Goal: Task Accomplishment & Management: Manage account settings

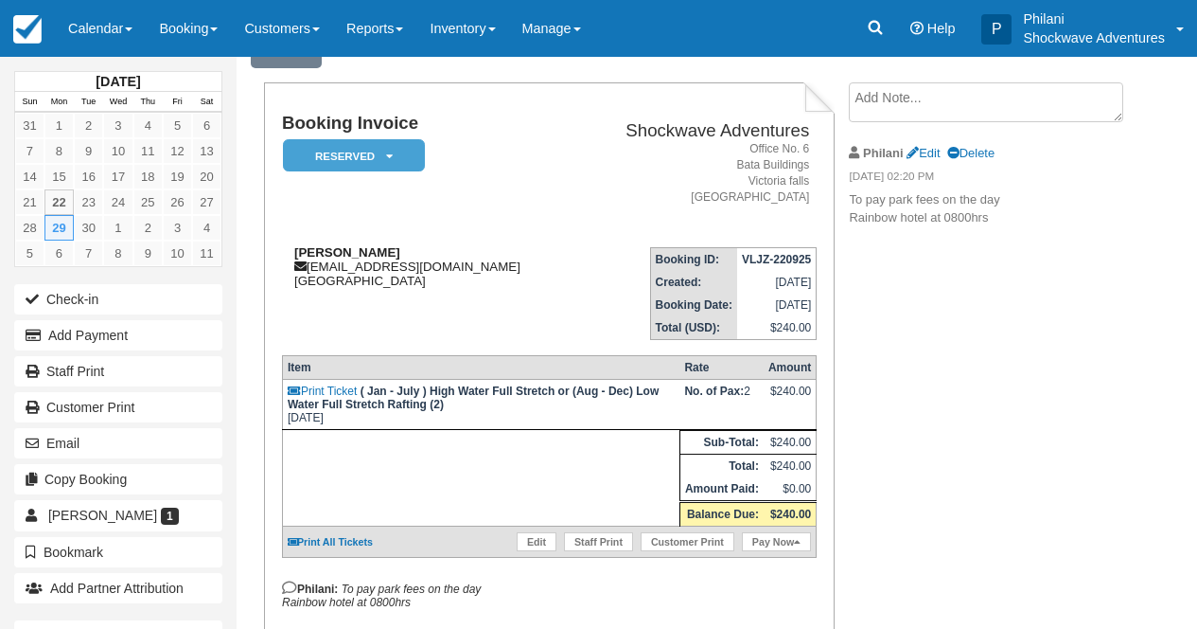
scroll to position [76, 0]
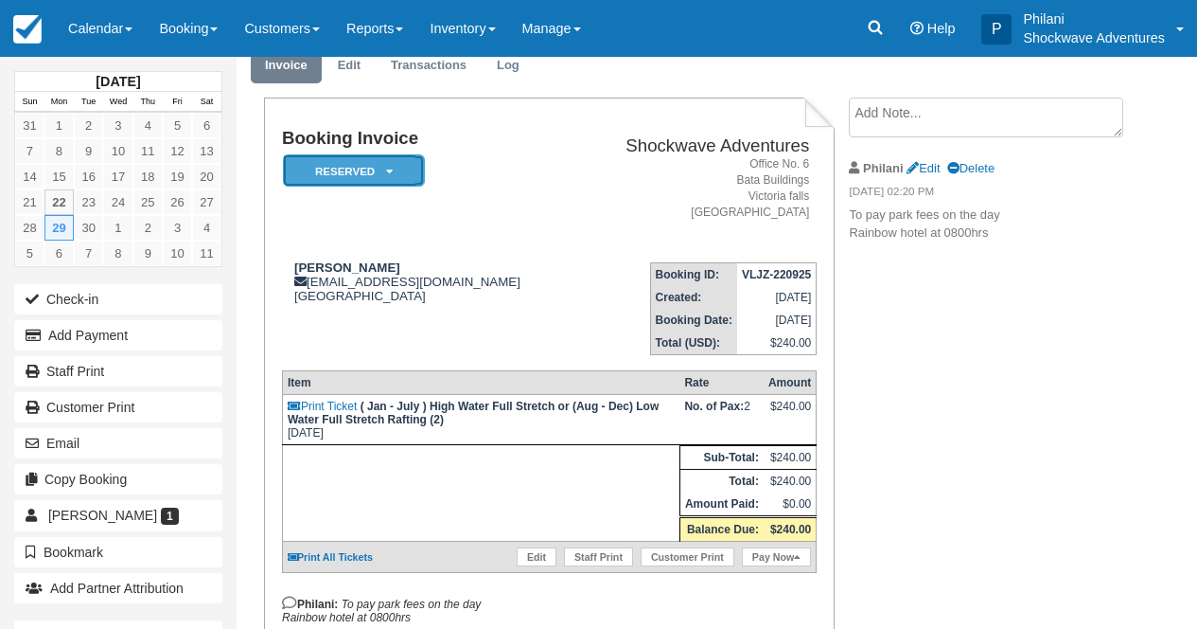
click at [372, 178] on em "Reserved" at bounding box center [354, 170] width 142 height 33
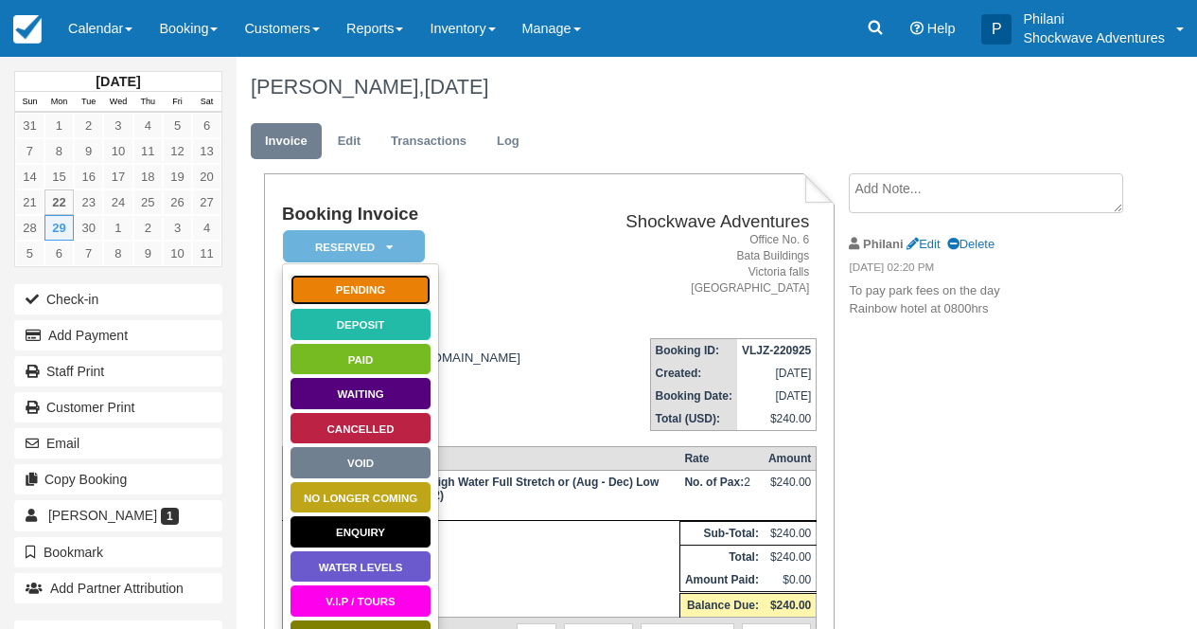
click at [386, 299] on link "Pending" at bounding box center [361, 290] width 142 height 33
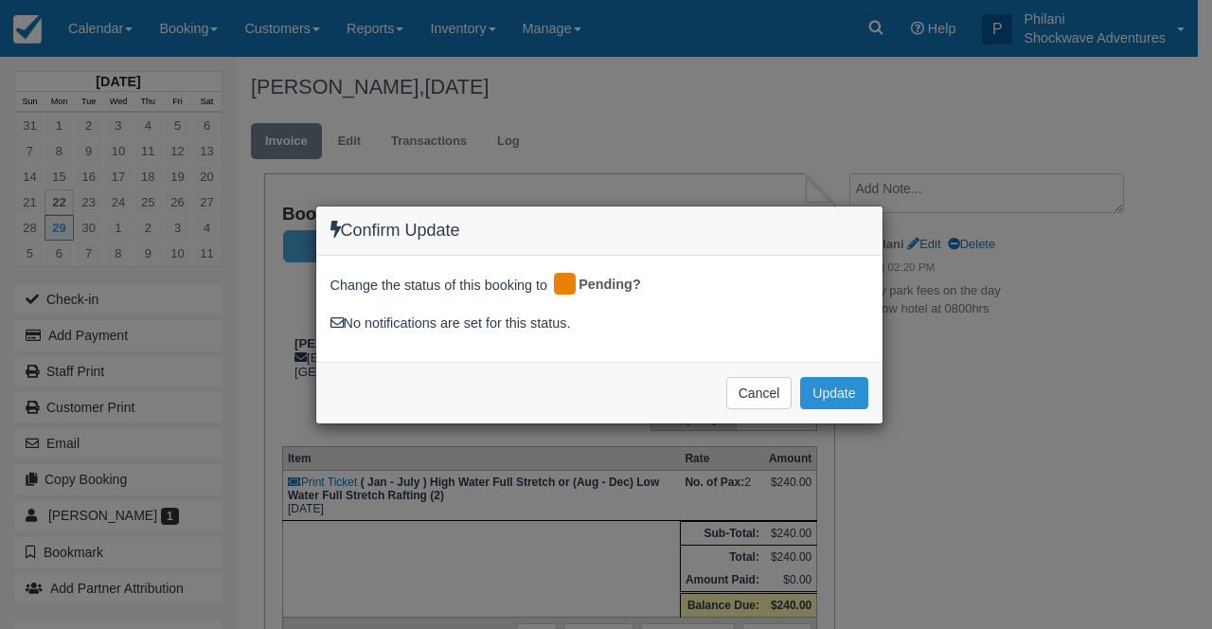
click at [829, 386] on button "Update" at bounding box center [833, 393] width 67 height 32
click at [846, 395] on span "Please wait" at bounding box center [825, 392] width 84 height 14
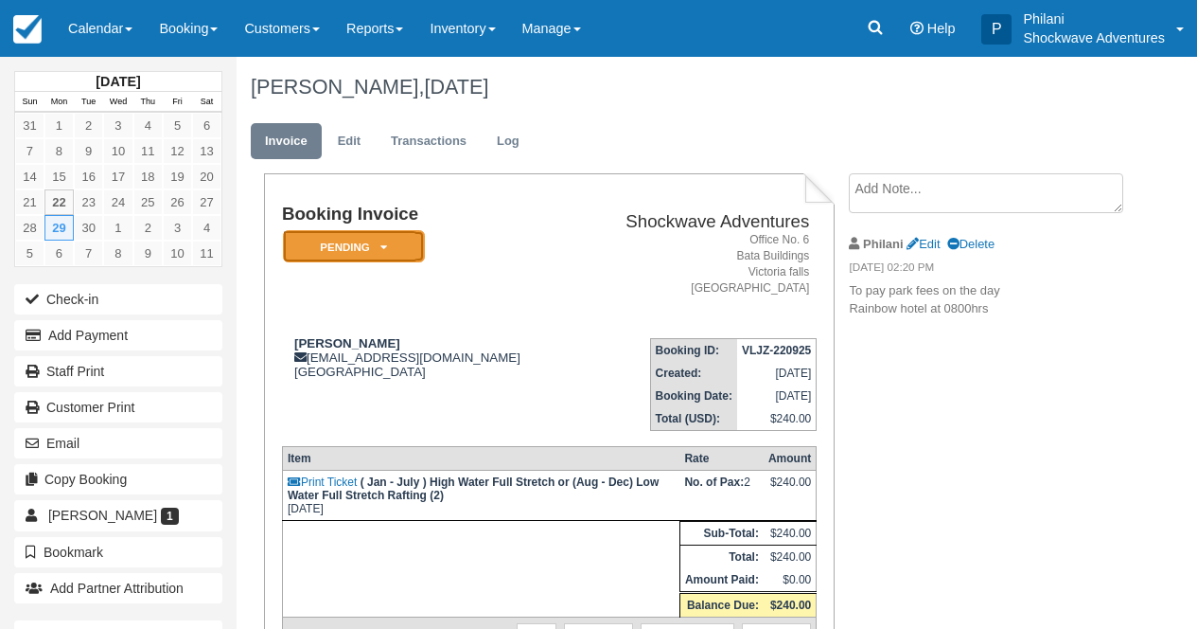
click at [405, 249] on em "Pending" at bounding box center [354, 246] width 142 height 33
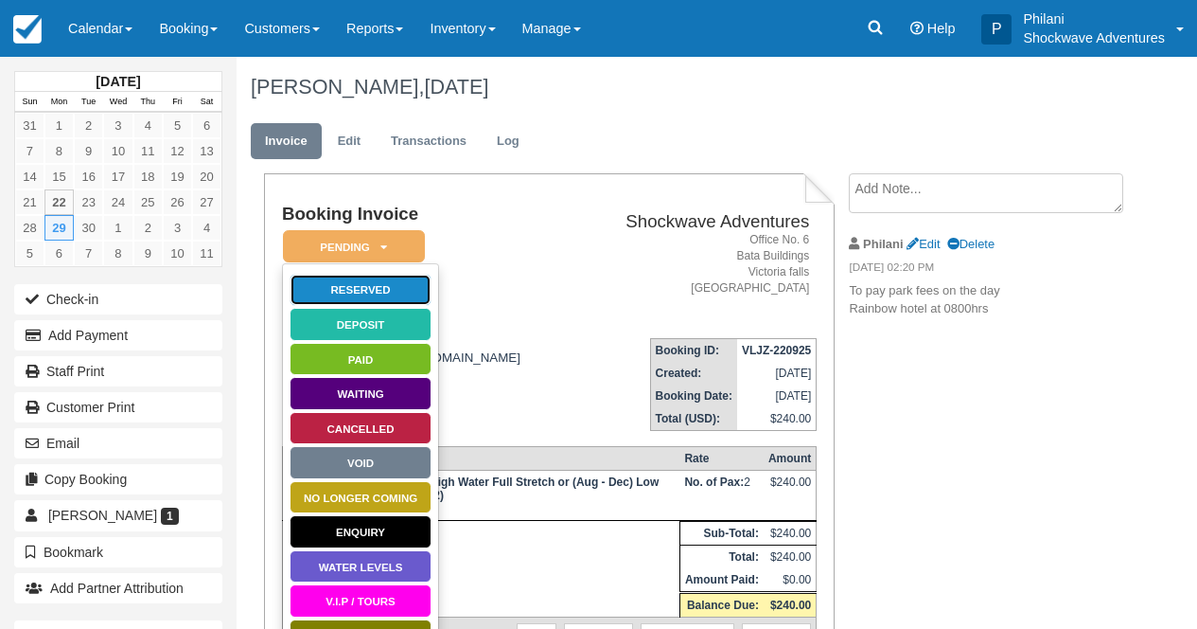
click at [387, 290] on link "Reserved" at bounding box center [361, 290] width 142 height 33
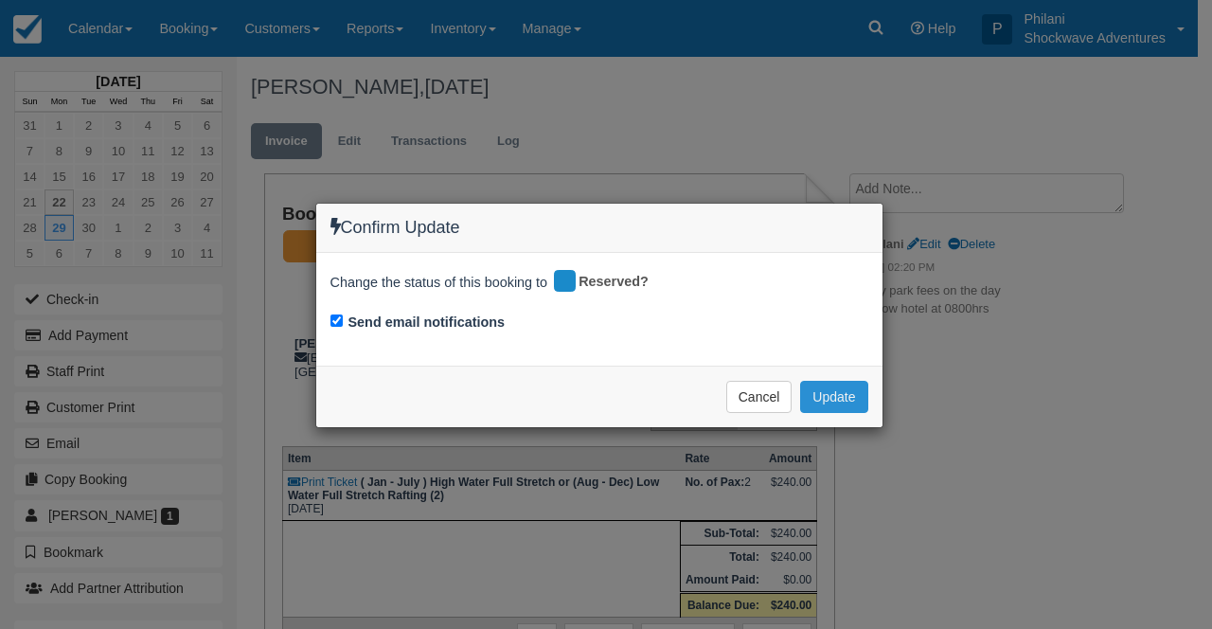
click at [842, 391] on button "Update" at bounding box center [833, 397] width 67 height 32
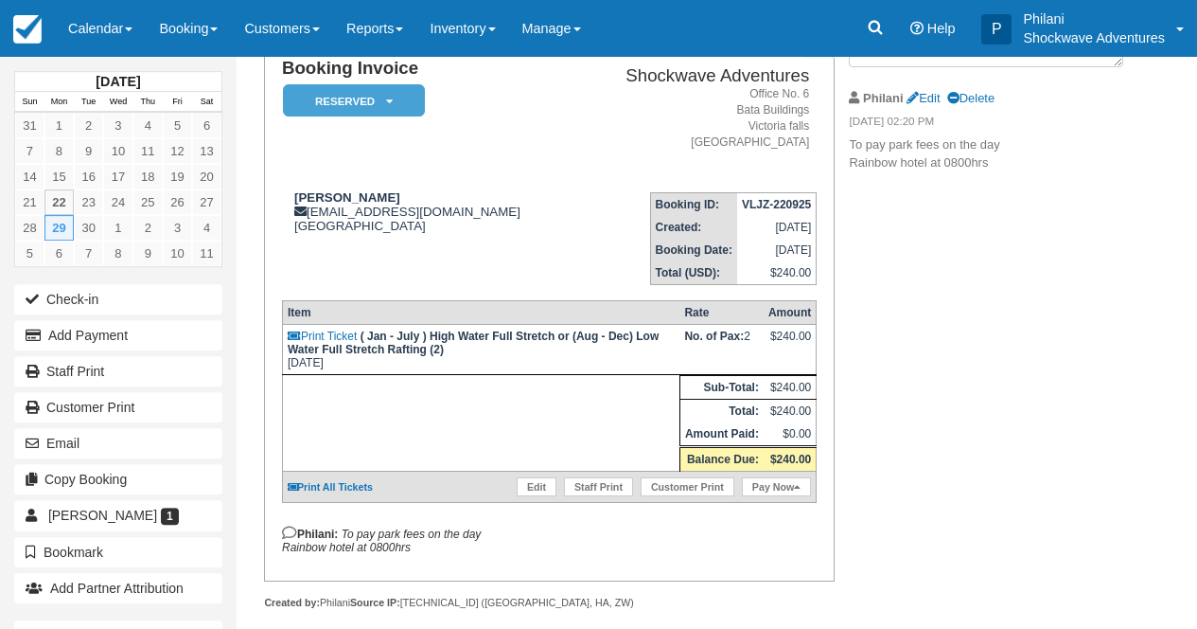
scroll to position [151, 0]
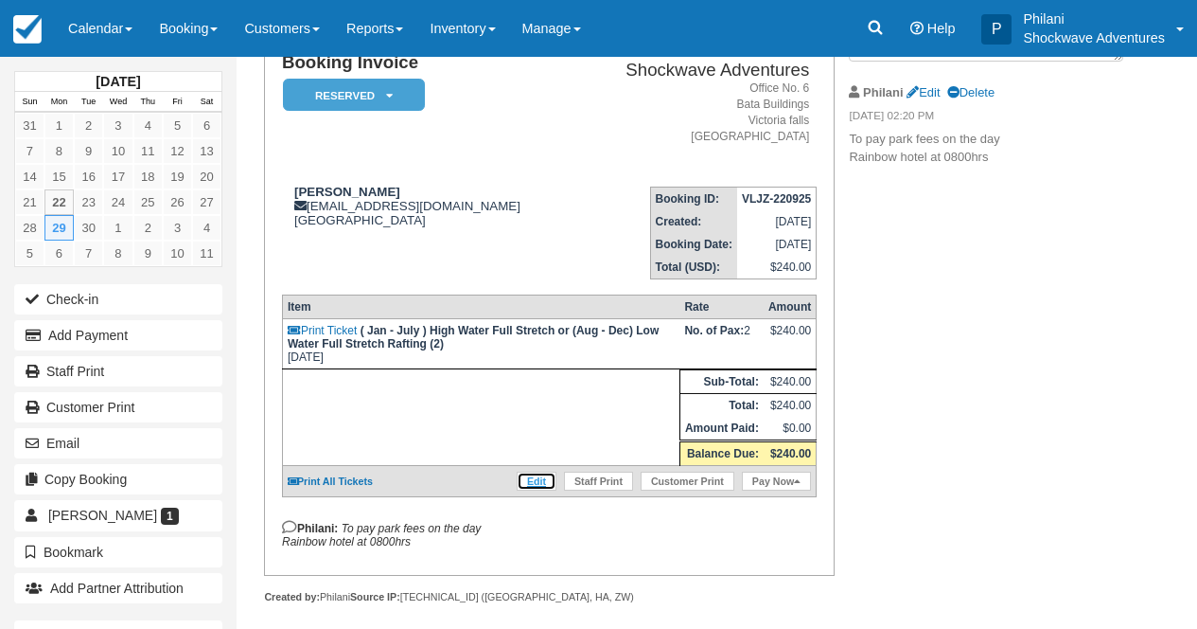
click at [531, 490] on link "Edit" at bounding box center [537, 480] width 40 height 19
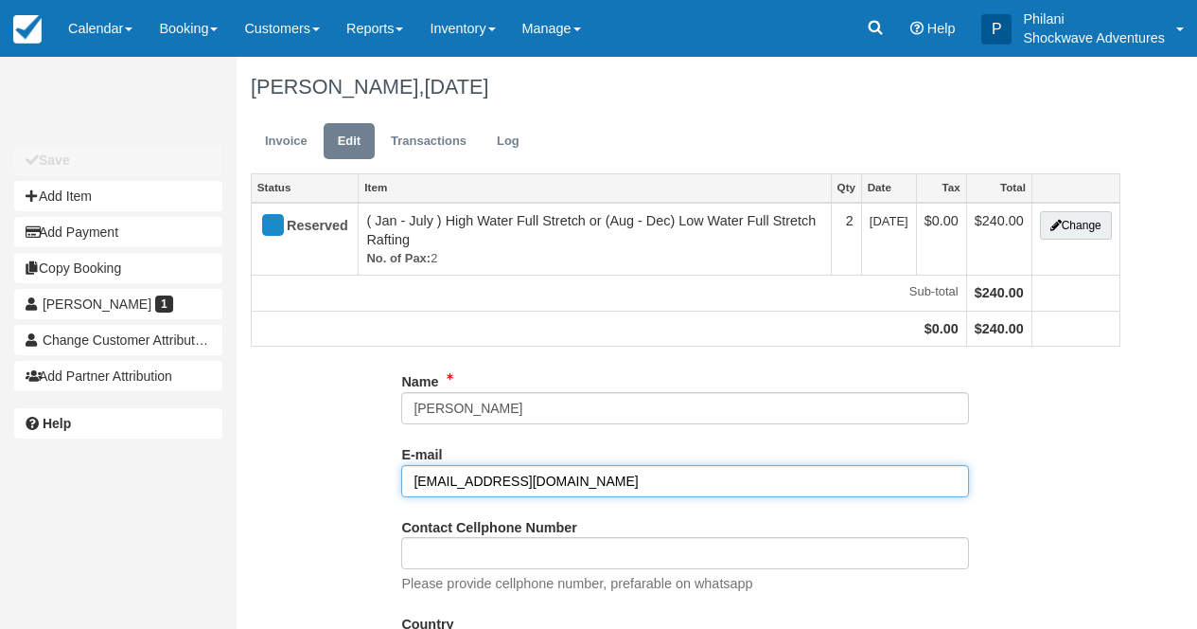
click at [566, 465] on input "danieweb@acenet.co.za" at bounding box center [685, 481] width 568 height 32
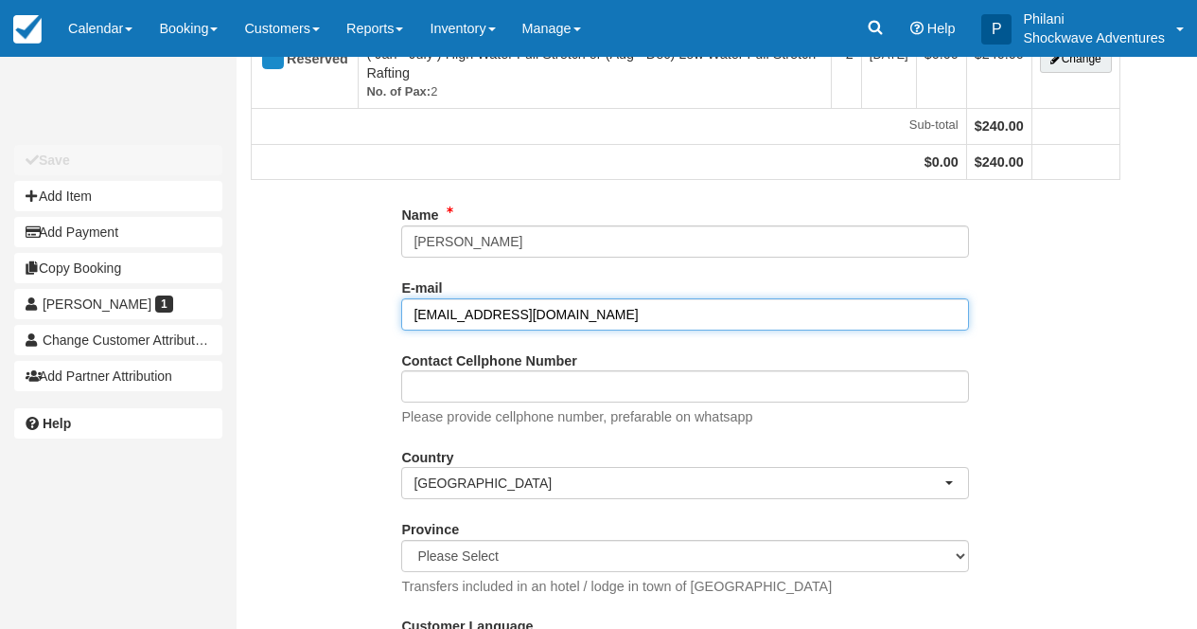
scroll to position [167, 0]
type input "d"
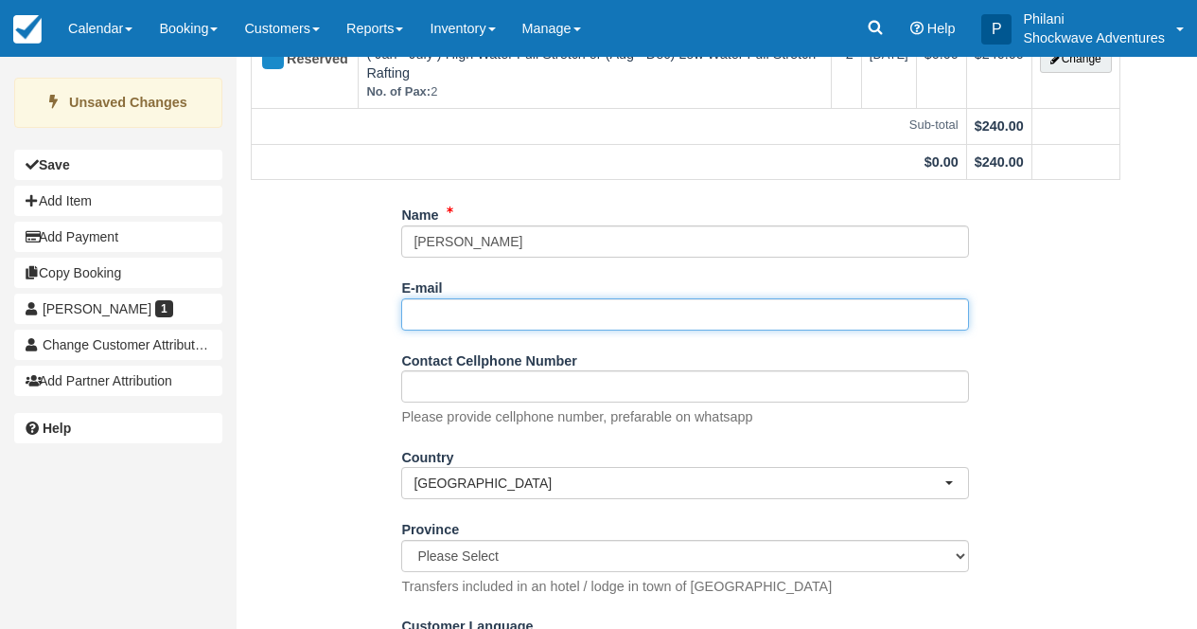
paste input "daniewb@acenet.co.za"
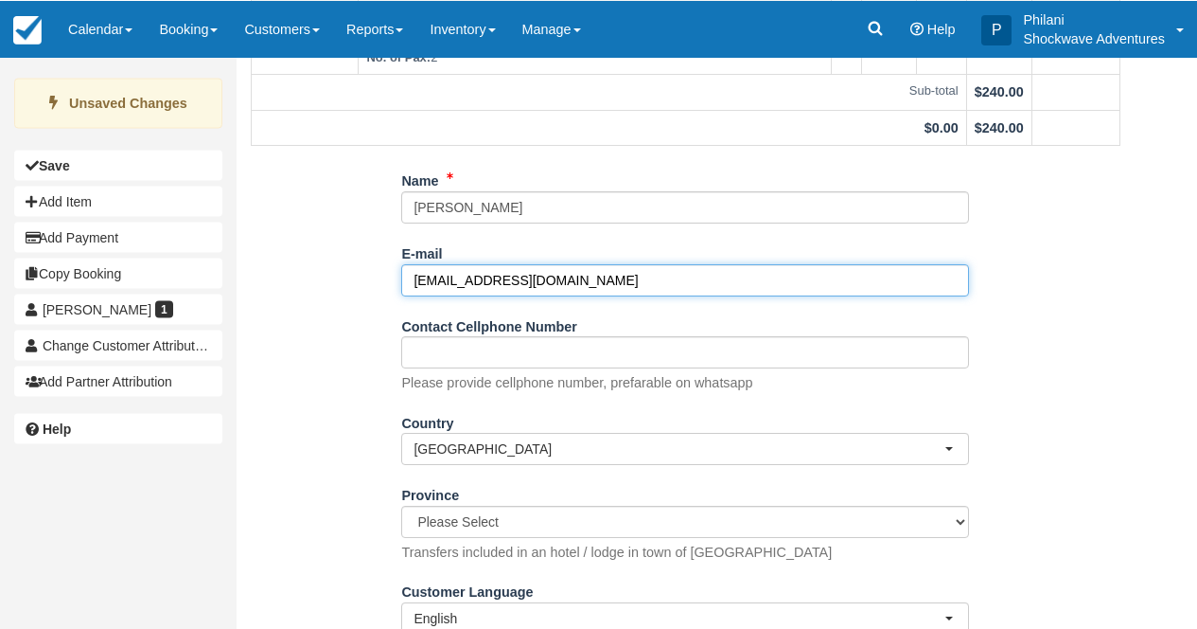
scroll to position [275, 0]
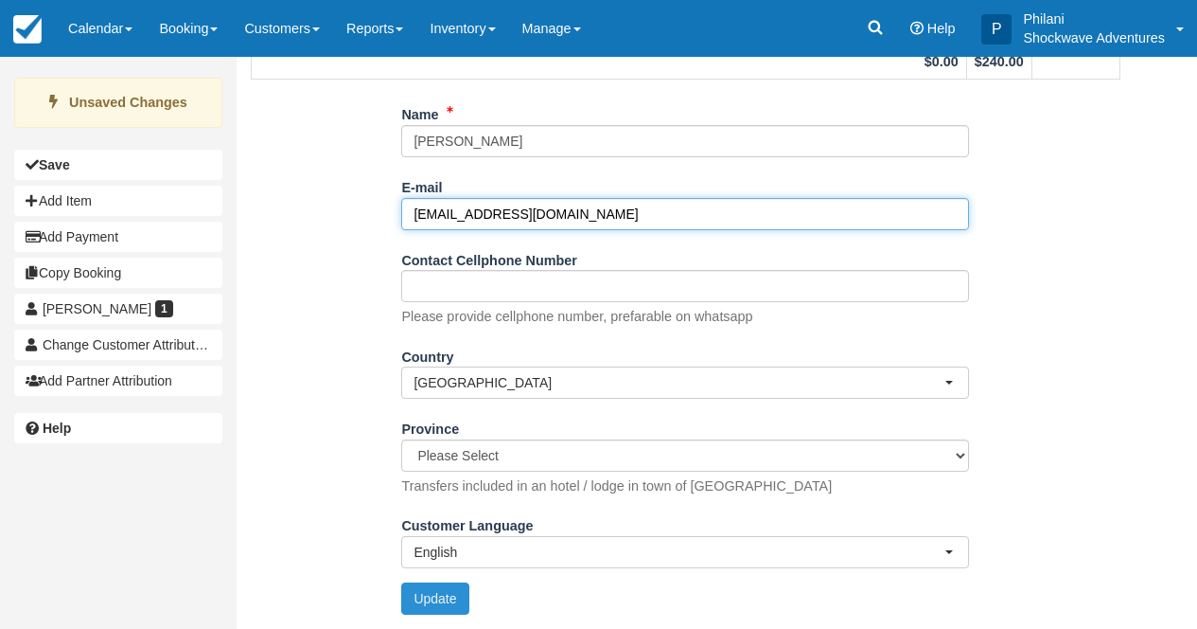
type input "daniewb@acenet.co.za"
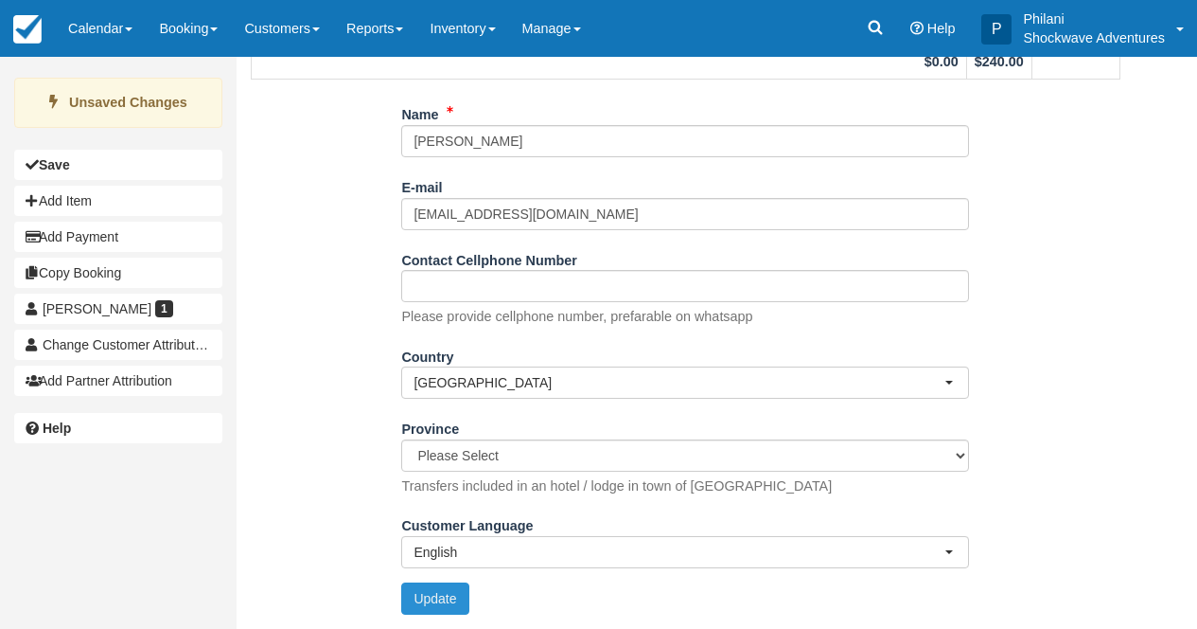
drag, startPoint x: 463, startPoint y: 590, endPoint x: 621, endPoint y: 583, distance: 158.2
click at [463, 590] on button "Update" at bounding box center [434, 598] width 67 height 32
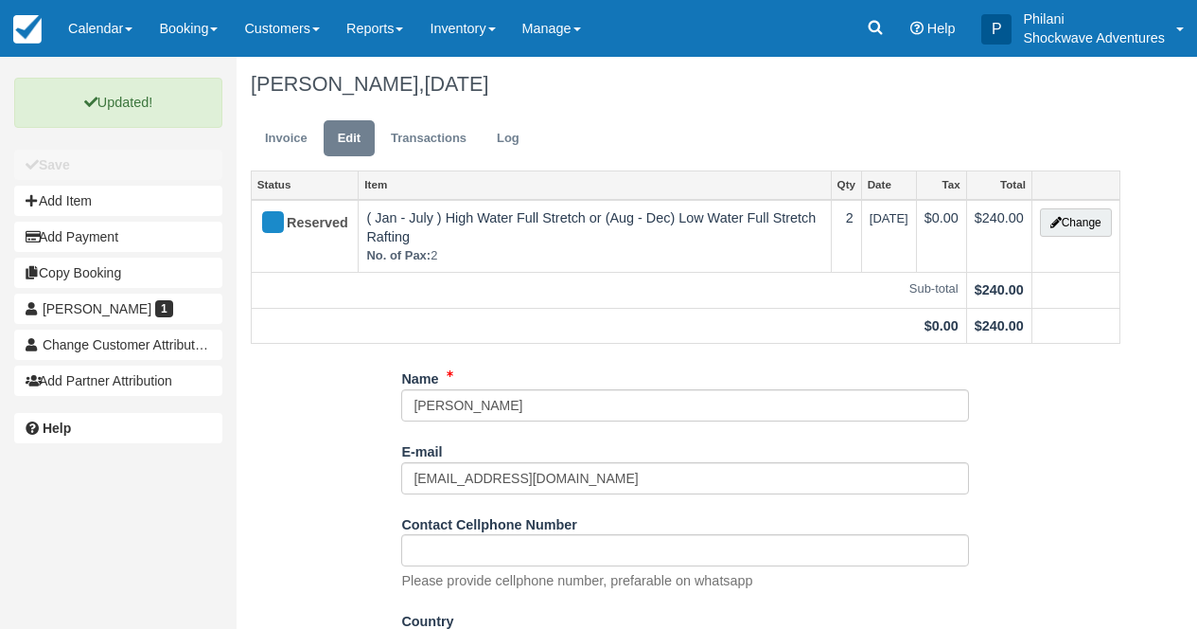
scroll to position [0, 0]
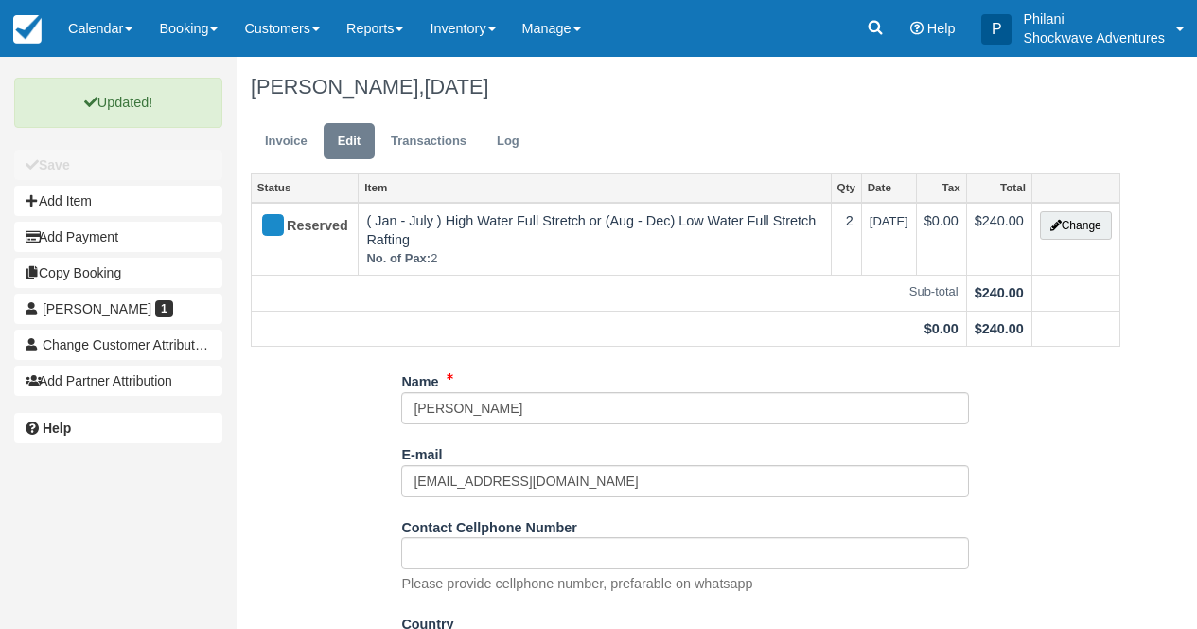
click at [272, 160] on ul "Invoice Edit Transactions Log" at bounding box center [686, 145] width 870 height 57
click at [283, 144] on link "Invoice" at bounding box center [286, 141] width 71 height 37
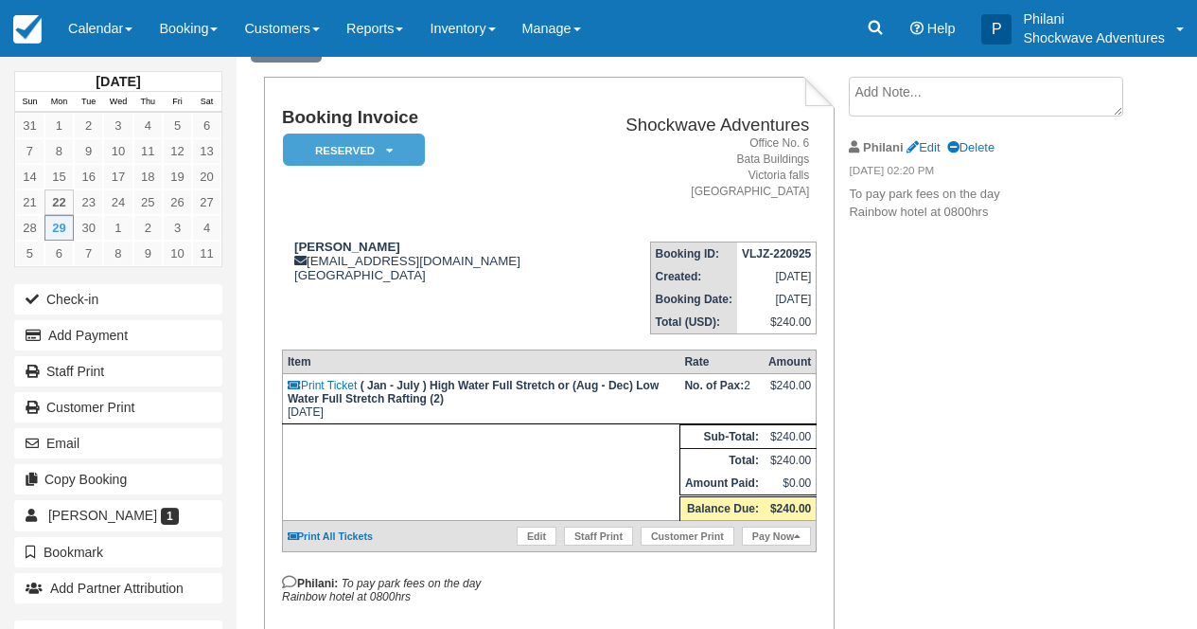
scroll to position [83, 0]
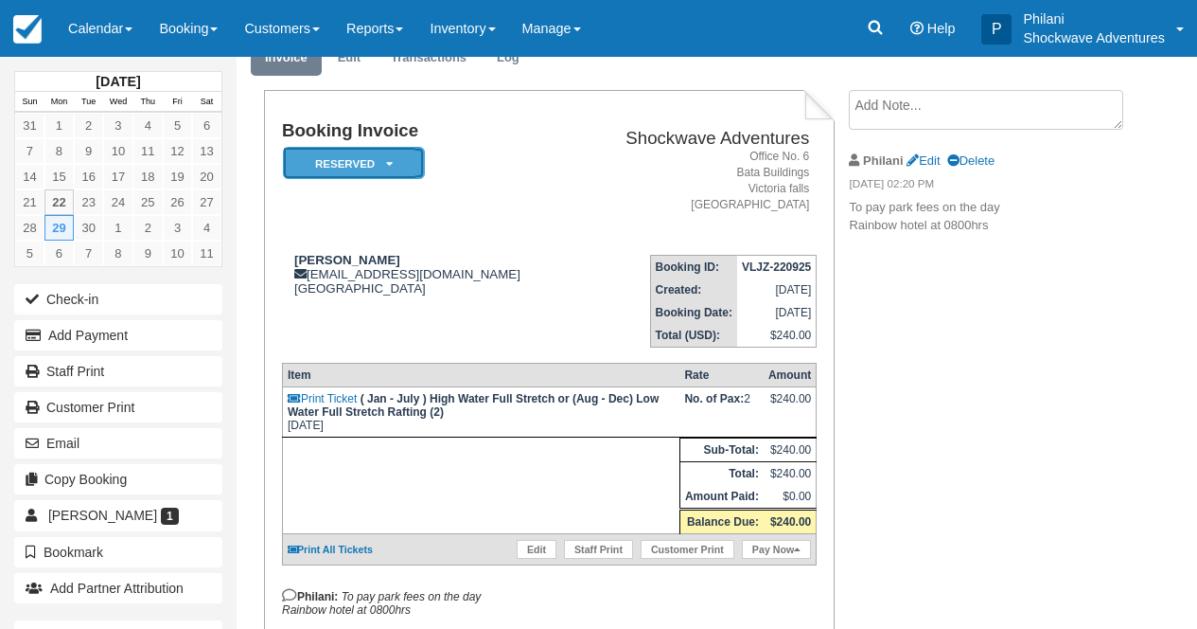
click at [394, 168] on em "Reserved" at bounding box center [354, 163] width 142 height 33
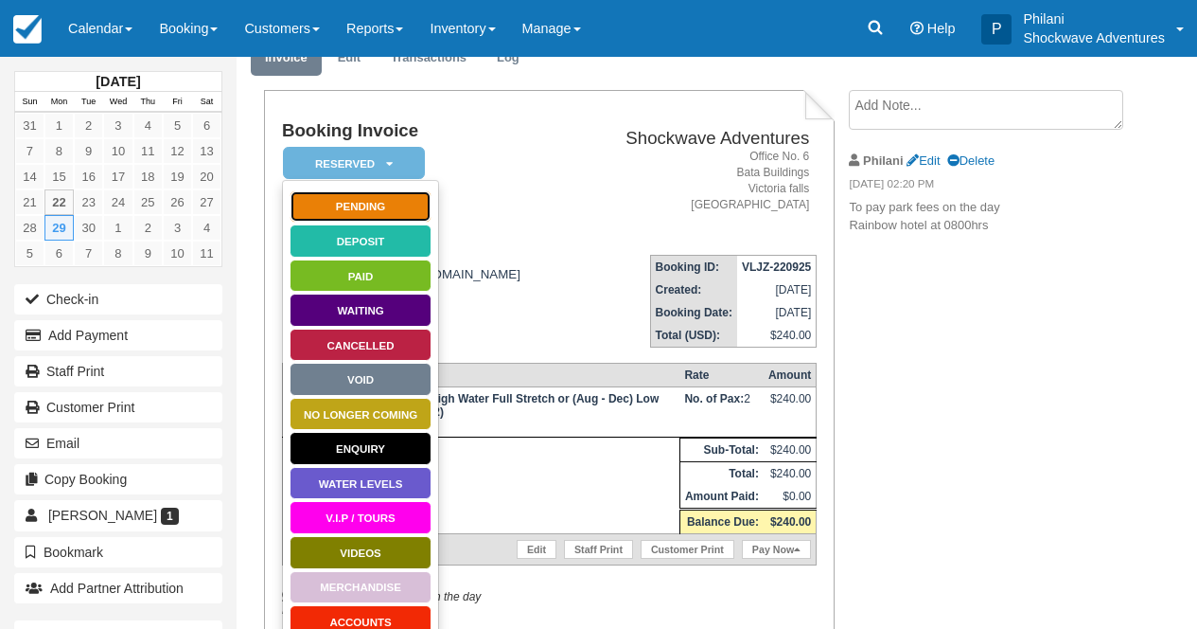
click at [386, 211] on link "Pending" at bounding box center [361, 206] width 142 height 33
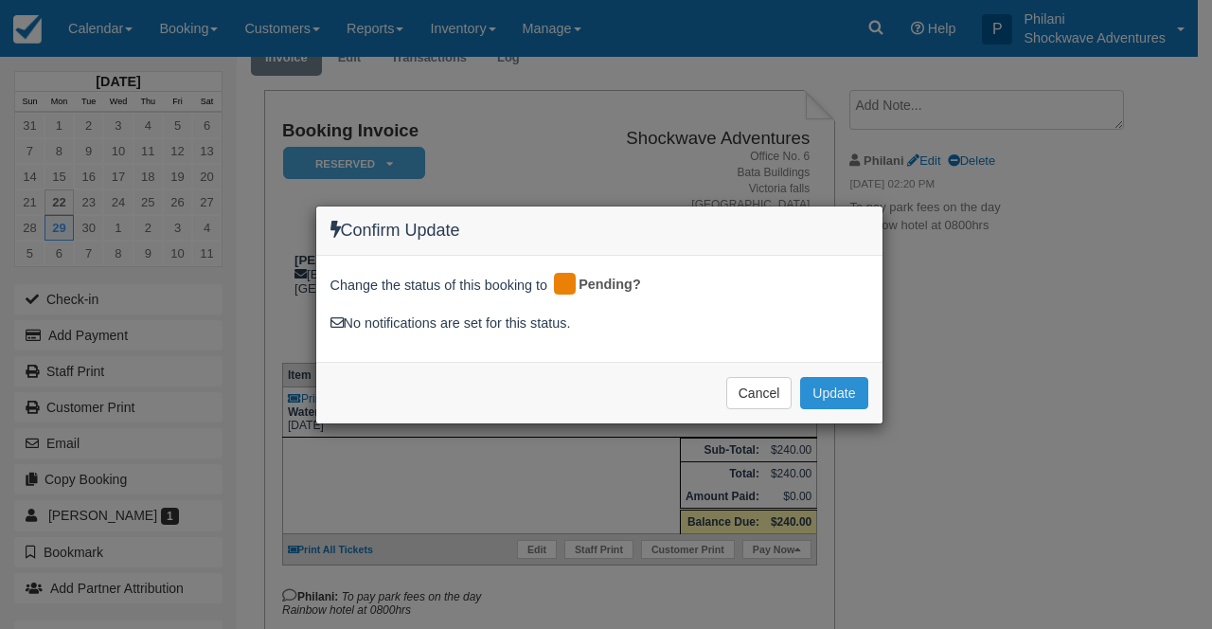
click at [839, 393] on button "Update" at bounding box center [833, 393] width 67 height 32
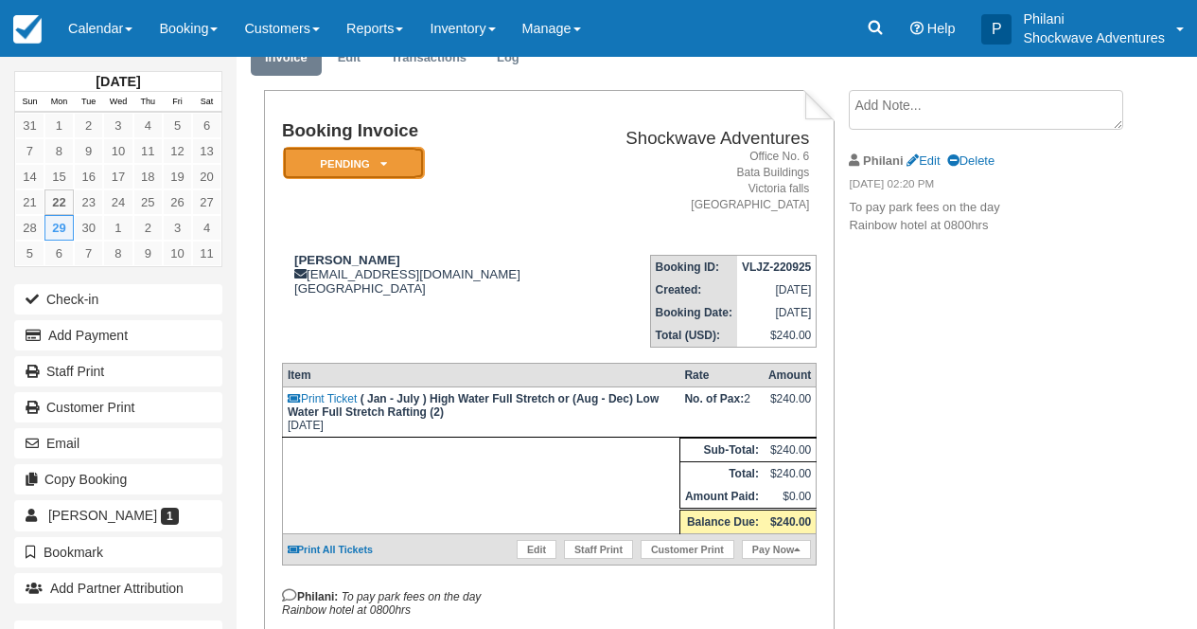
click at [390, 175] on em "Pending" at bounding box center [354, 163] width 142 height 33
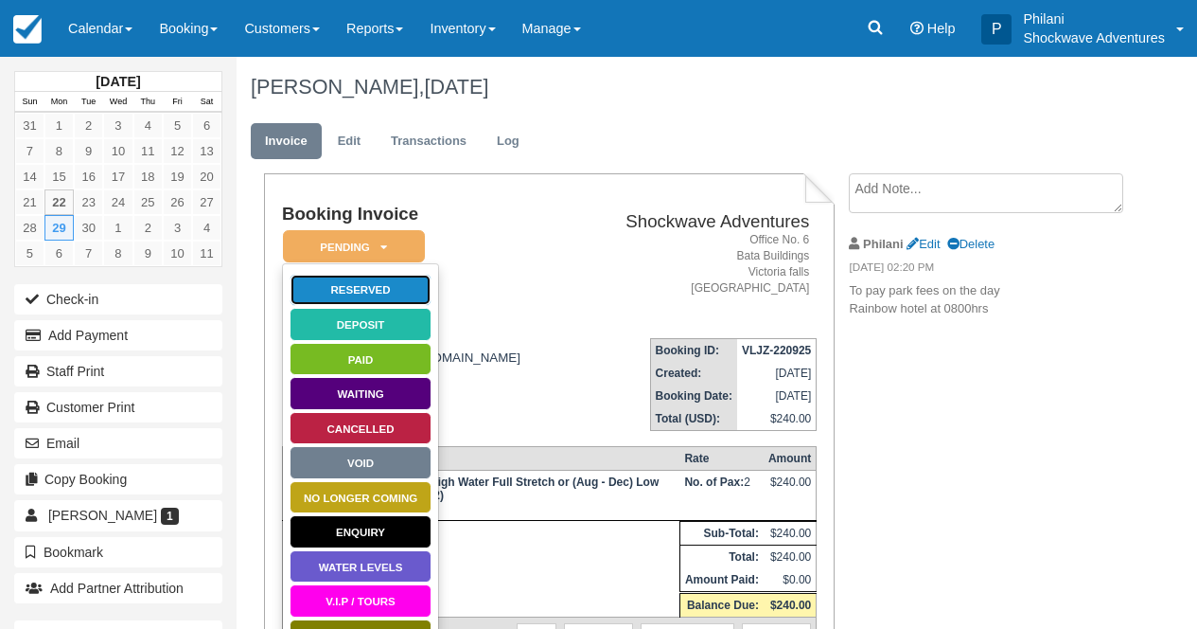
click at [394, 290] on link "Reserved" at bounding box center [361, 290] width 142 height 33
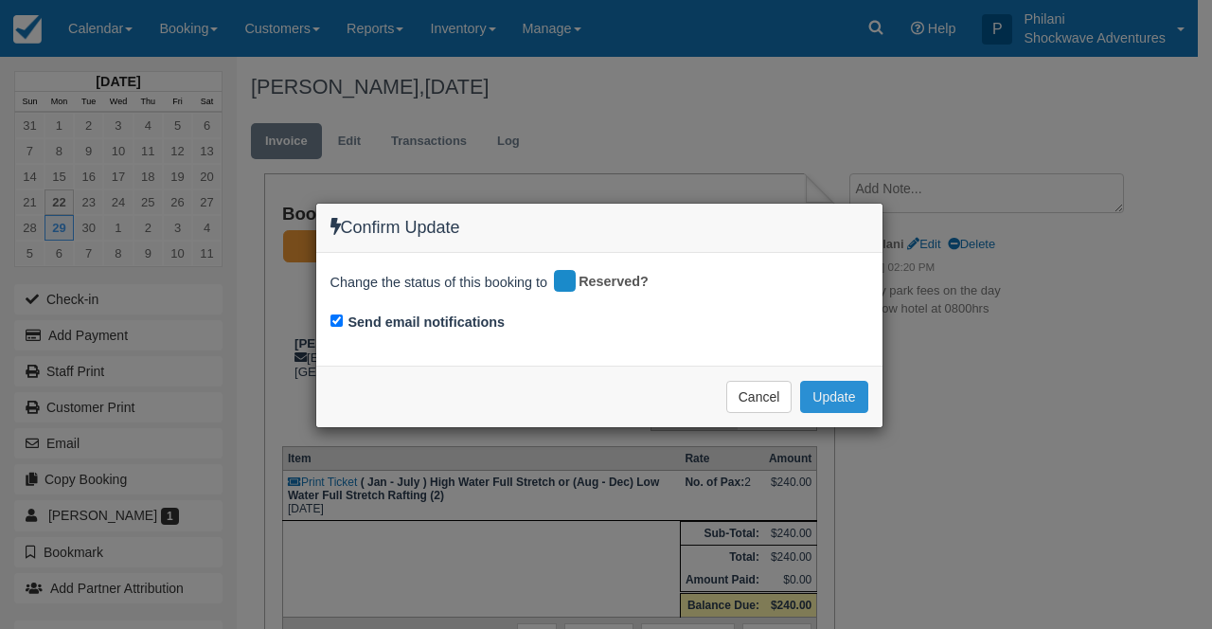
click at [857, 400] on button "Update" at bounding box center [833, 397] width 67 height 32
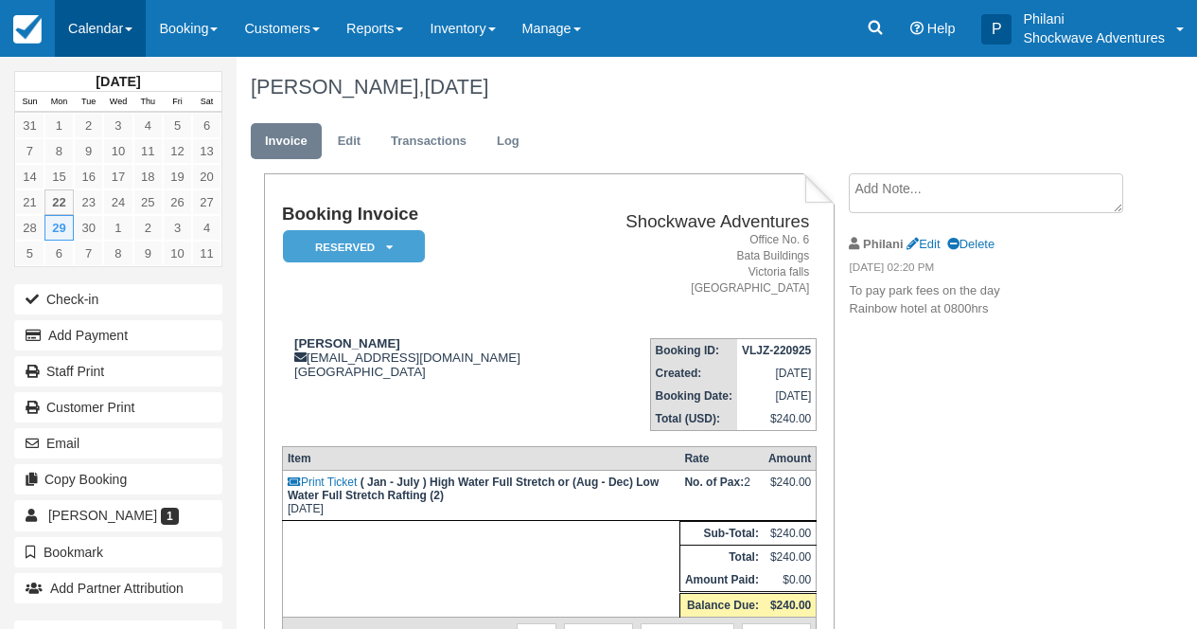
click at [123, 27] on link "Calendar" at bounding box center [100, 28] width 91 height 57
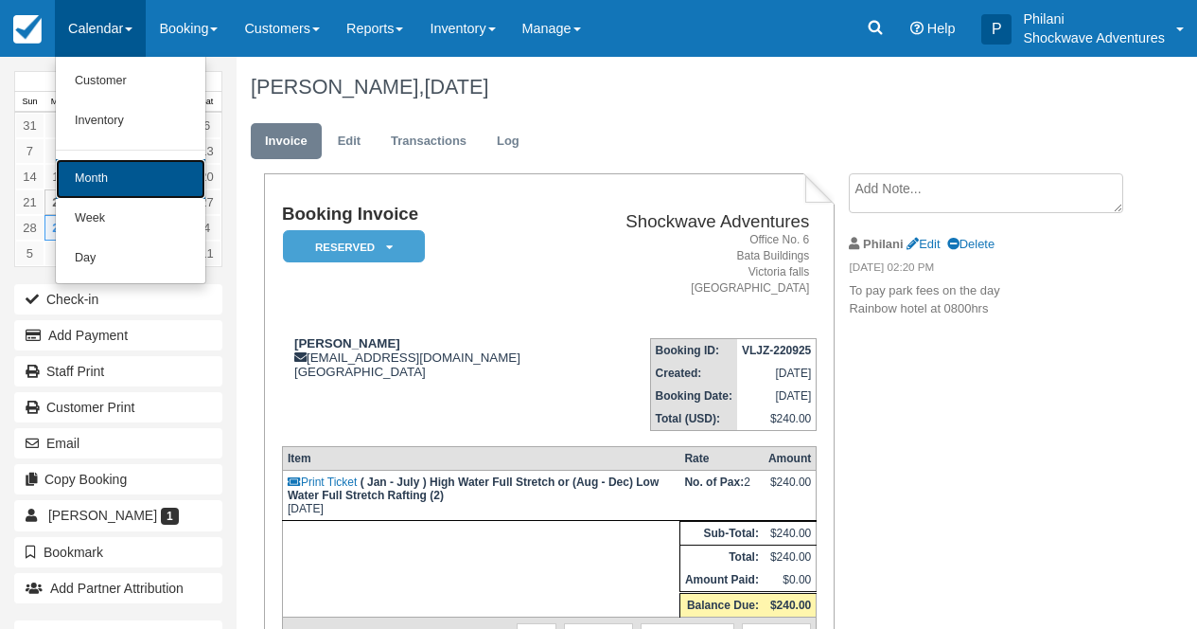
click at [119, 180] on link "Month" at bounding box center [131, 179] width 150 height 40
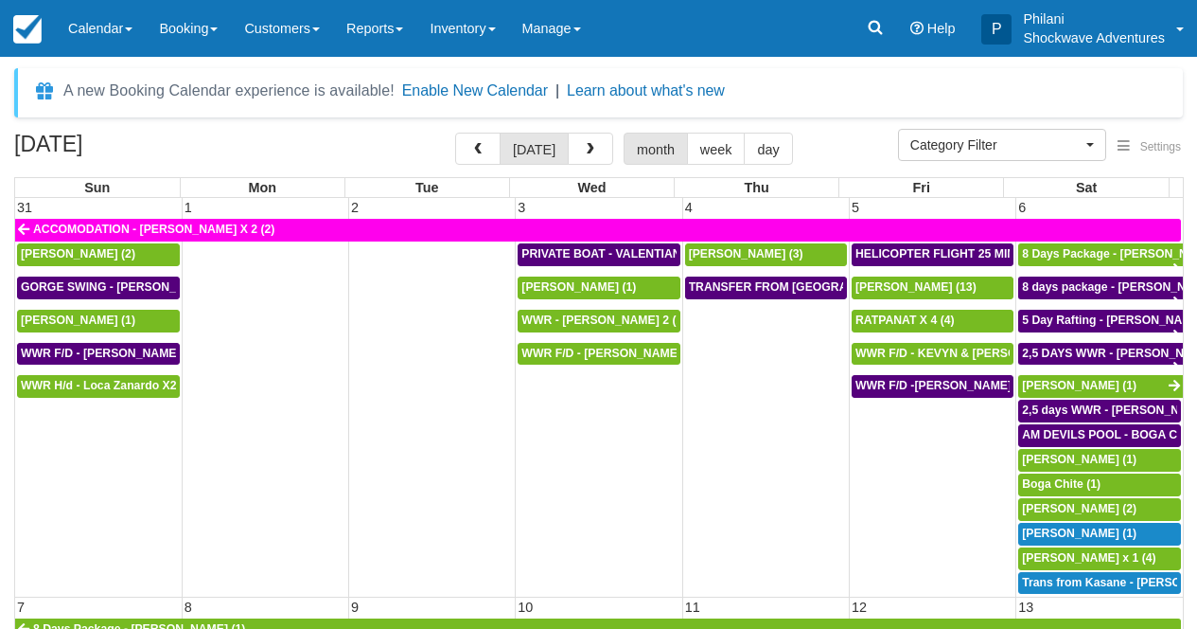
select select
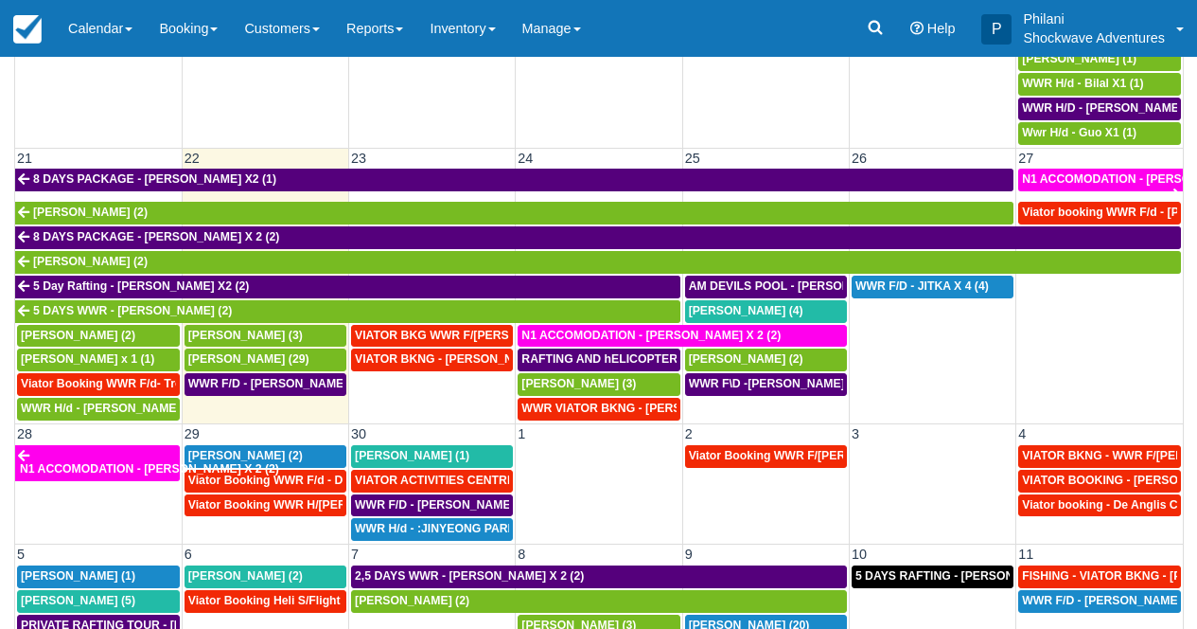
scroll to position [769, 0]
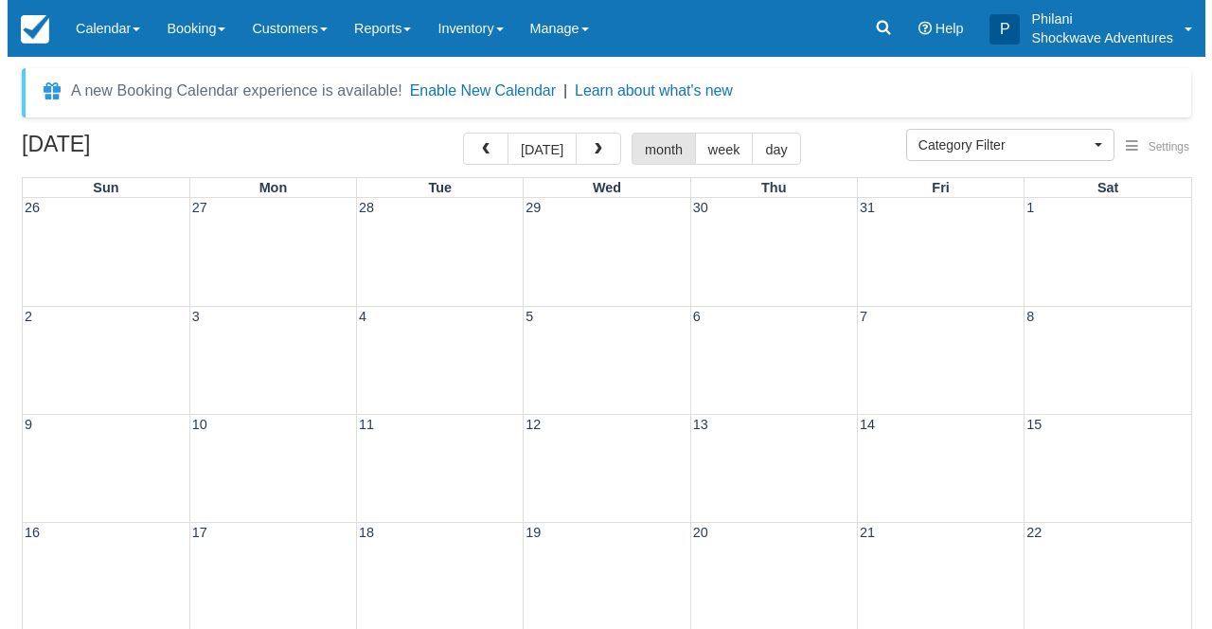
scroll to position [91, 0]
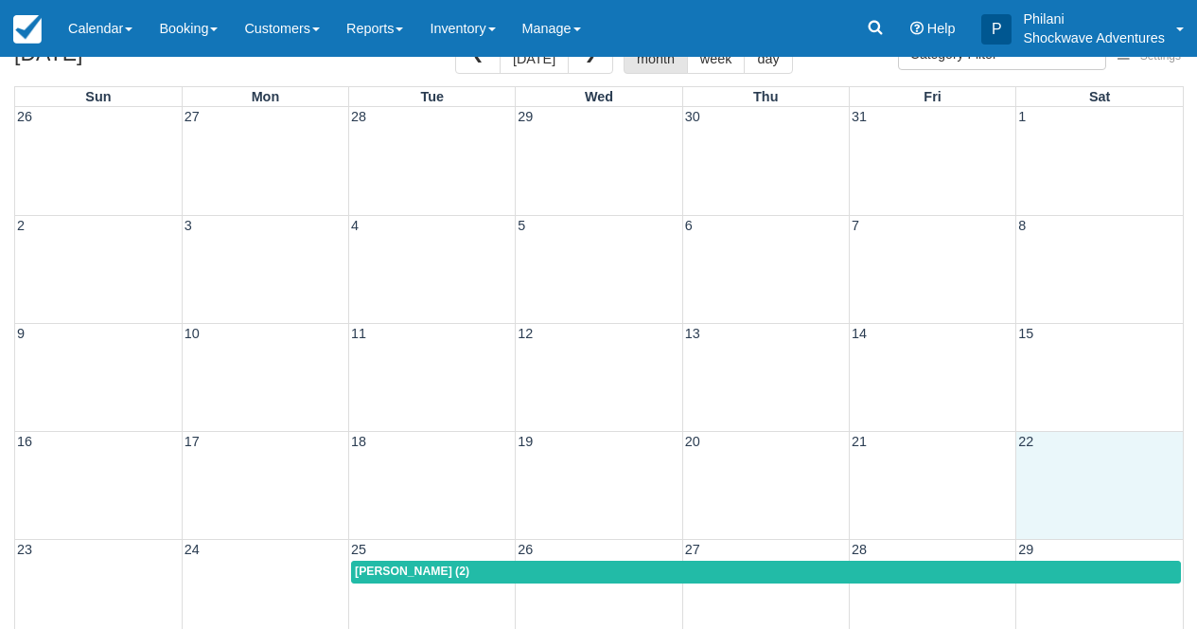
click at [1074, 473] on div "16 17 18 19 20 21 22" at bounding box center [599, 485] width 1168 height 108
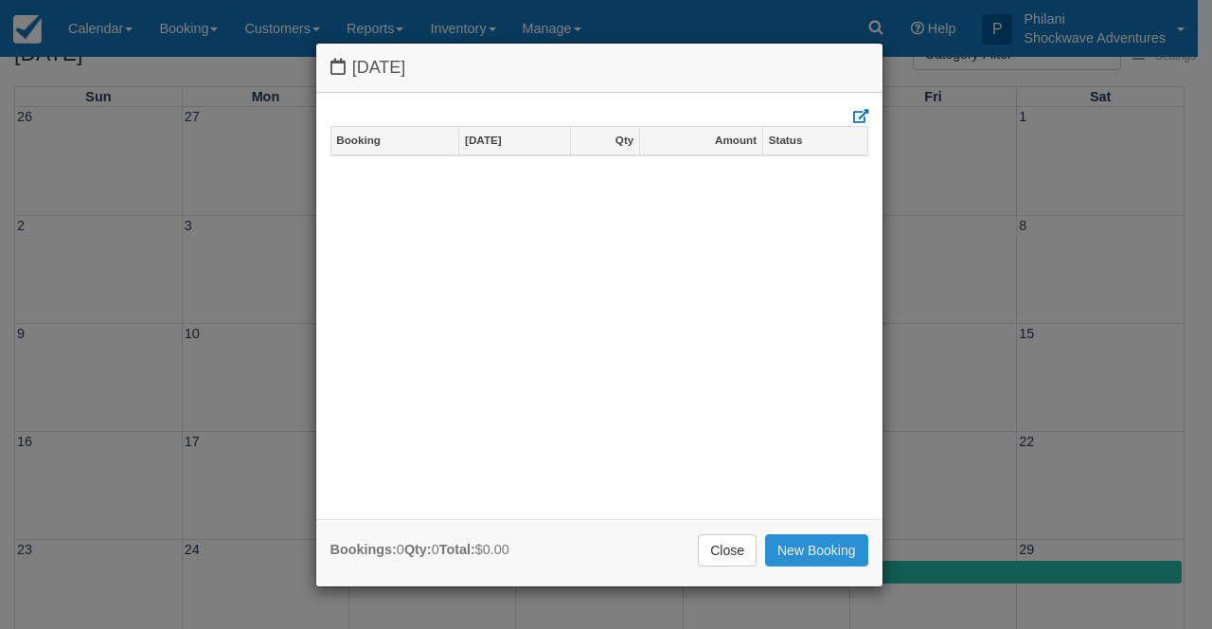
click at [821, 551] on link "New Booking" at bounding box center [816, 550] width 103 height 32
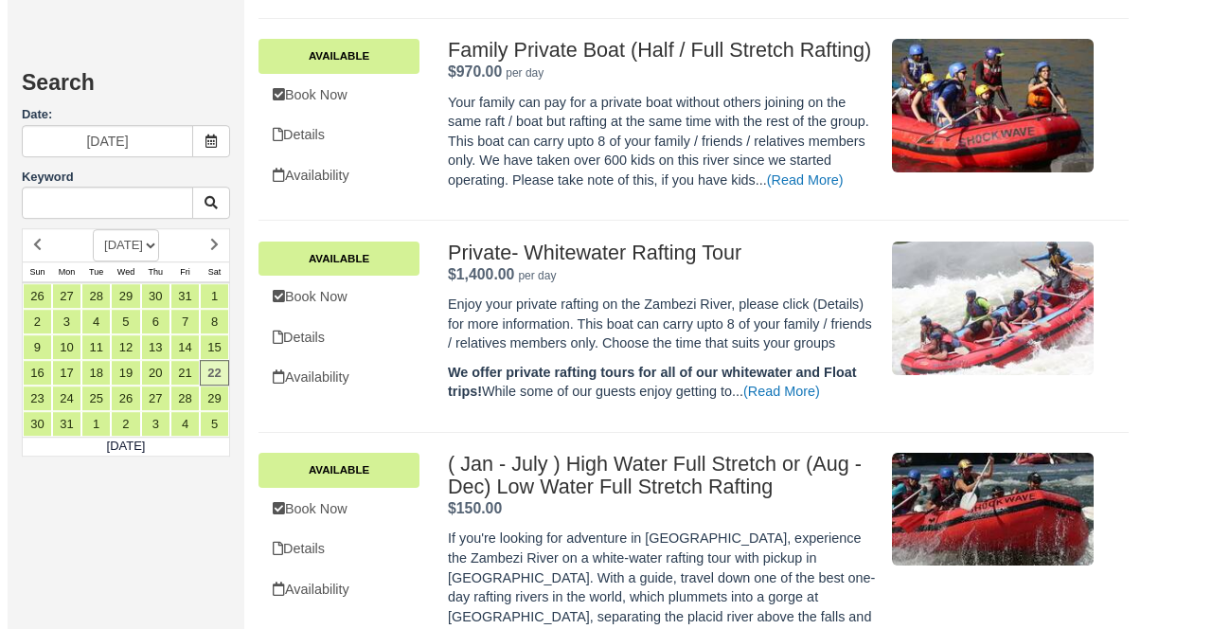
scroll to position [980, 0]
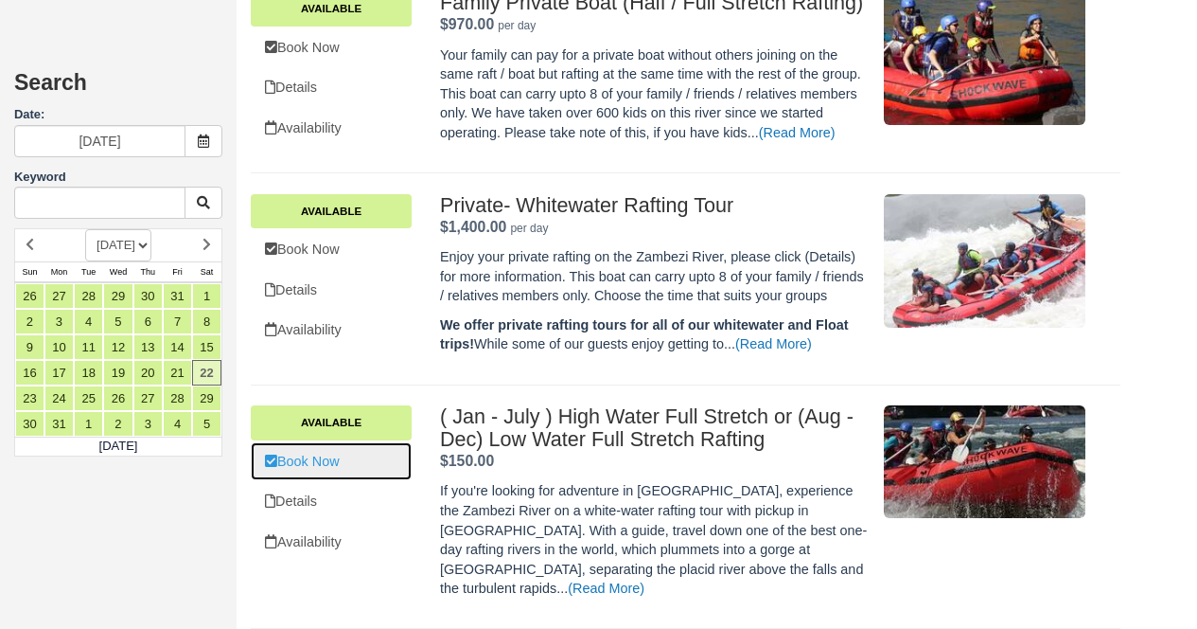
click at [343, 481] on link "Book Now" at bounding box center [331, 461] width 161 height 39
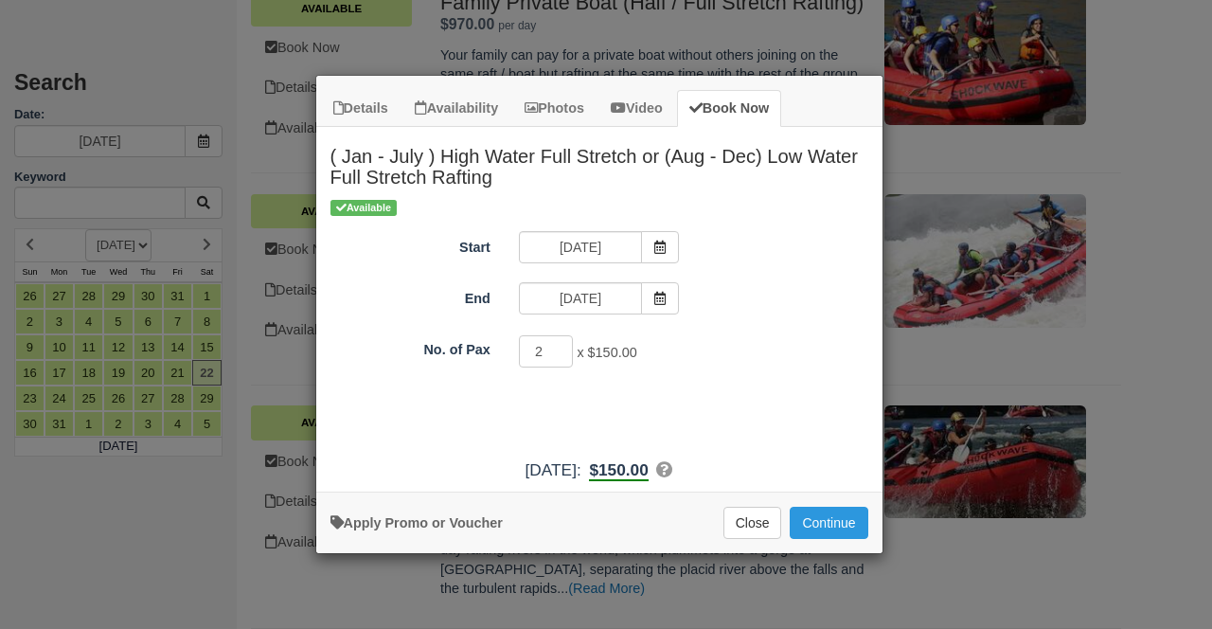
type input "2"
click at [563, 346] on input "2" at bounding box center [546, 351] width 55 height 32
click at [829, 588] on div "Details Availability Photos Video Book Now ( Jan - July ) High Water Full Stret…" at bounding box center [606, 314] width 1212 height 629
click at [829, 589] on div "Details Availability Photos Video Book Now ( Jan - July ) High Water Full Stret…" at bounding box center [606, 314] width 1212 height 629
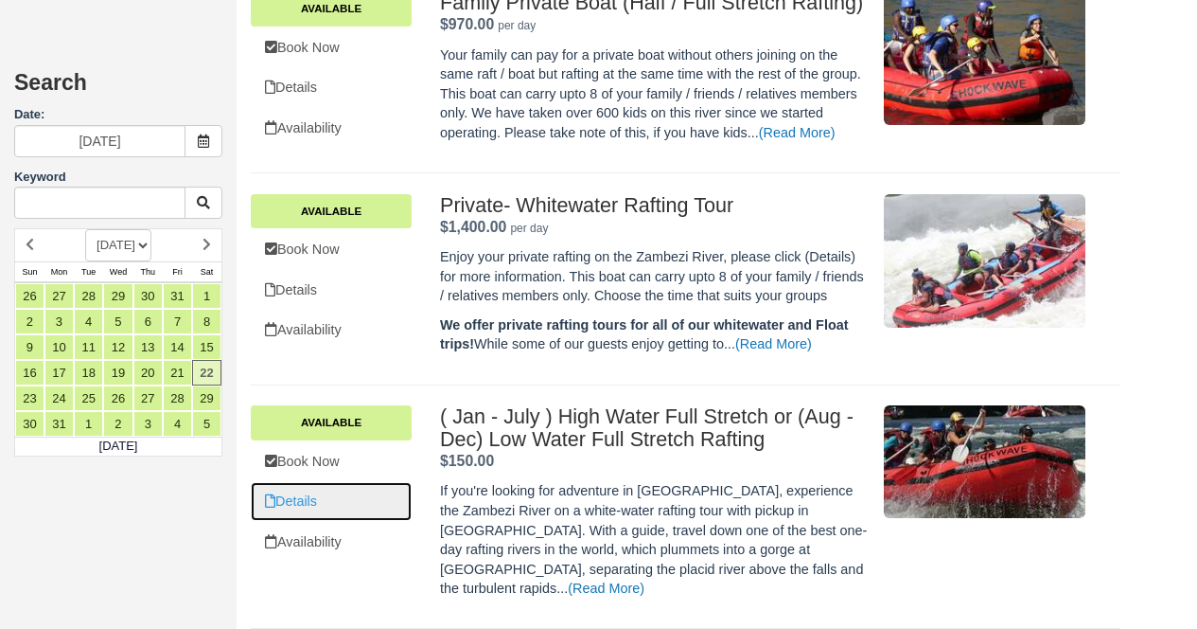
click at [327, 510] on link "Details" at bounding box center [331, 501] width 161 height 39
click at [332, 505] on link "Details" at bounding box center [331, 501] width 161 height 39
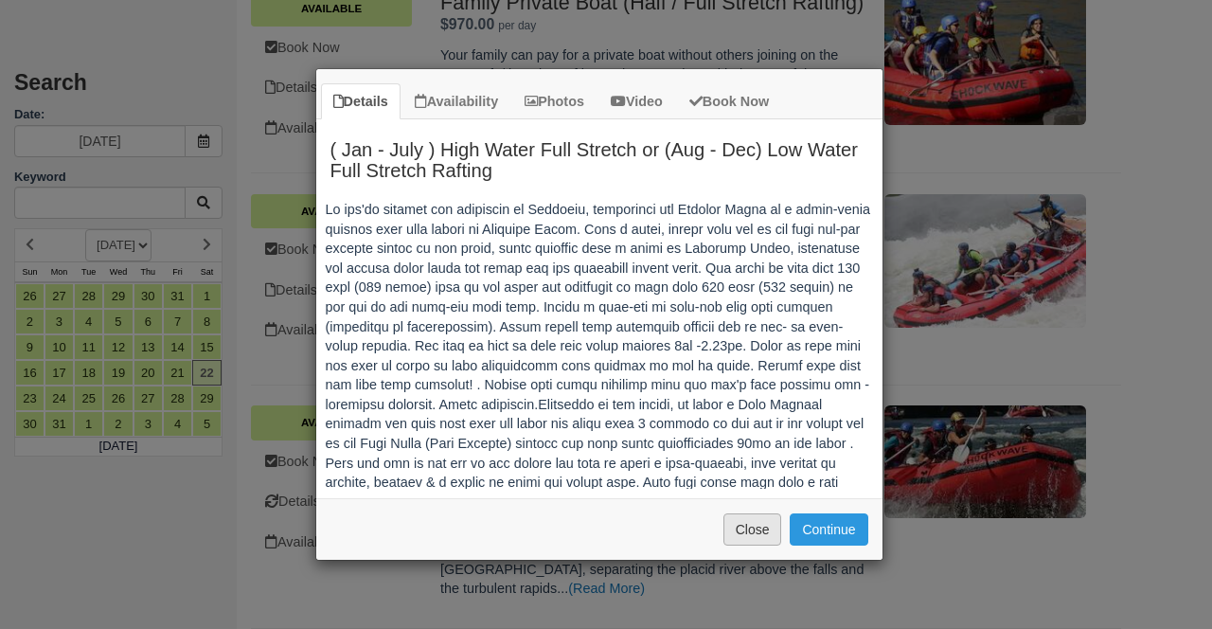
click at [751, 531] on button "Close" at bounding box center [752, 529] width 59 height 32
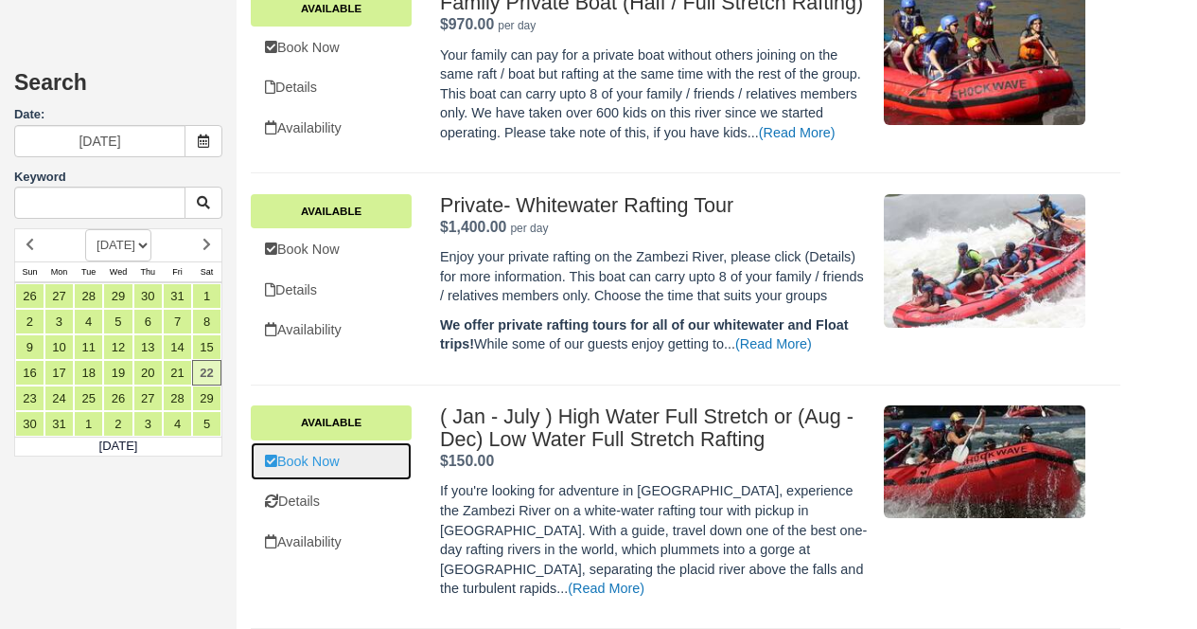
click at [361, 481] on link "Book Now" at bounding box center [331, 461] width 161 height 39
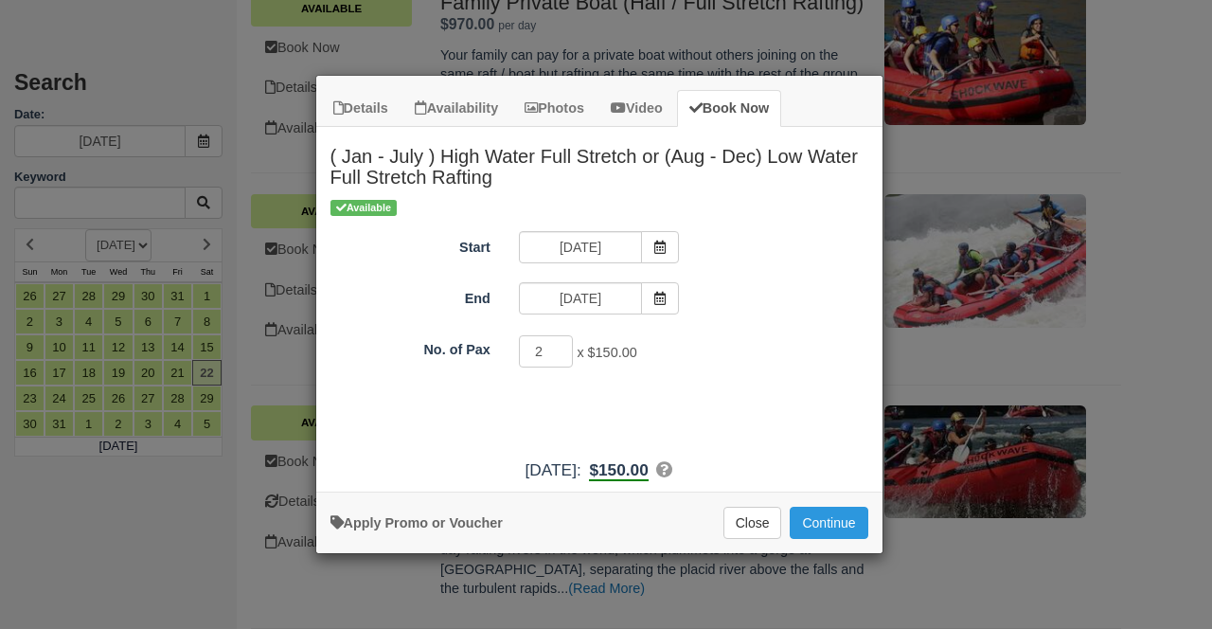
type input "2"
click at [556, 346] on input "2" at bounding box center [546, 351] width 55 height 32
click at [842, 516] on button "Continue" at bounding box center [828, 522] width 78 height 32
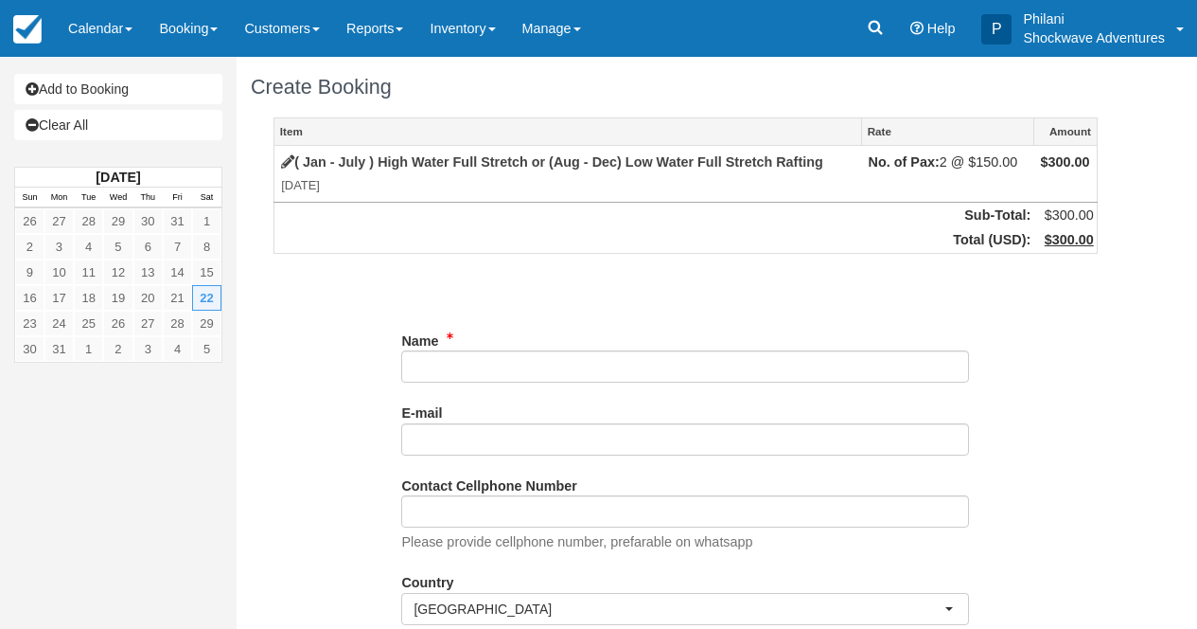
click at [450, 375] on input "Name" at bounding box center [685, 366] width 568 height 32
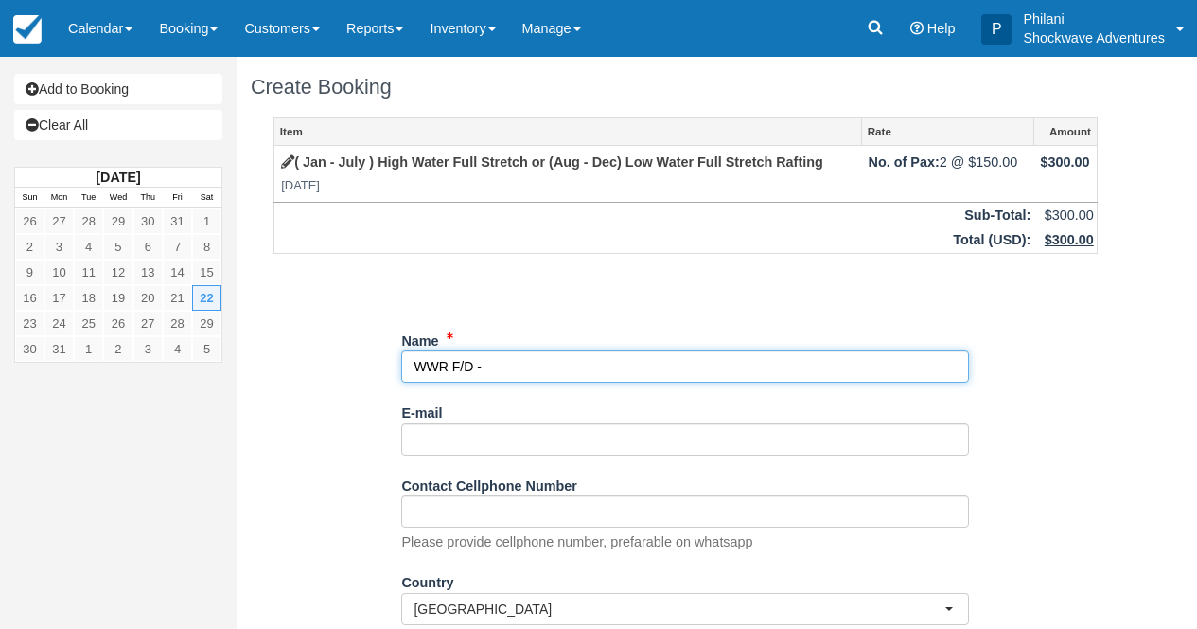
paste input "Michael Sabin"
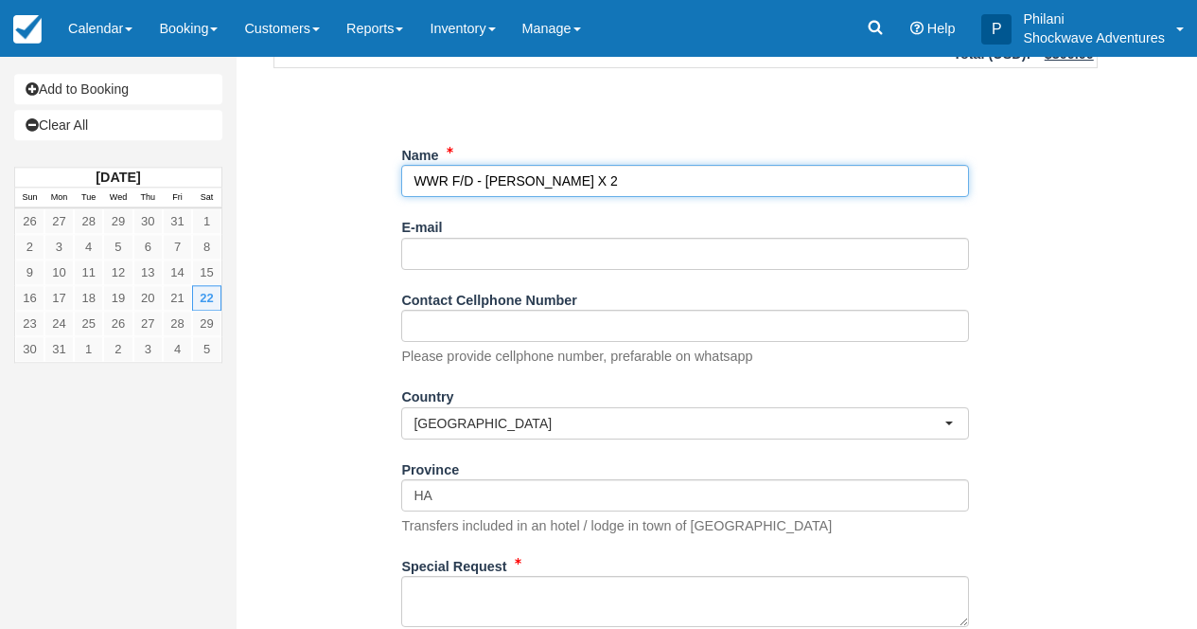
scroll to position [318, 0]
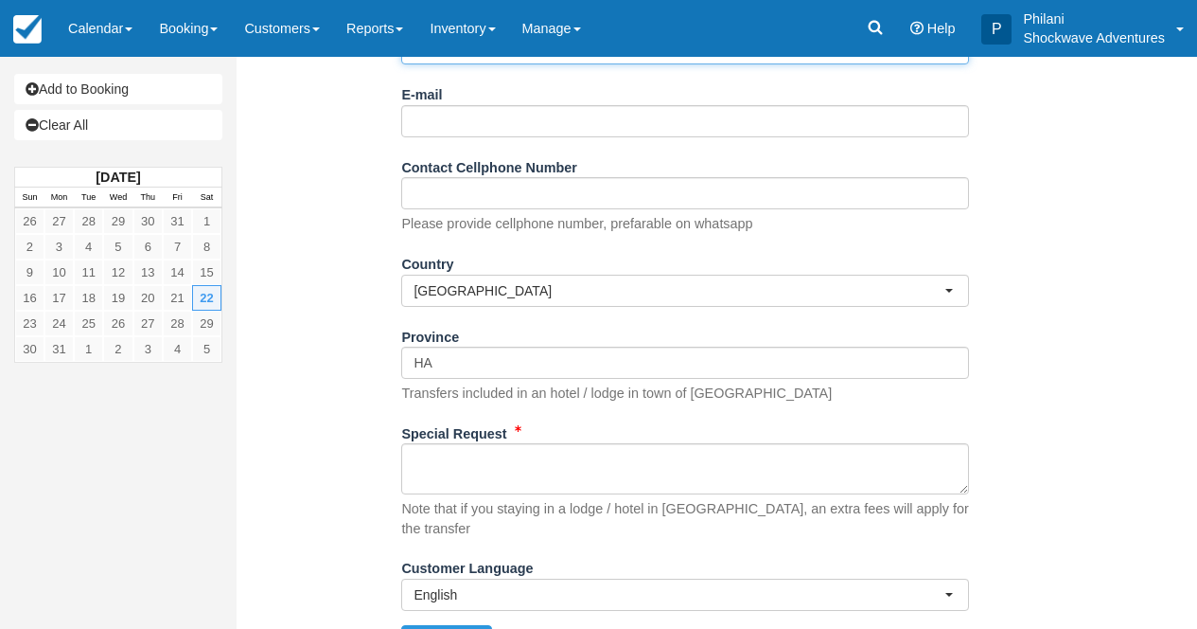
type input "WWR F/D - [PERSON_NAME] X 2"
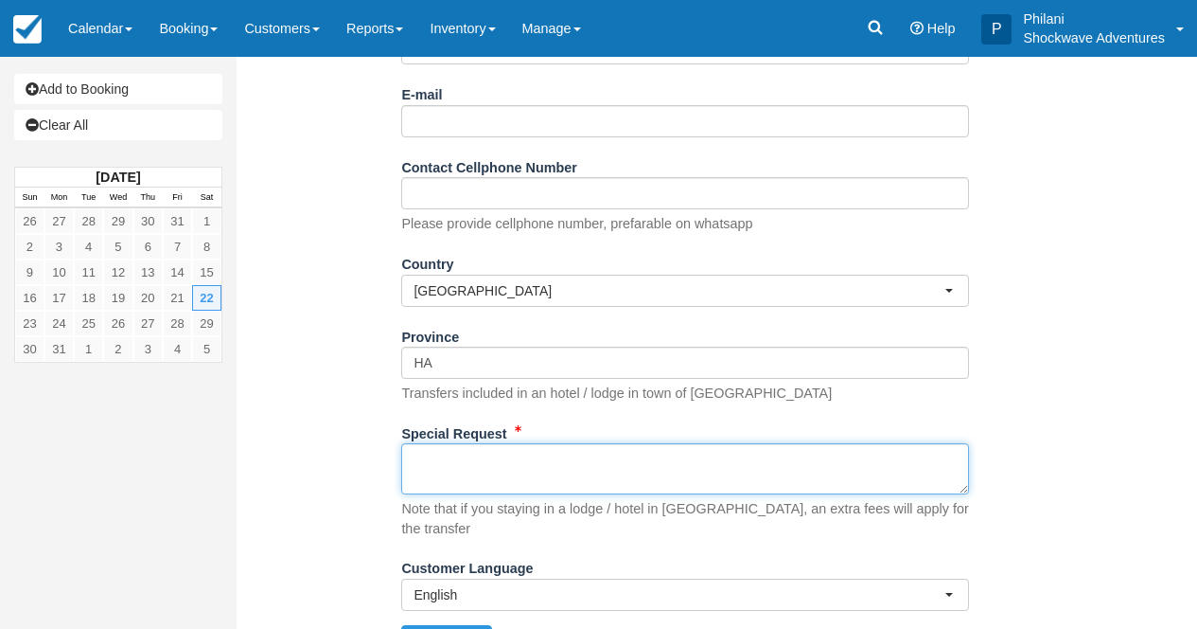
drag, startPoint x: 509, startPoint y: 477, endPoint x: 564, endPoint y: 484, distance: 55.3
click at [511, 477] on textarea "Special Request" at bounding box center [685, 468] width 568 height 51
paste textarea "Hi, We would like to book for our clients: 3 Pax name: Michael Sabin Full Day W…"
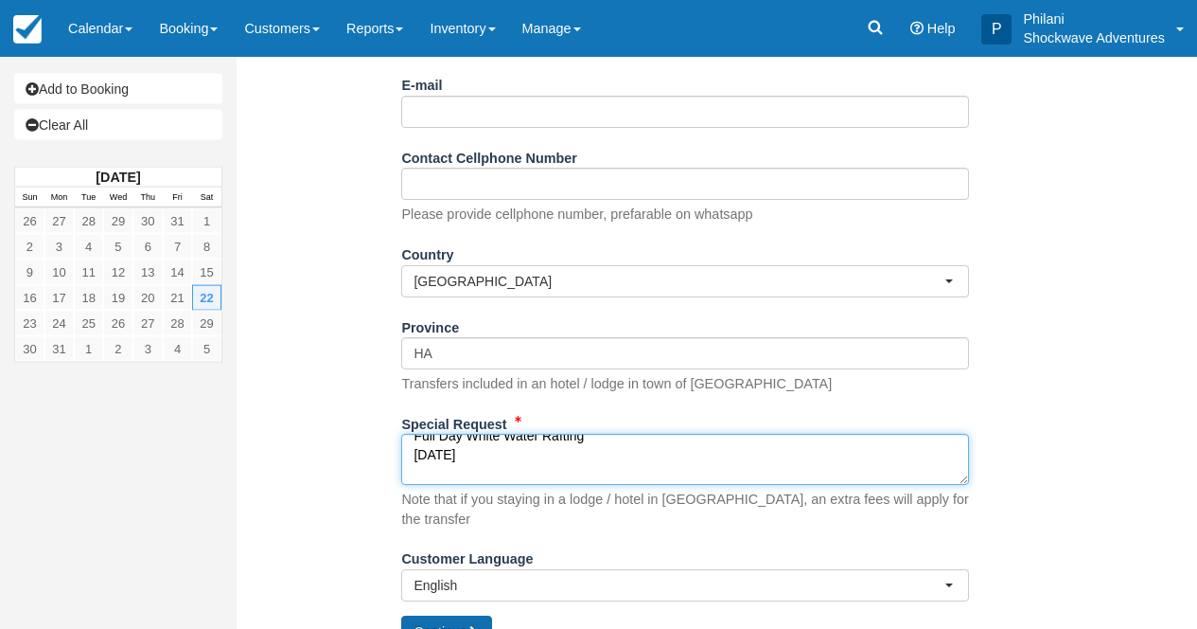
scroll to position [350, 0]
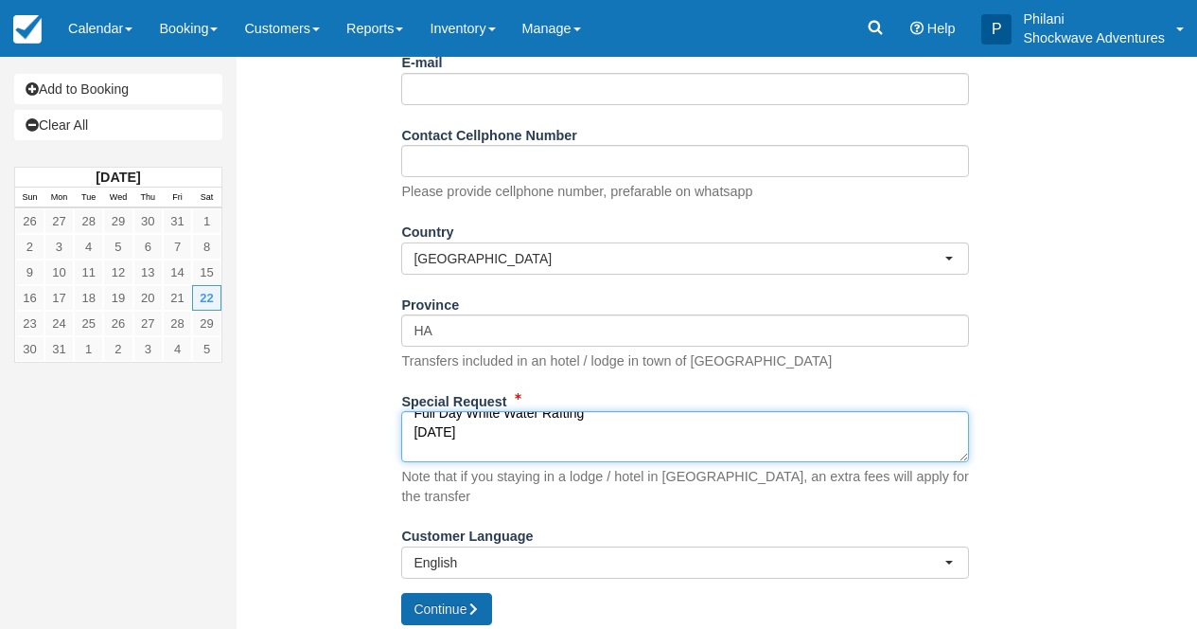
type textarea "Hi, We would like to book for our clients: 3 Pax name: Michael Sabin Full Day W…"
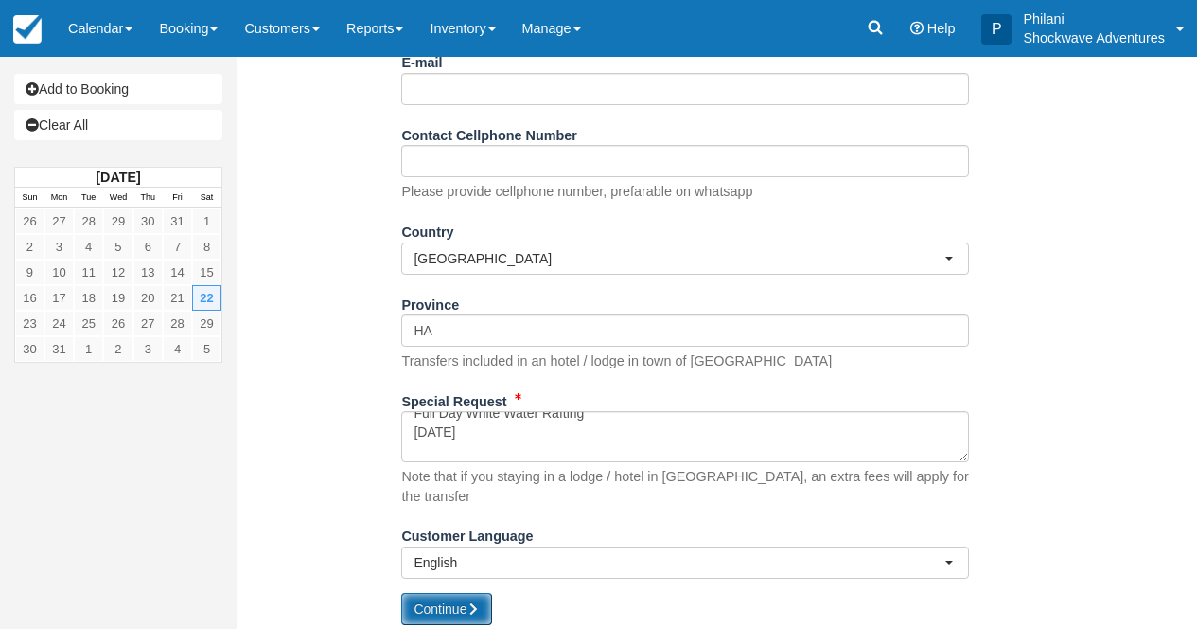
click at [468, 607] on button "Continue" at bounding box center [446, 609] width 91 height 32
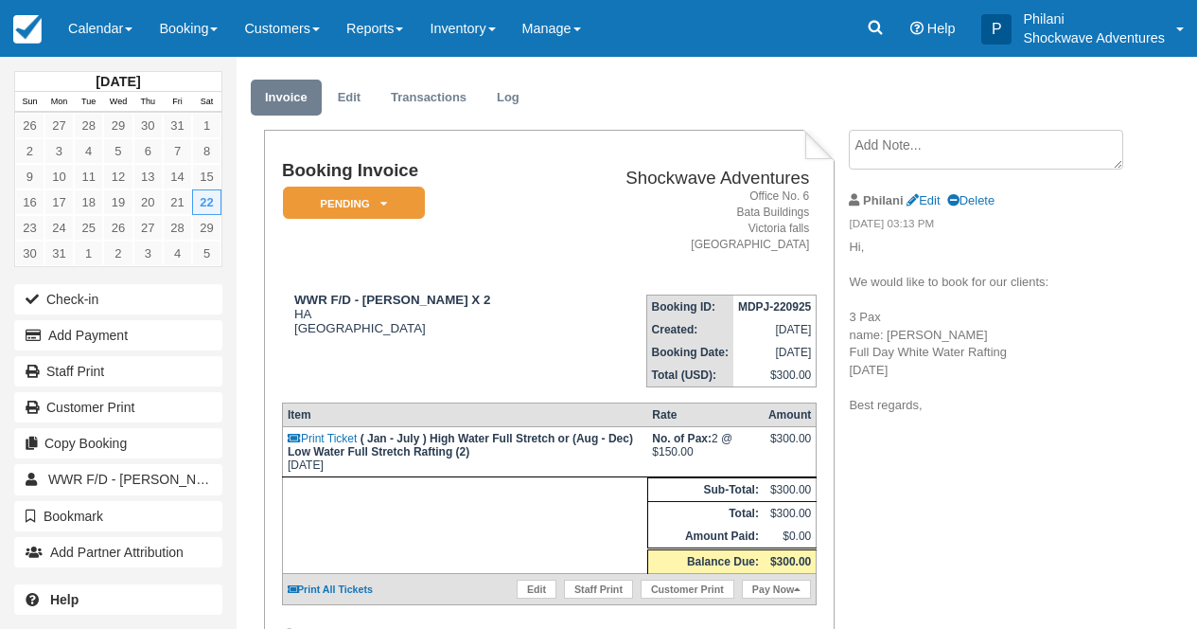
scroll to position [45, 0]
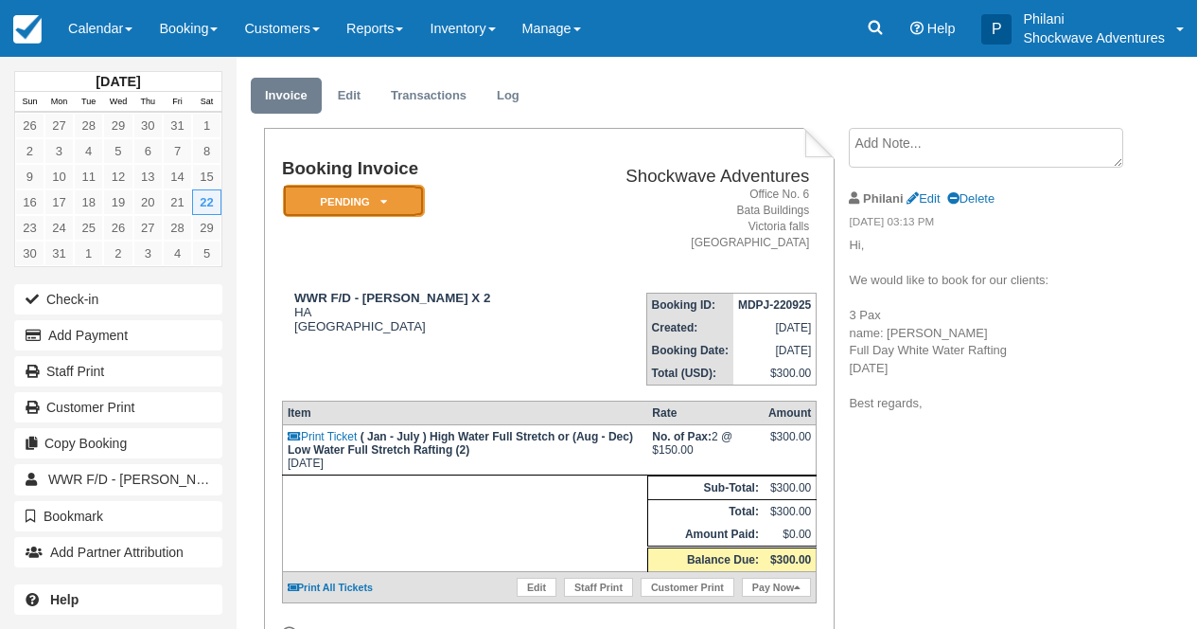
click at [401, 212] on em "Pending" at bounding box center [354, 201] width 142 height 33
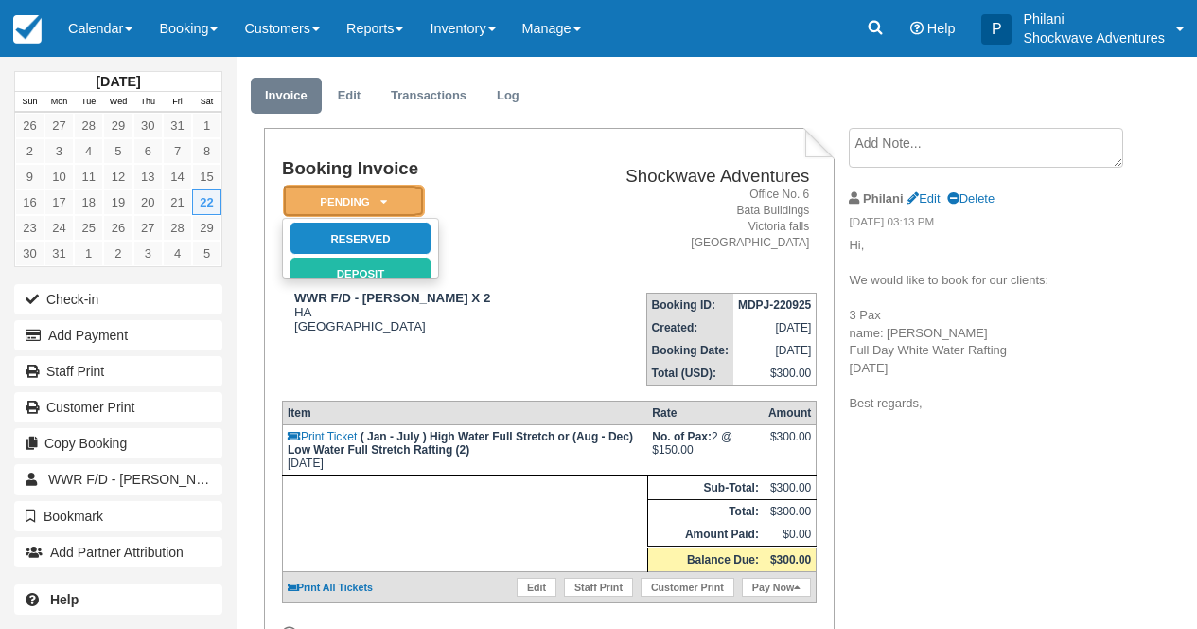
scroll to position [0, 0]
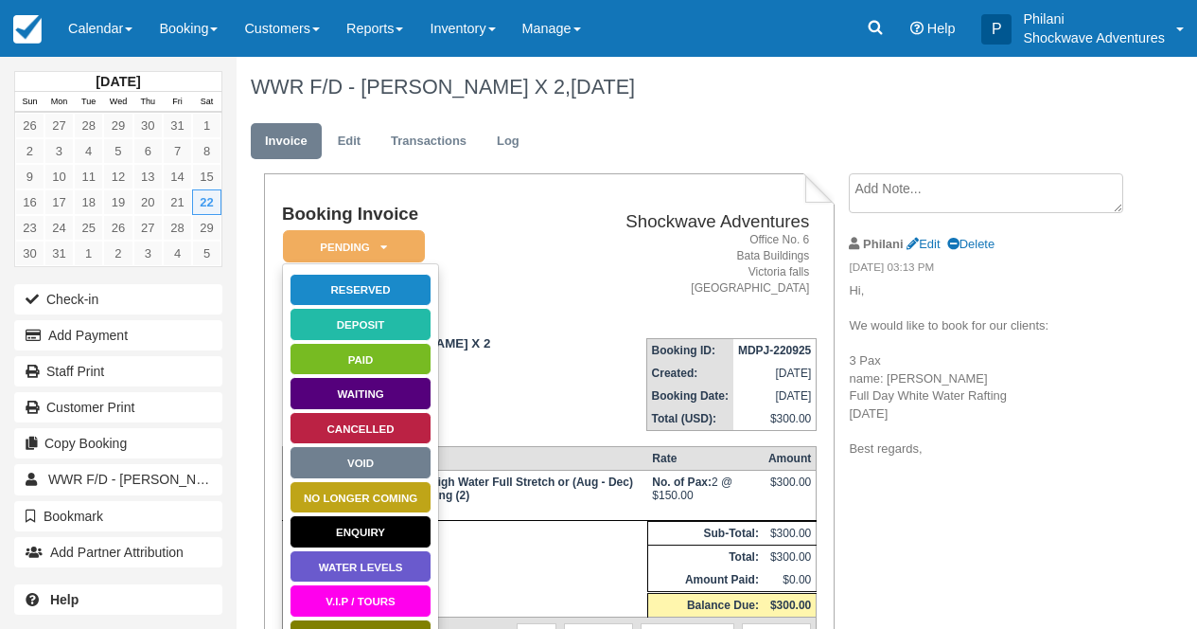
click at [476, 303] on td "Booking Invoice Pending   Reserved Deposit Paid Waiting Cancelled Void NO LONGE…" at bounding box center [419, 263] width 274 height 118
click at [394, 259] on em "Pending" at bounding box center [354, 246] width 142 height 33
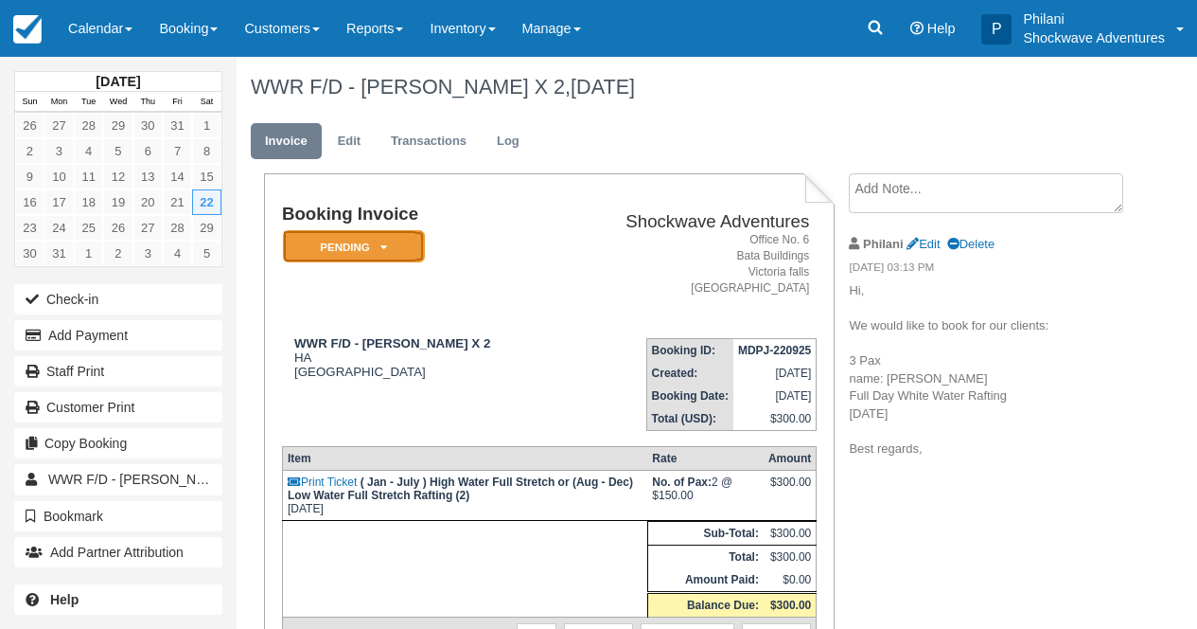
click at [396, 254] on em "Pending" at bounding box center [354, 246] width 142 height 33
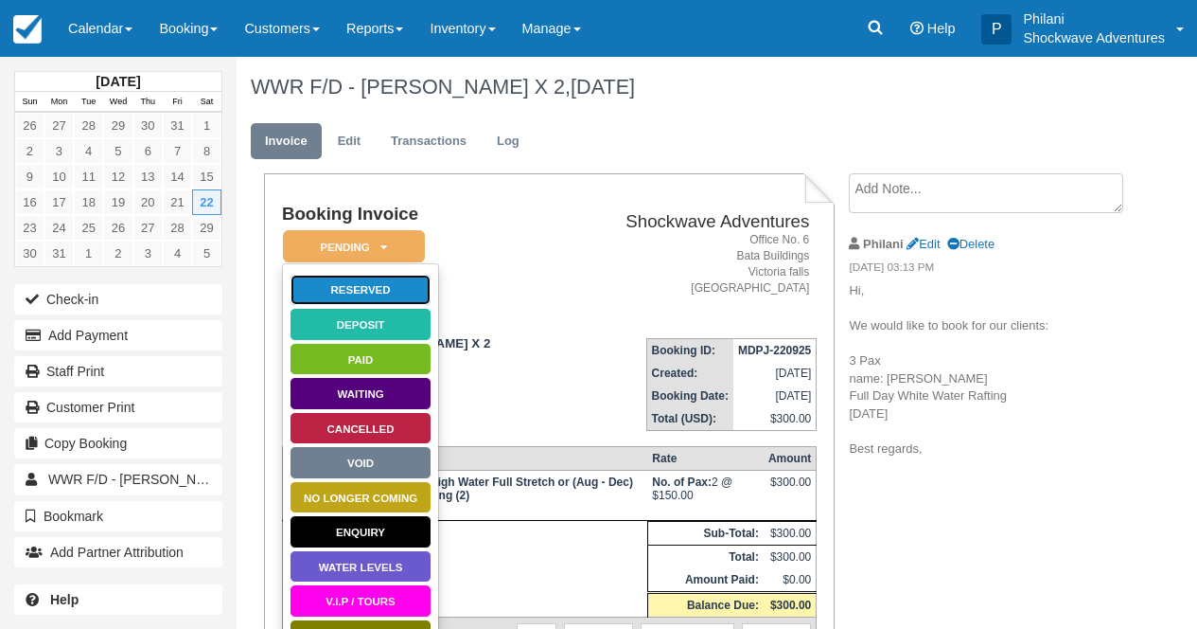
click at [399, 293] on link "Reserved" at bounding box center [361, 290] width 142 height 33
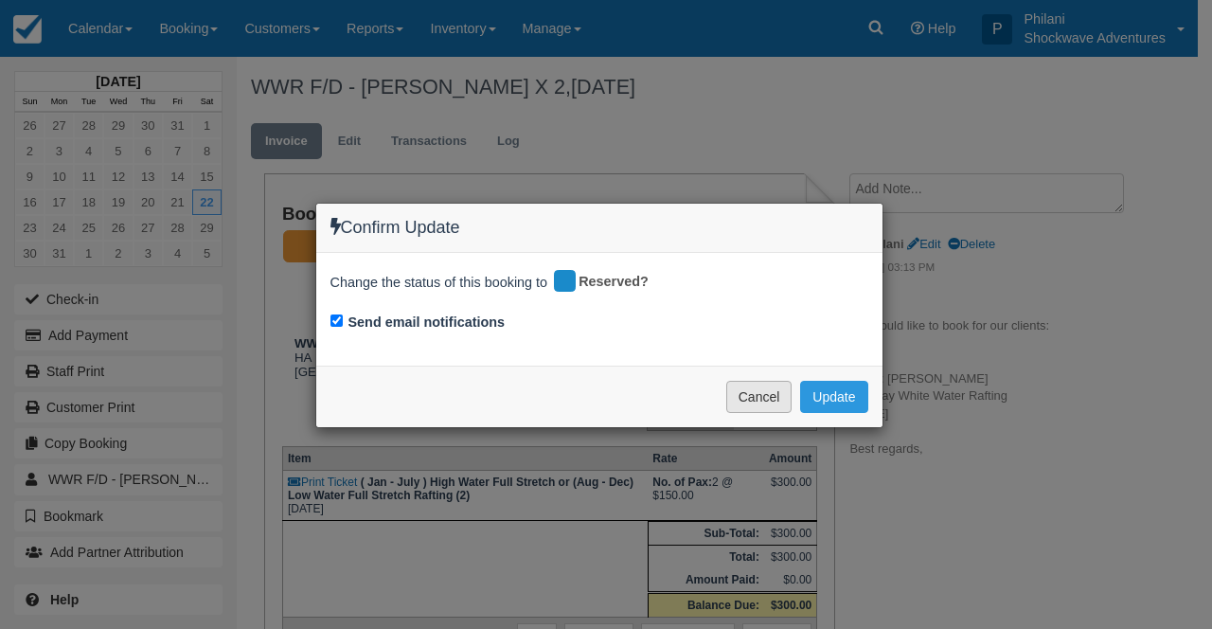
click at [767, 394] on button "Cancel" at bounding box center [759, 397] width 66 height 32
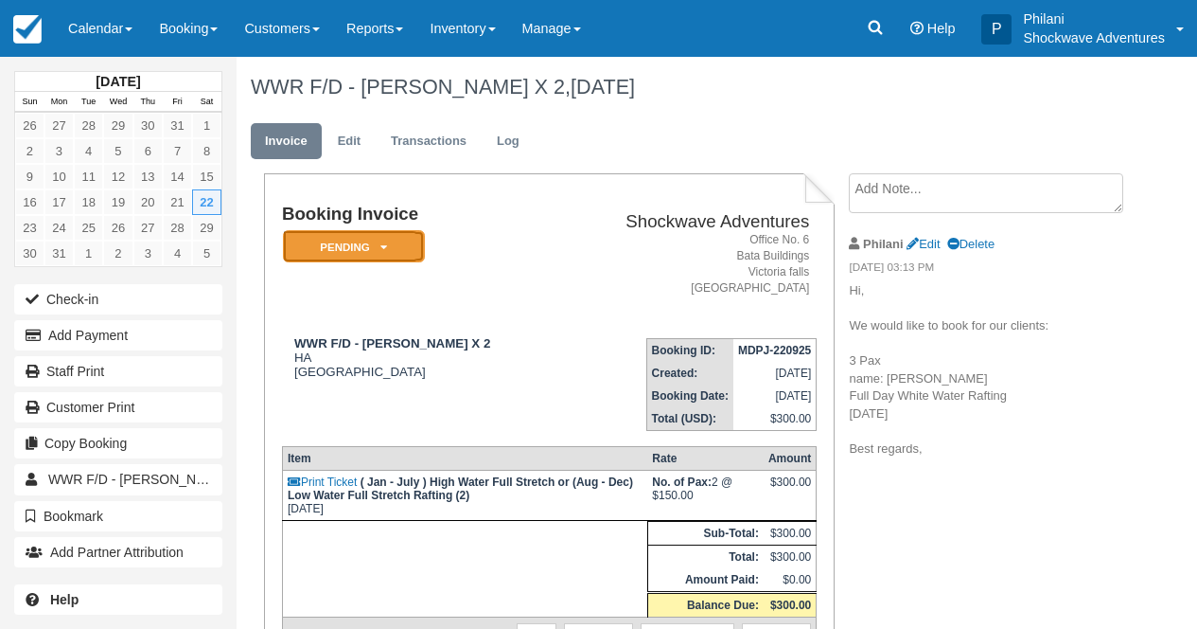
click at [420, 248] on em "Pending" at bounding box center [354, 246] width 142 height 33
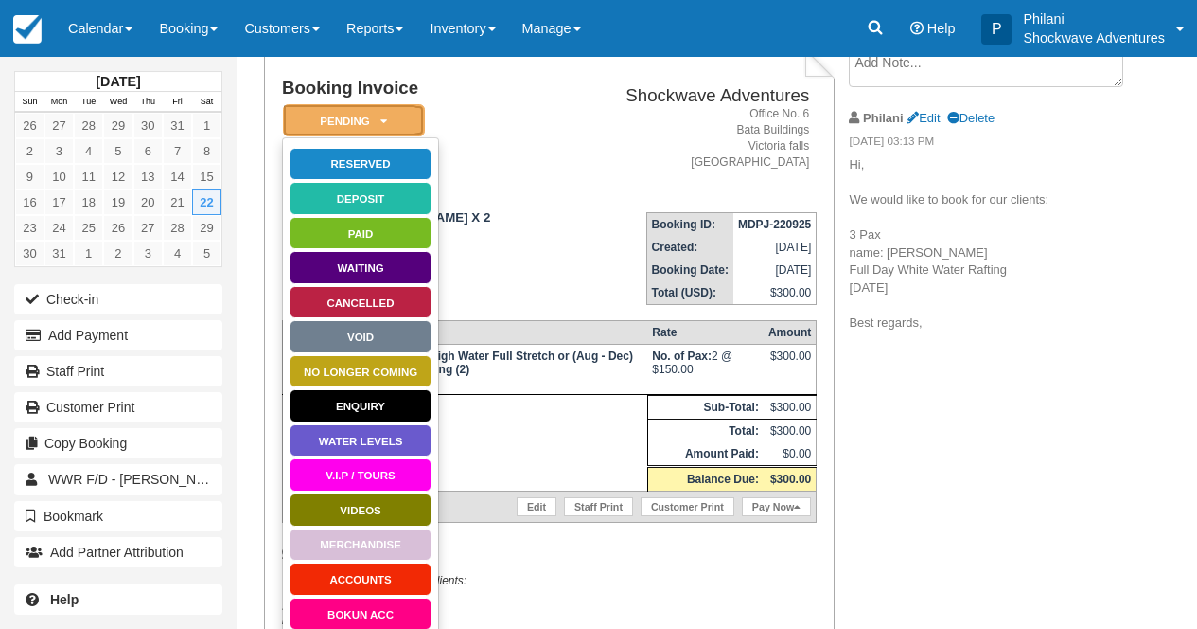
scroll to position [167, 0]
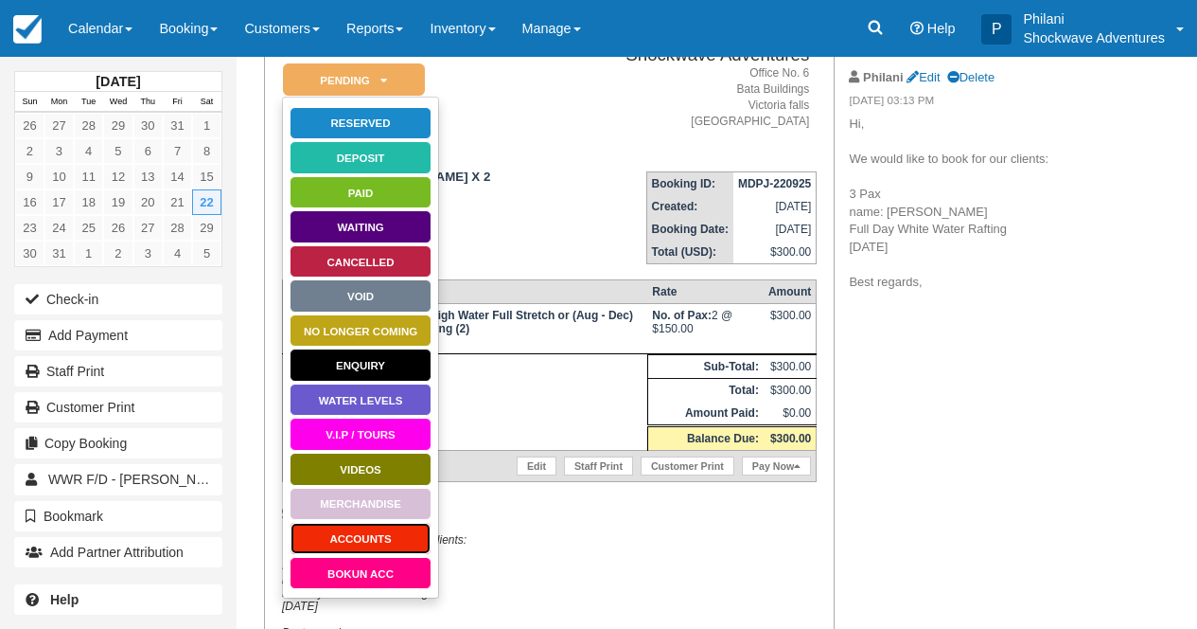
click at [402, 538] on link "ACCOUNTS" at bounding box center [361, 538] width 142 height 33
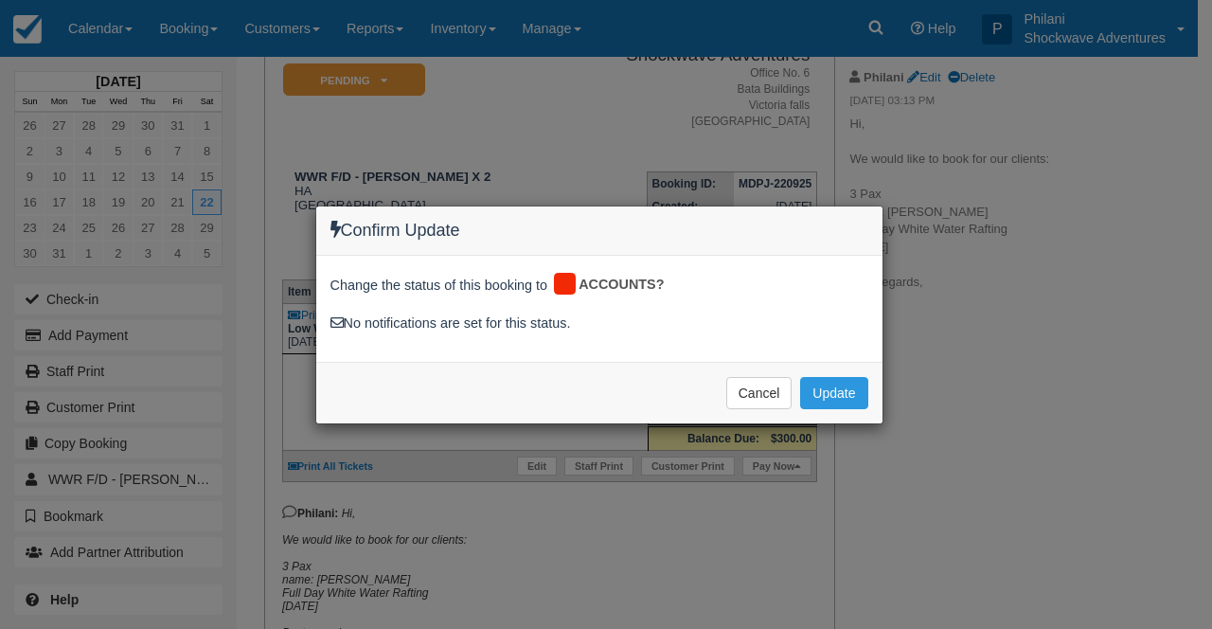
click at [557, 454] on div "Confirm Update Change the status of this booking to ACCOUNTS? No notifications …" at bounding box center [606, 314] width 1212 height 629
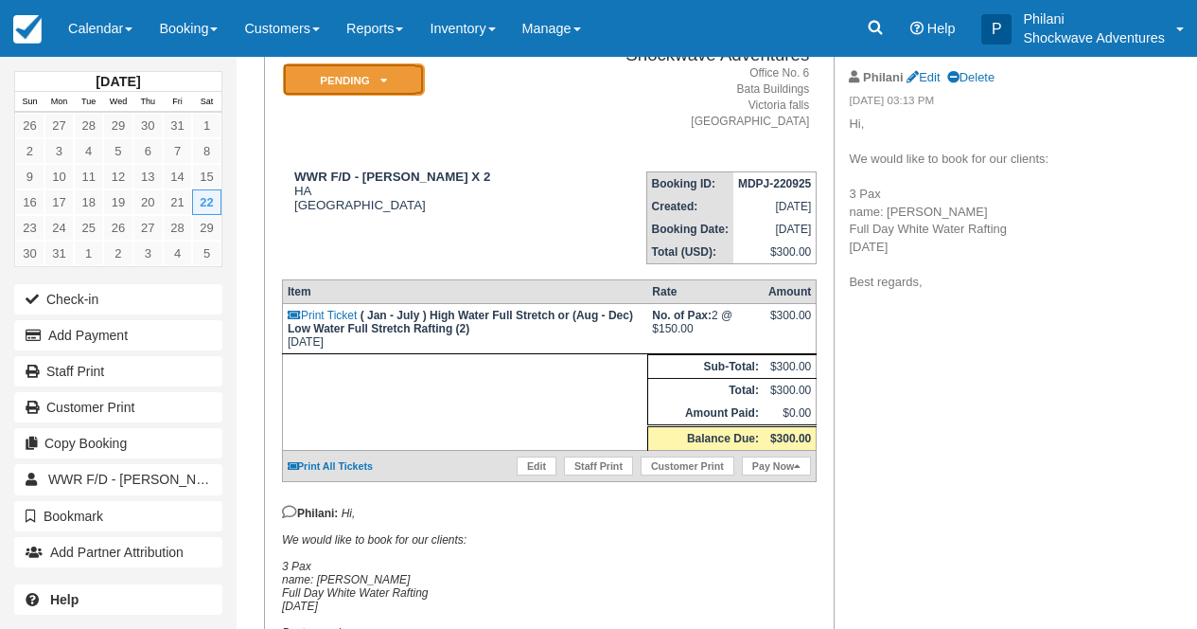
click at [407, 83] on em "Pending" at bounding box center [354, 79] width 142 height 33
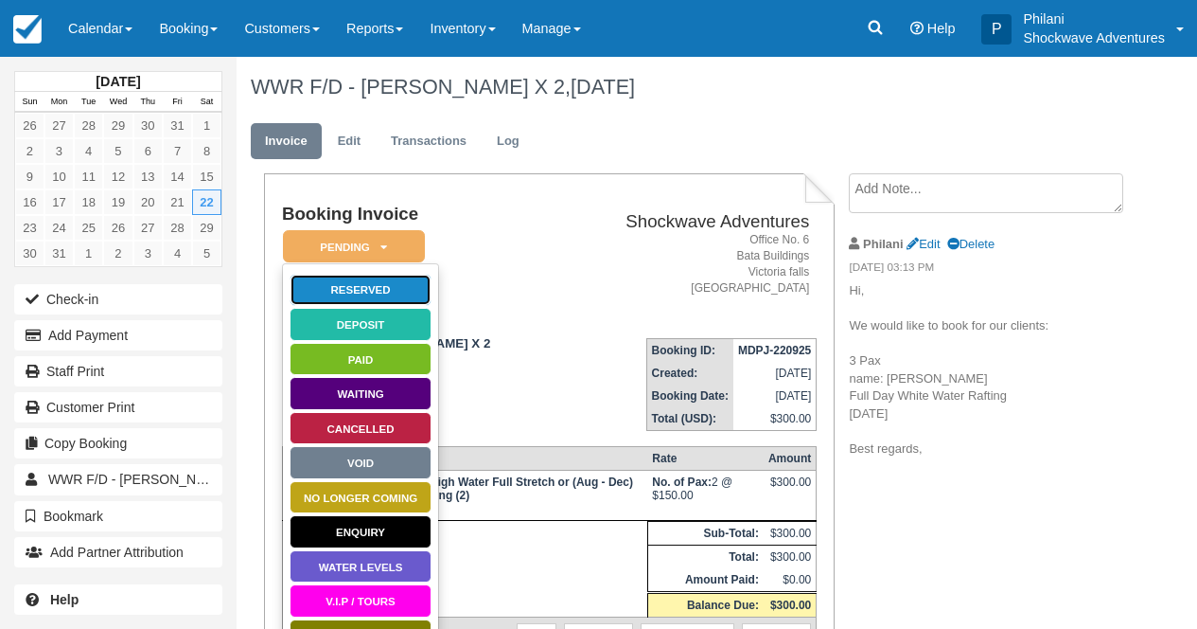
click at [391, 296] on link "Reserved" at bounding box center [361, 290] width 142 height 33
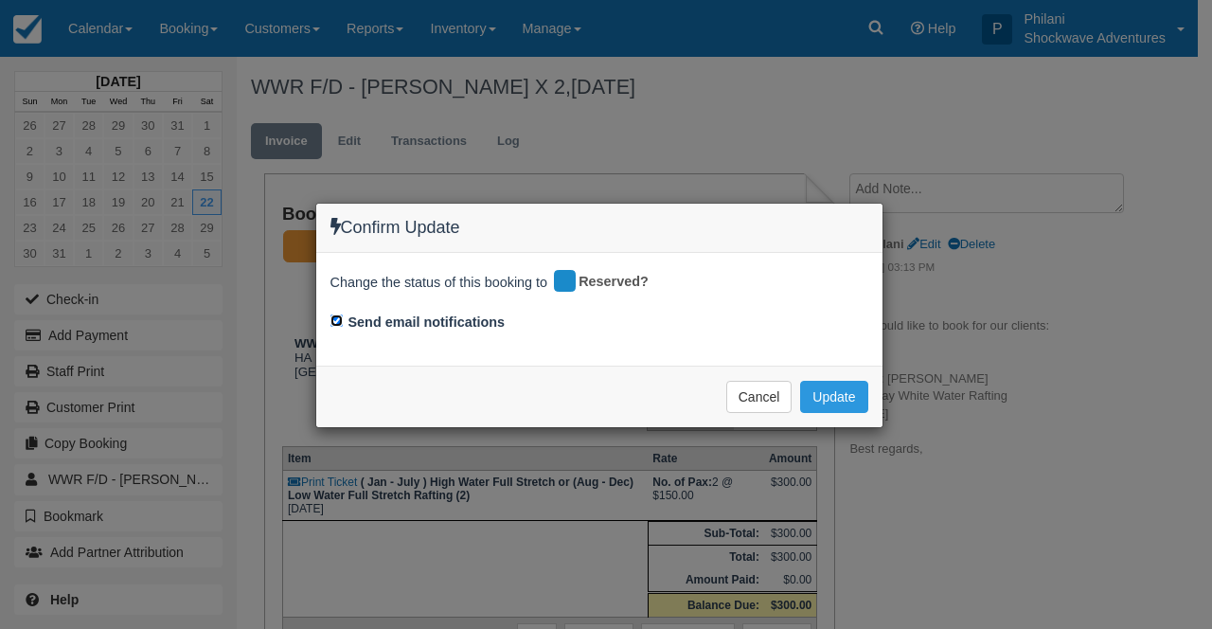
click at [342, 324] on input "Send email notifications" at bounding box center [336, 320] width 12 height 12
checkbox input "false"
click at [858, 400] on button "Update" at bounding box center [833, 397] width 67 height 32
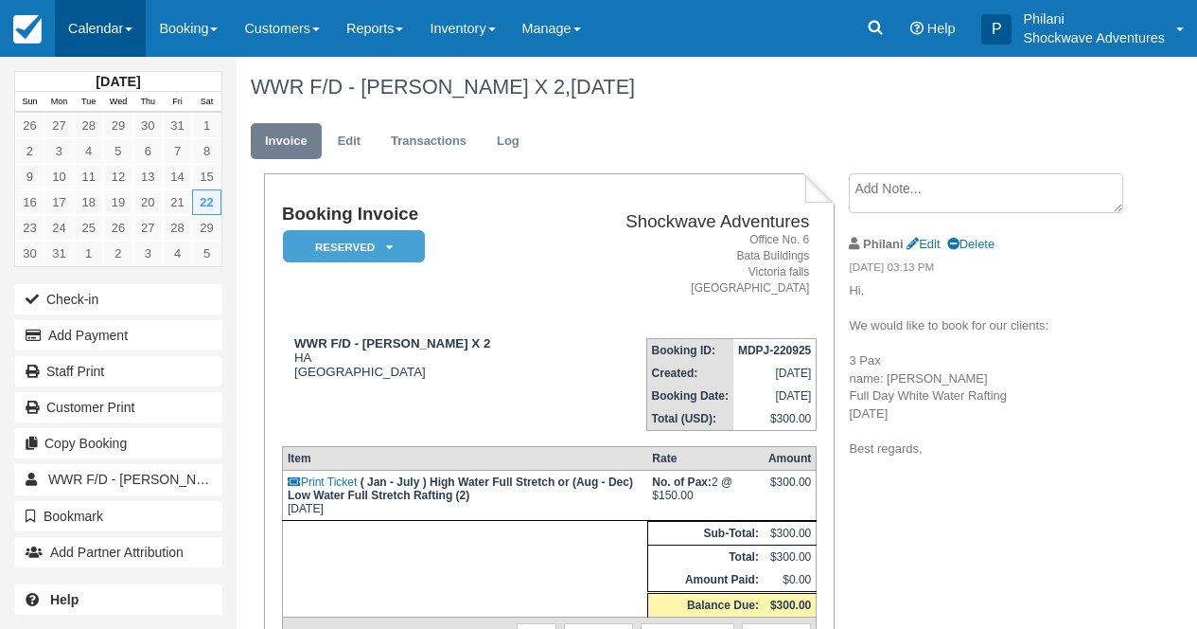
click at [121, 33] on link "Calendar" at bounding box center [100, 28] width 91 height 57
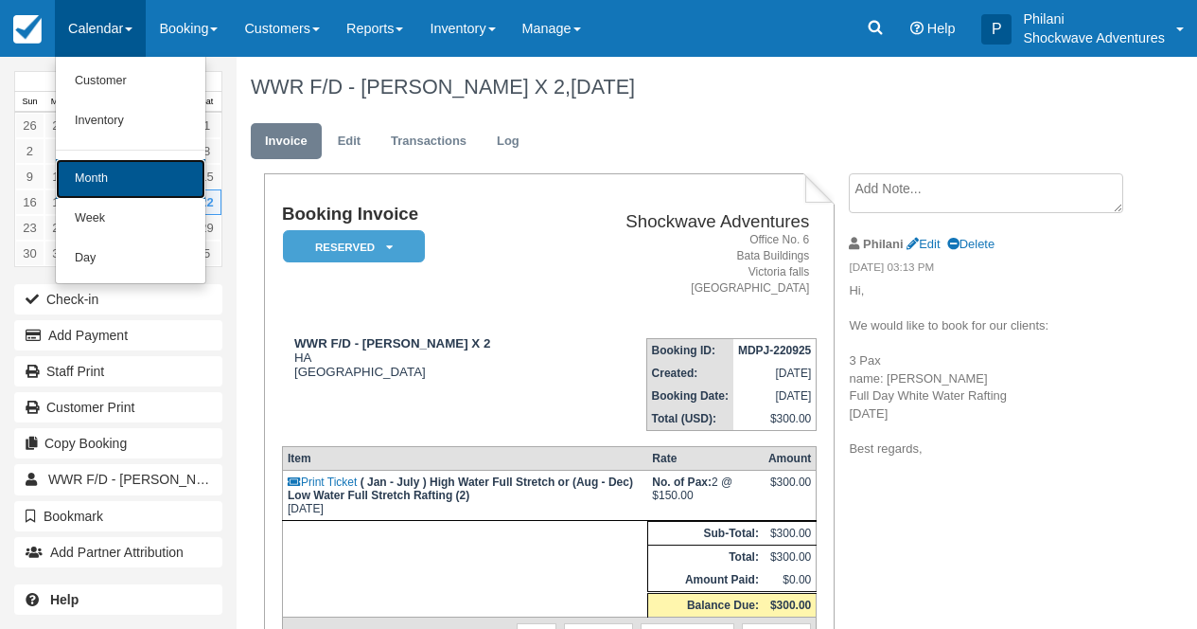
click at [133, 192] on link "Month" at bounding box center [131, 179] width 150 height 40
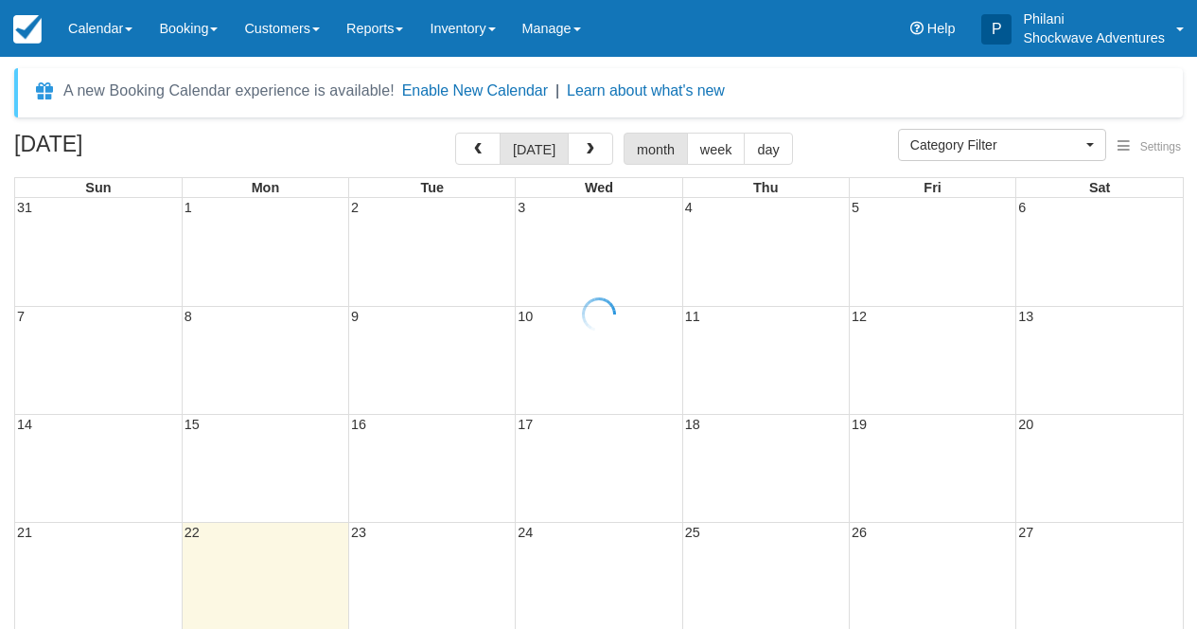
select select
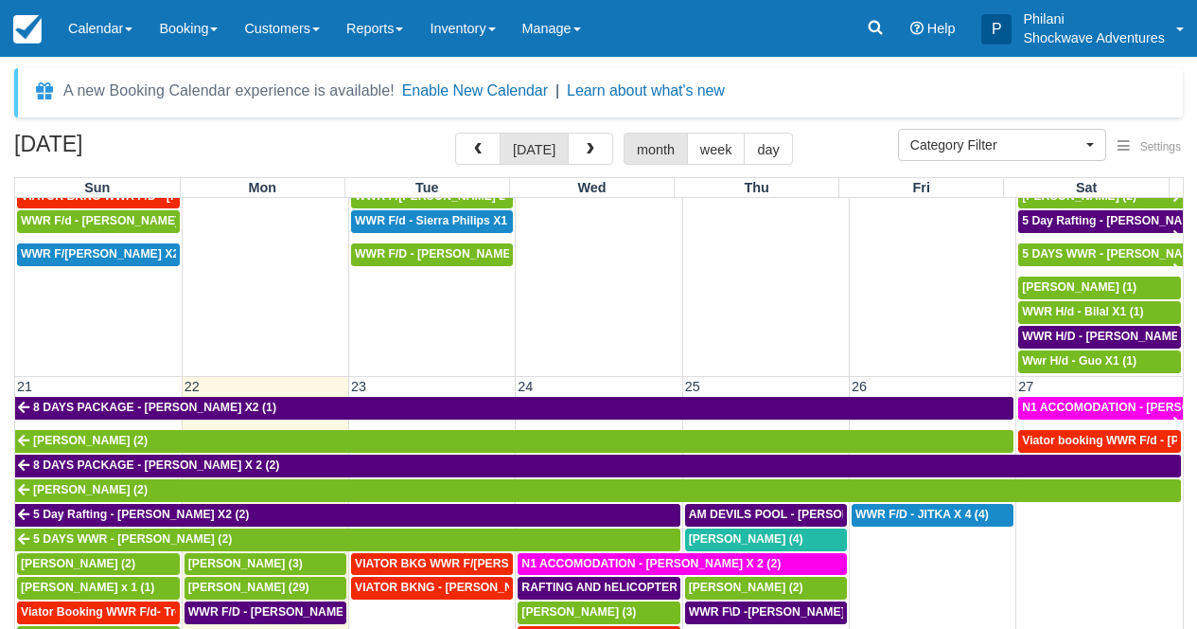
scroll to position [803, 0]
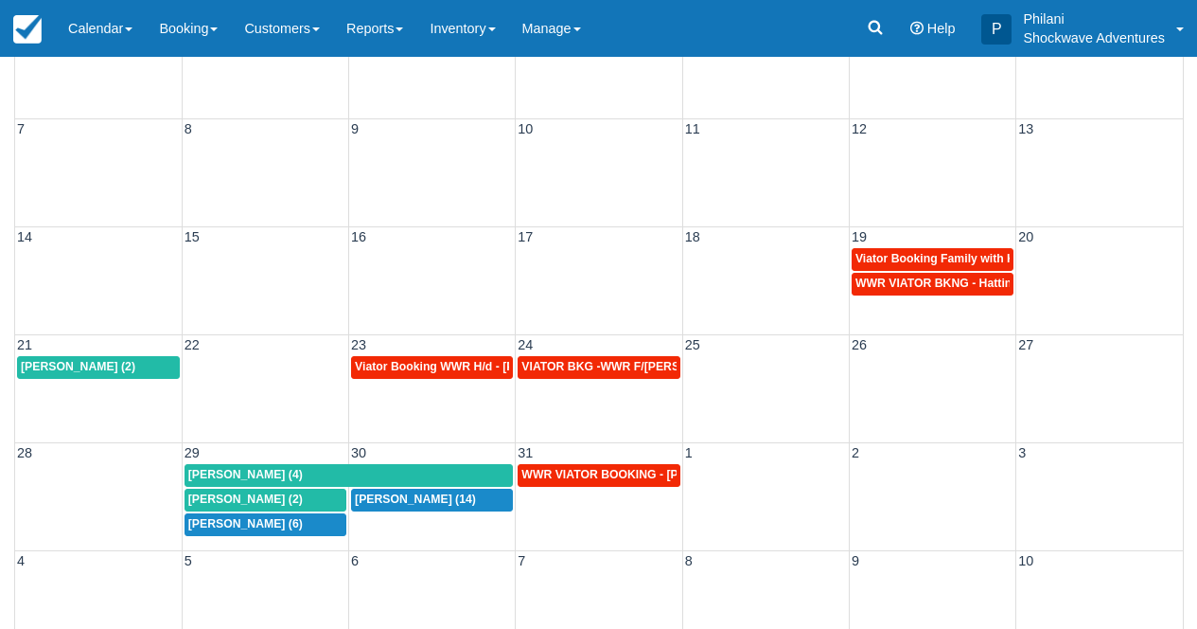
scroll to position [134, 0]
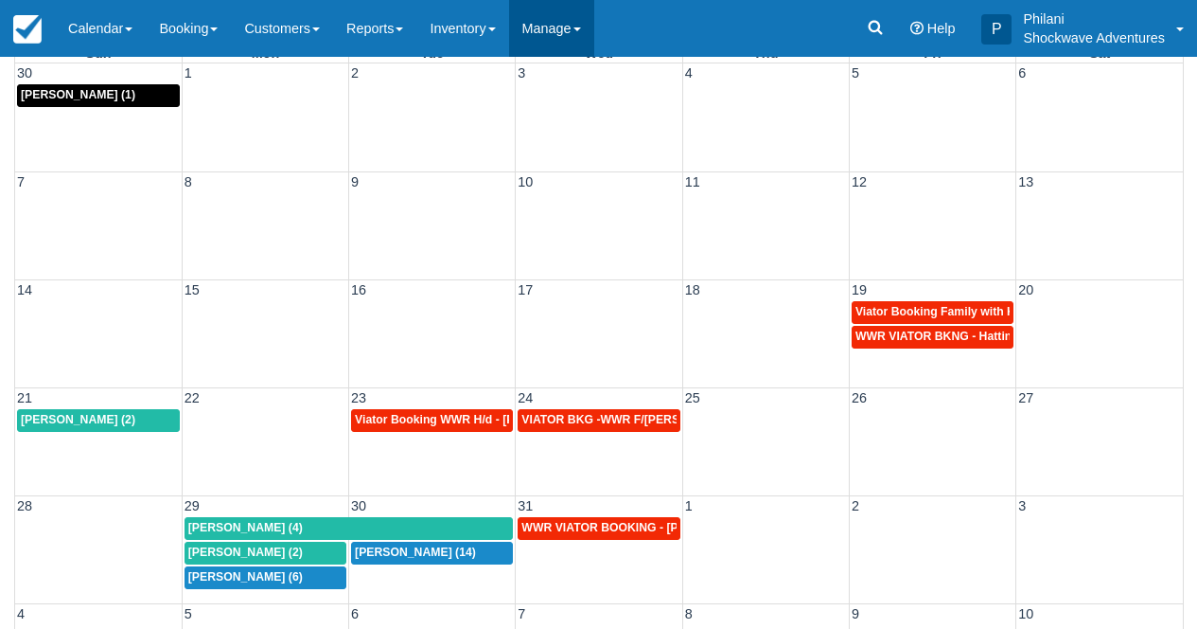
click at [576, 32] on link "Manage" at bounding box center [551, 28] width 85 height 57
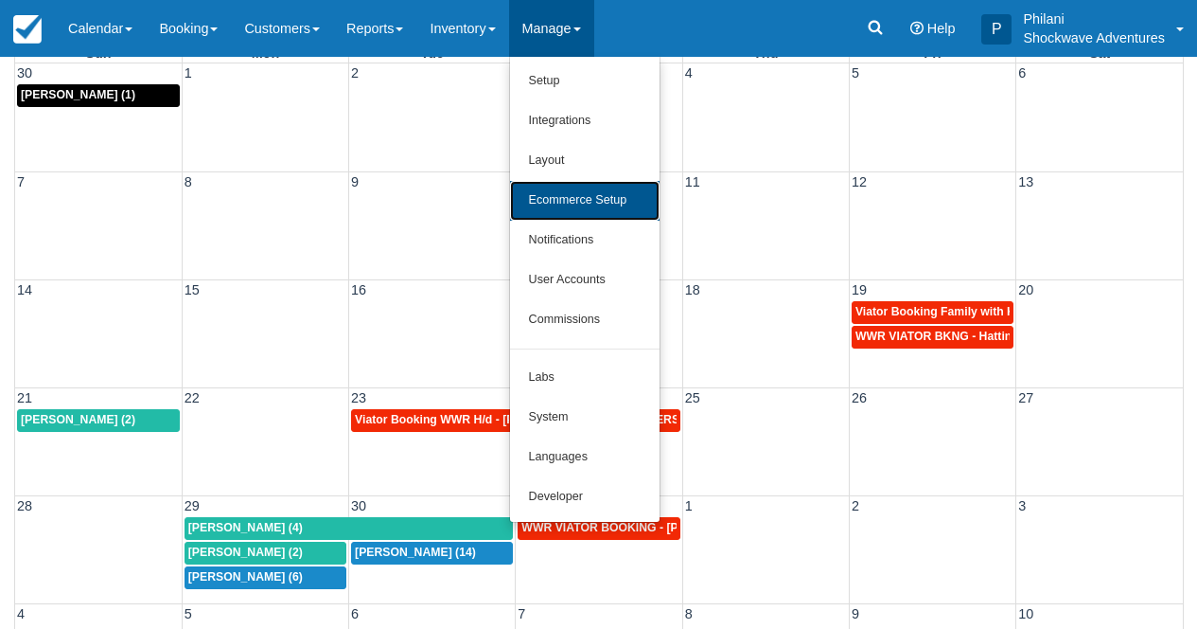
click at [629, 203] on link "Ecommerce Setup" at bounding box center [585, 201] width 150 height 40
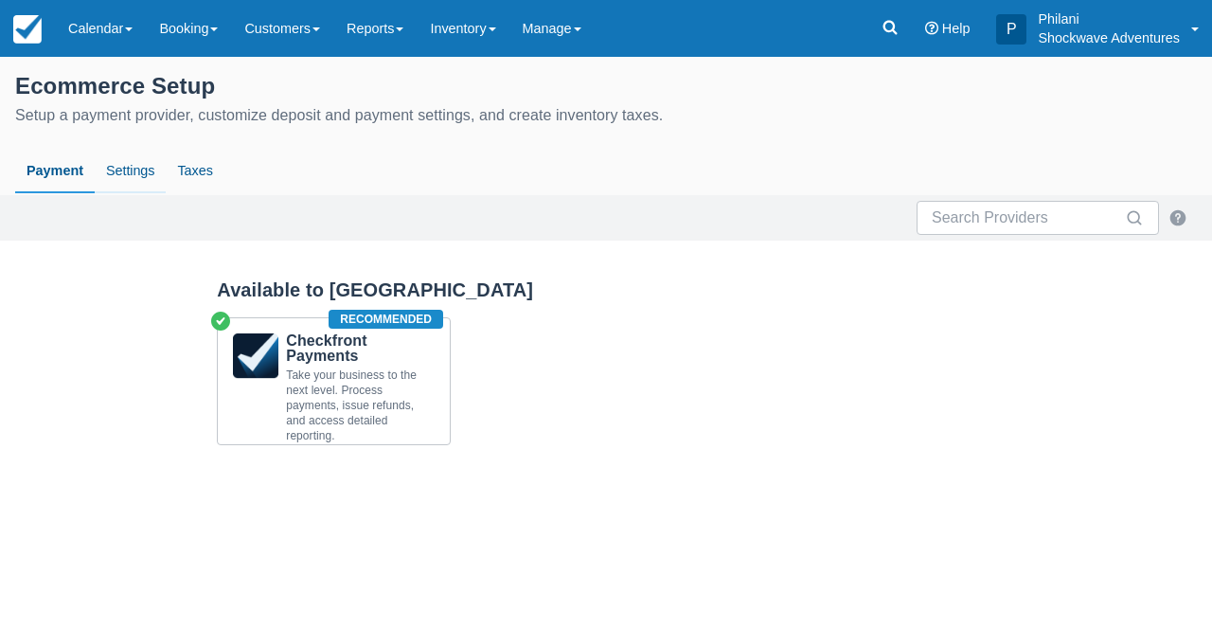
click at [138, 167] on link "Settings" at bounding box center [130, 172] width 71 height 44
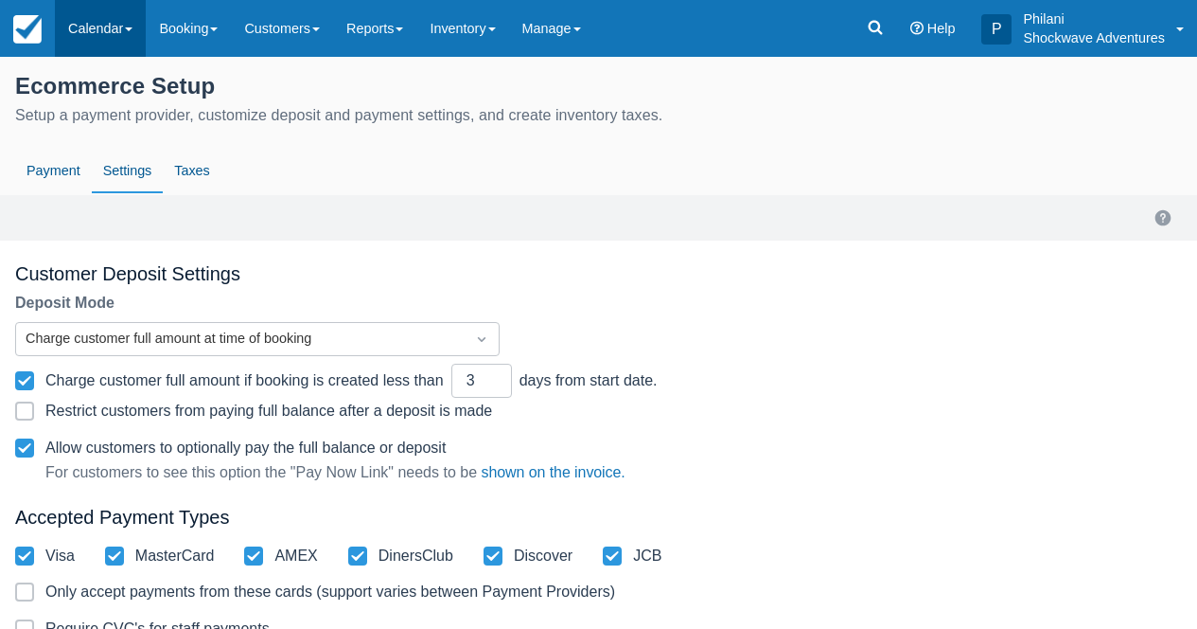
click at [108, 33] on link "Calendar" at bounding box center [100, 28] width 91 height 57
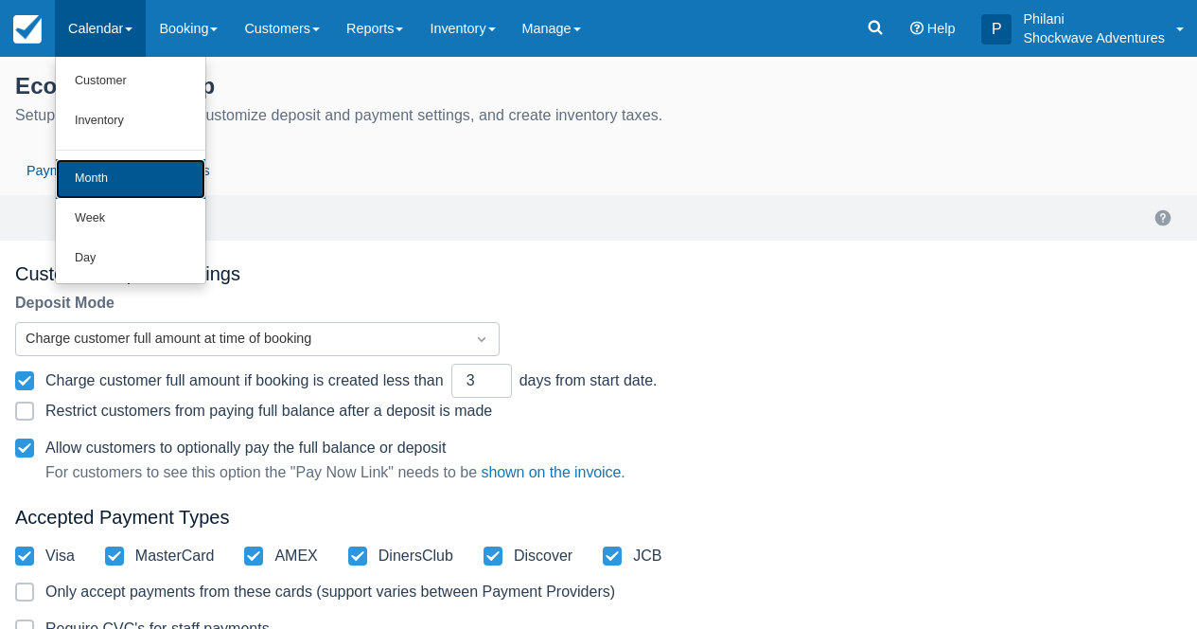
click at [109, 171] on link "Month" at bounding box center [131, 179] width 150 height 40
click at [109, 171] on link "Settings" at bounding box center [127, 172] width 71 height 44
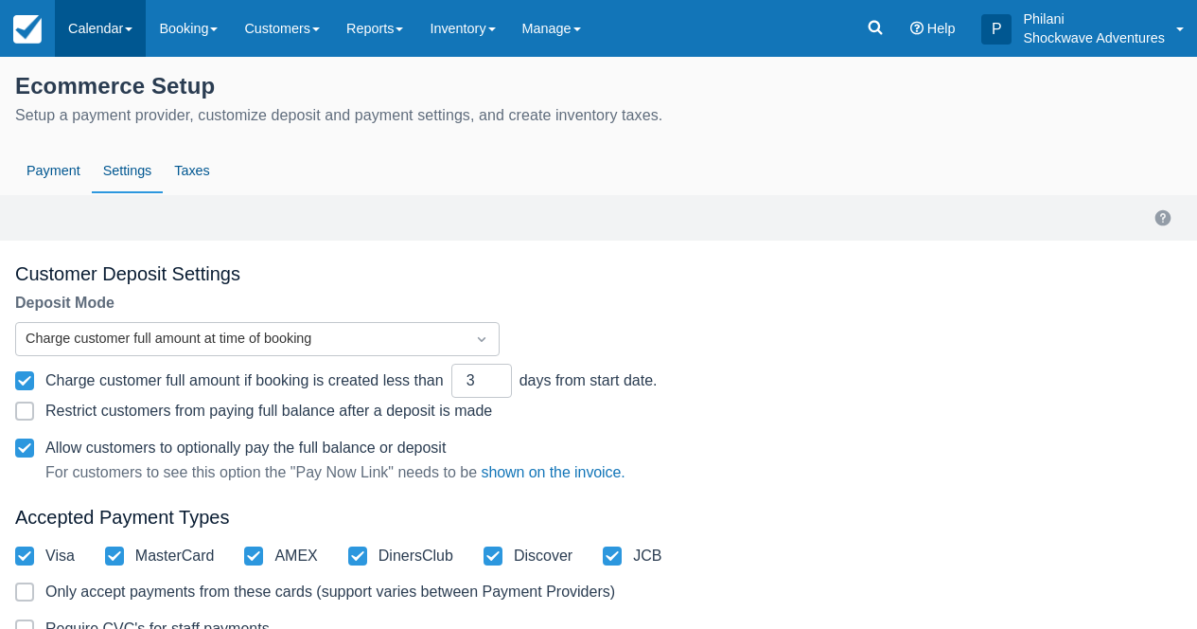
click at [97, 9] on link "Calendar" at bounding box center [100, 28] width 91 height 57
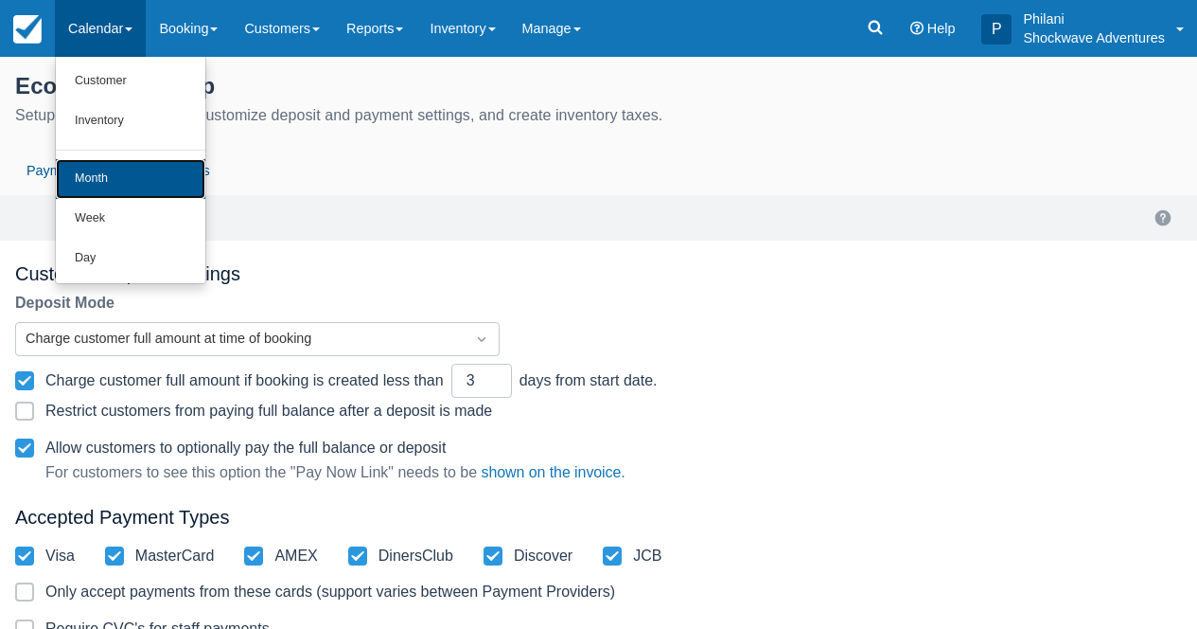
click at [120, 161] on link "Month" at bounding box center [131, 179] width 150 height 40
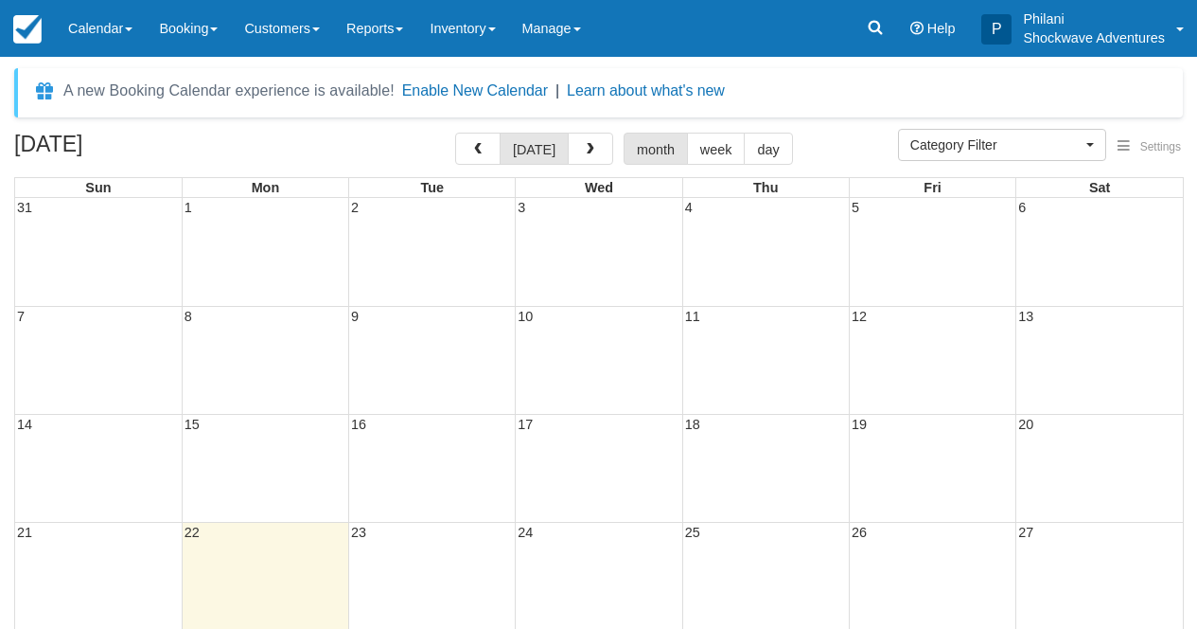
select select
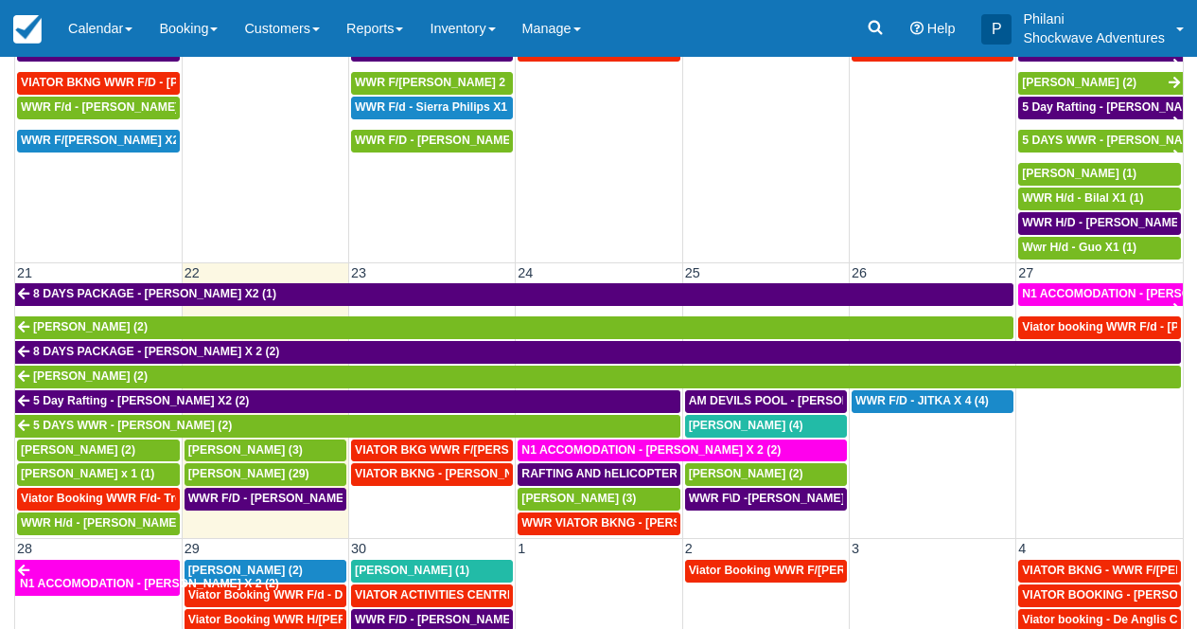
scroll to position [803, 0]
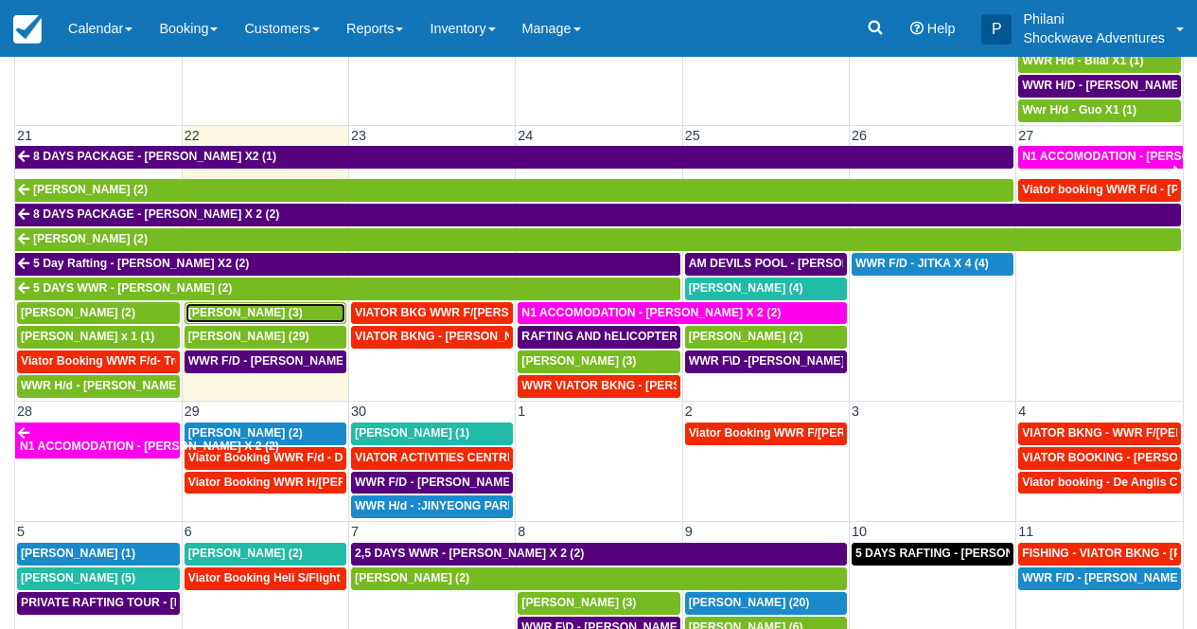
click at [311, 321] on link "Greg Barbour (3)" at bounding box center [266, 313] width 162 height 23
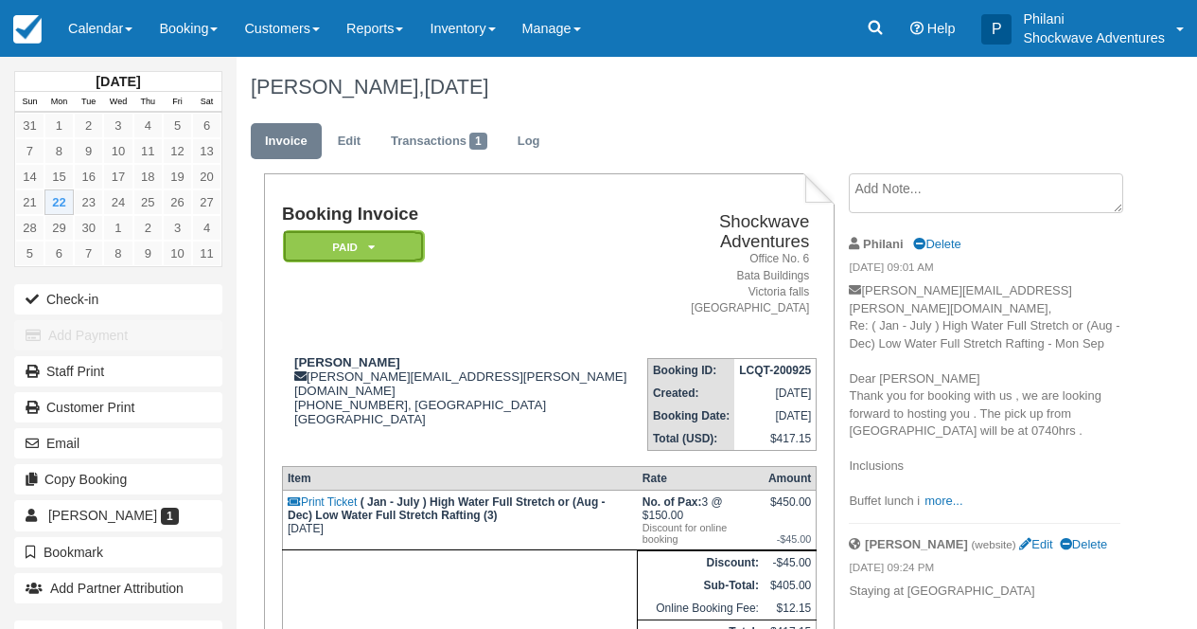
click at [372, 253] on icon at bounding box center [371, 246] width 7 height 11
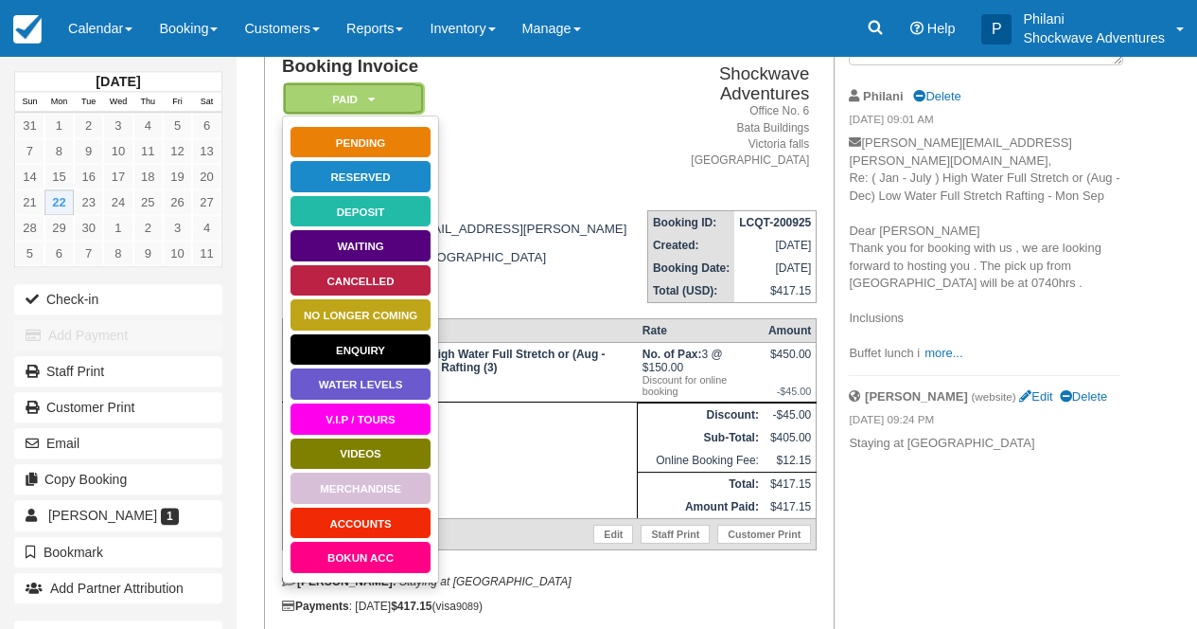
scroll to position [197, 0]
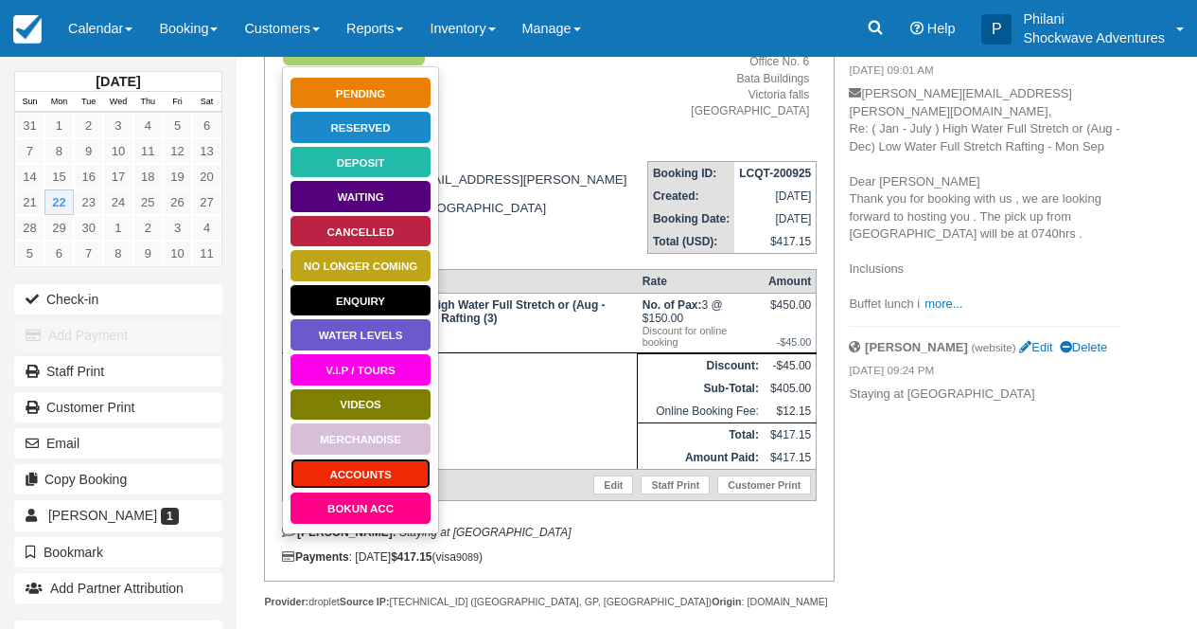
click at [406, 480] on link "ACCOUNTS" at bounding box center [361, 473] width 142 height 33
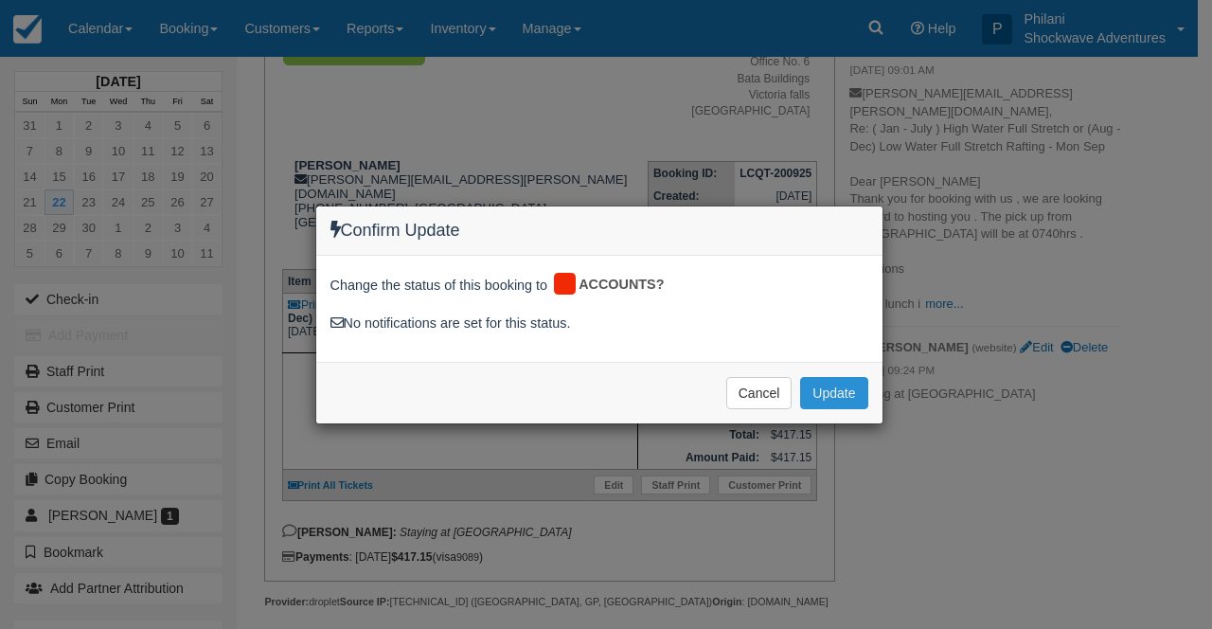
click at [841, 382] on button "Update" at bounding box center [833, 393] width 67 height 32
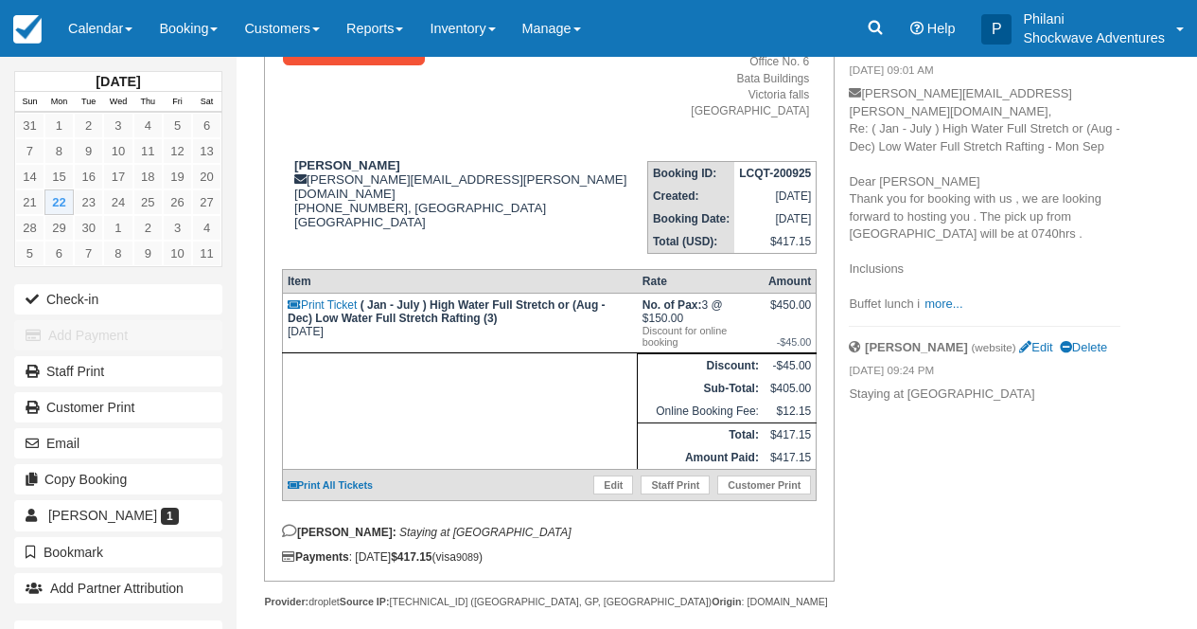
scroll to position [61, 0]
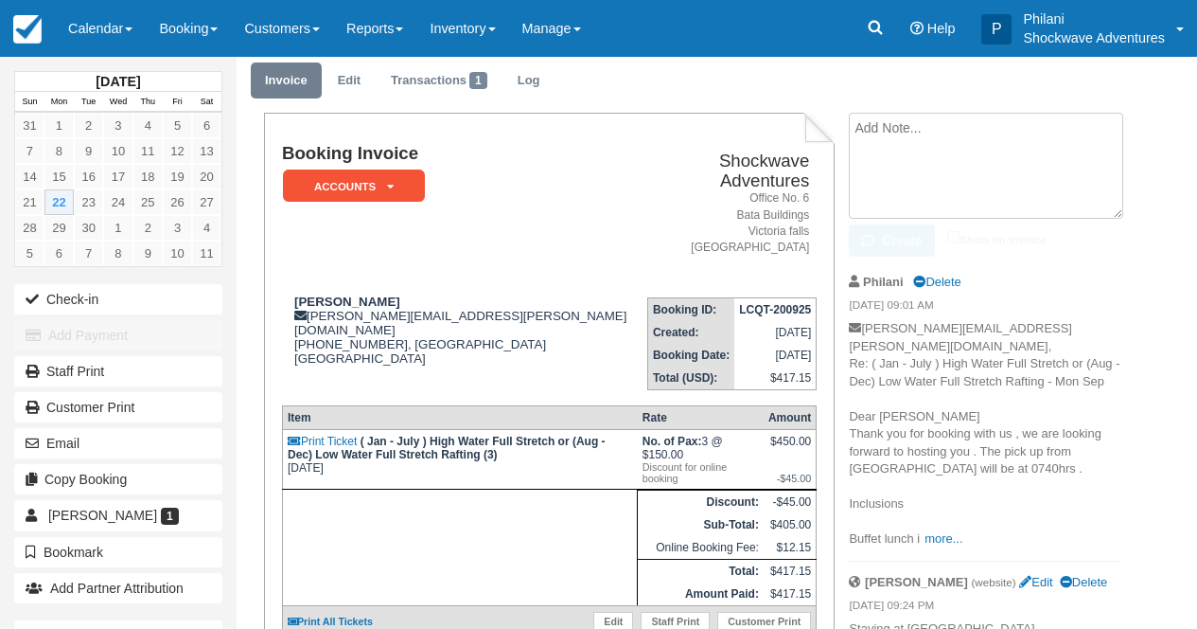
click at [927, 137] on textarea at bounding box center [986, 166] width 275 height 106
type textarea "TAKEN TO WILD HORIZON"
click at [958, 237] on input "Show on invoice" at bounding box center [954, 237] width 12 height 12
checkbox input "true"
click at [902, 249] on button "Create" at bounding box center [891, 240] width 85 height 32
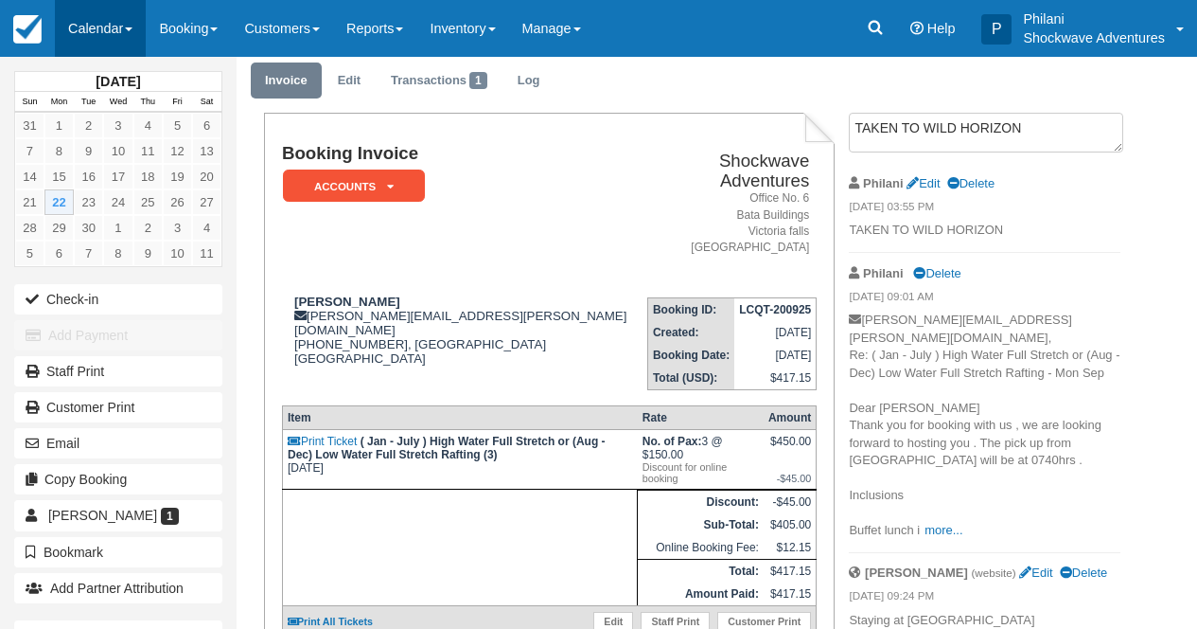
click at [118, 41] on link "Calendar" at bounding box center [100, 28] width 91 height 57
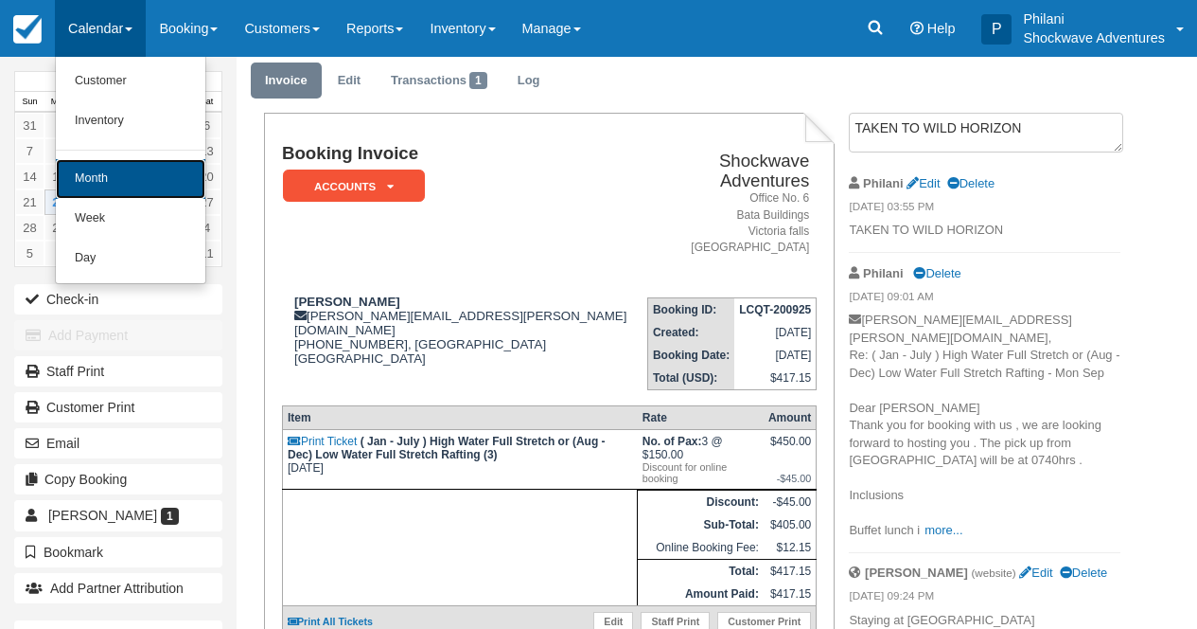
click at [118, 175] on link "Month" at bounding box center [131, 179] width 150 height 40
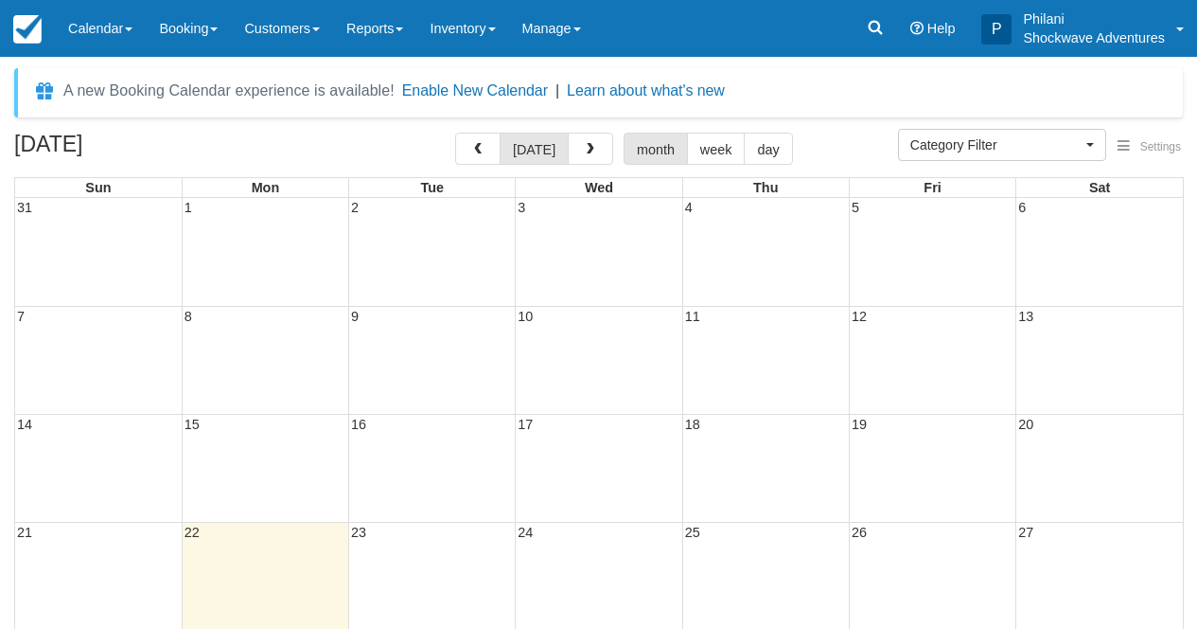
select select
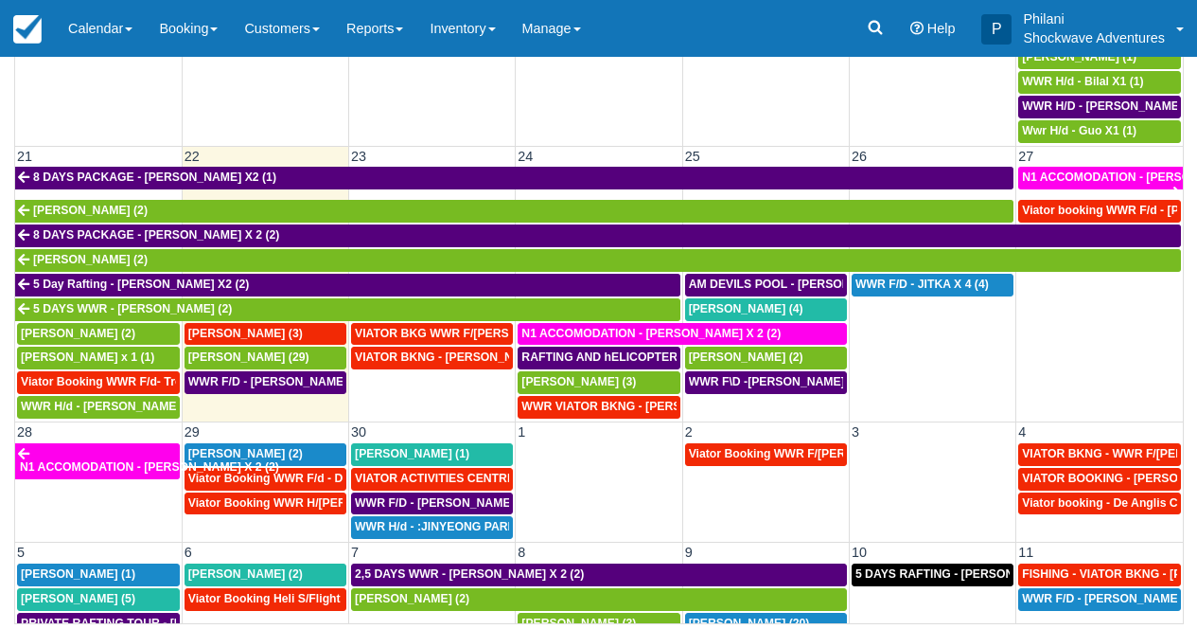
scroll to position [735, 0]
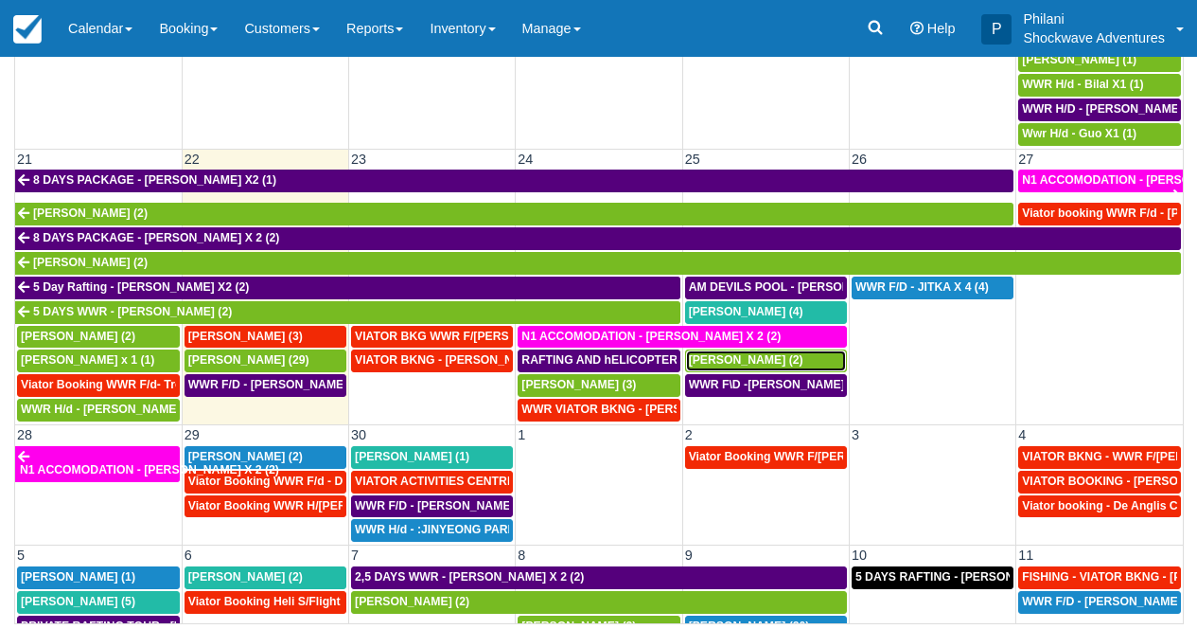
click at [783, 363] on div "[PERSON_NAME] (2)" at bounding box center [766, 360] width 154 height 15
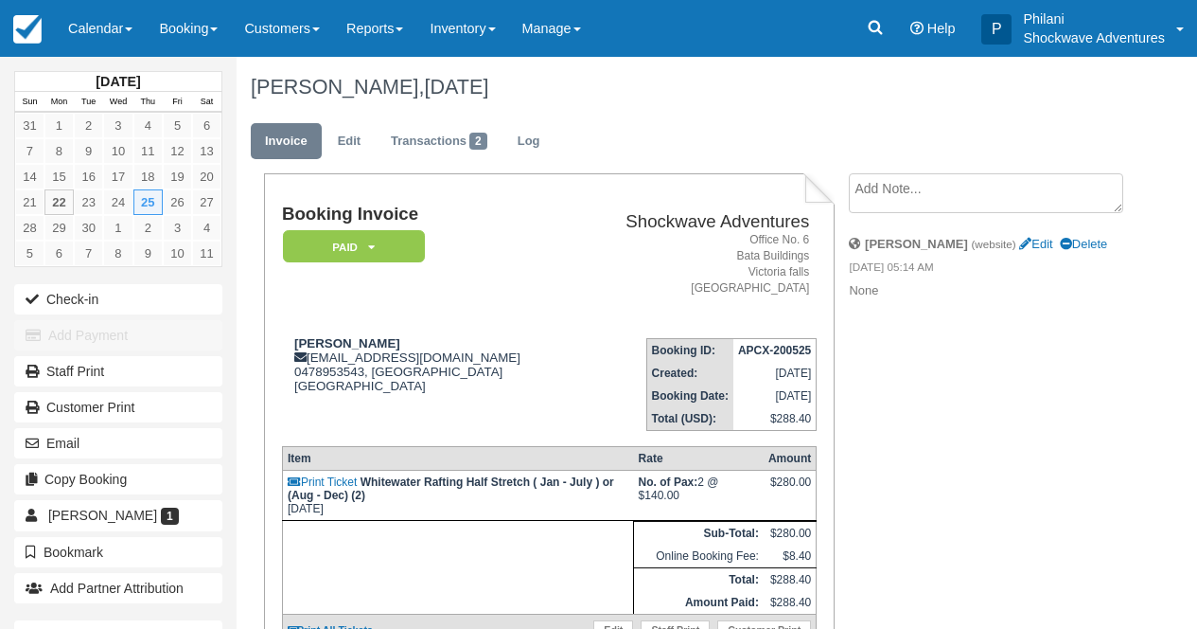
click at [921, 193] on textarea at bounding box center [986, 193] width 275 height 40
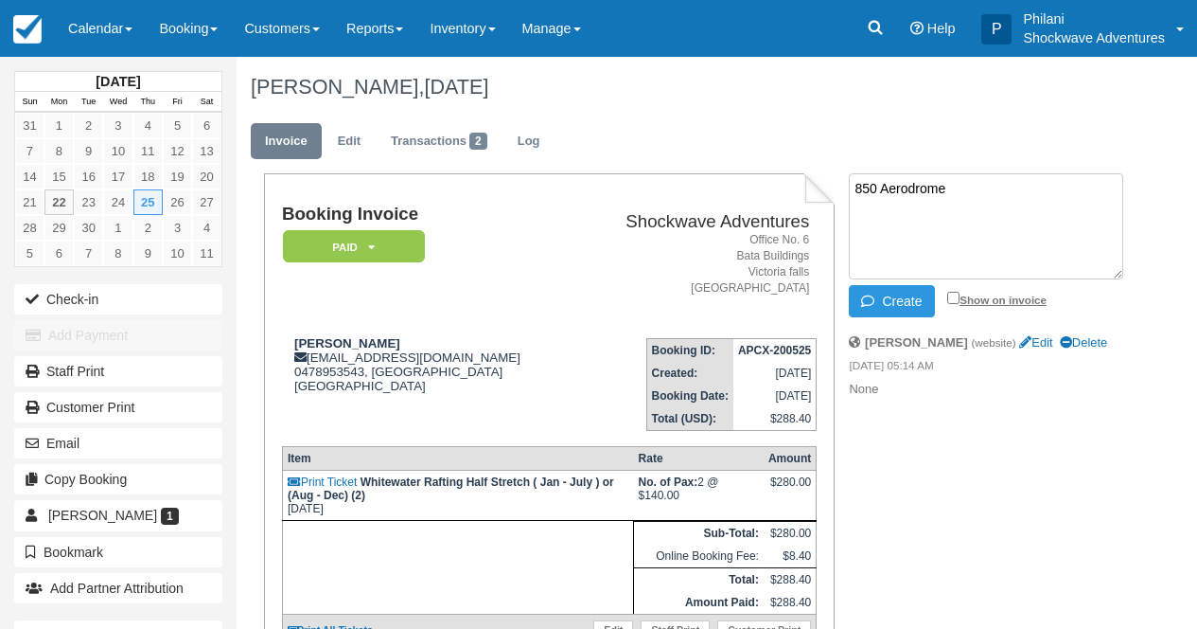
type textarea "850 Aerodrome"
click at [967, 304] on label "Show on invoice" at bounding box center [997, 299] width 99 height 12
click at [960, 304] on input "Show on invoice" at bounding box center [954, 298] width 12 height 12
checkbox input "true"
drag, startPoint x: 921, startPoint y: 299, endPoint x: 957, endPoint y: 317, distance: 40.2
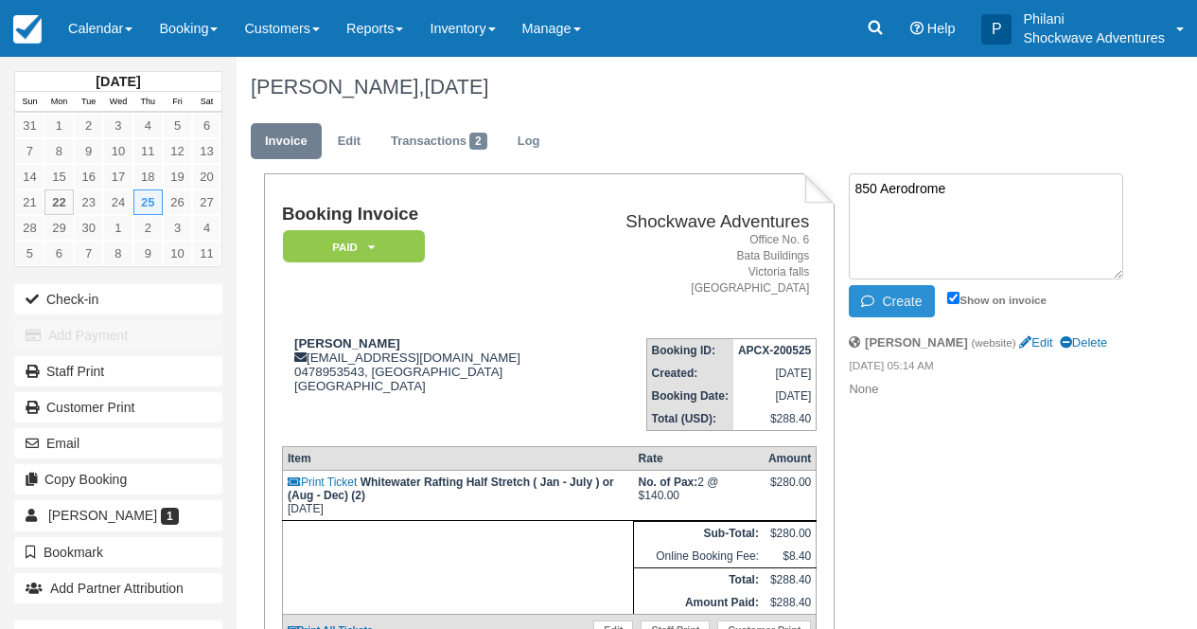
click at [922, 299] on button "Create" at bounding box center [891, 301] width 85 height 32
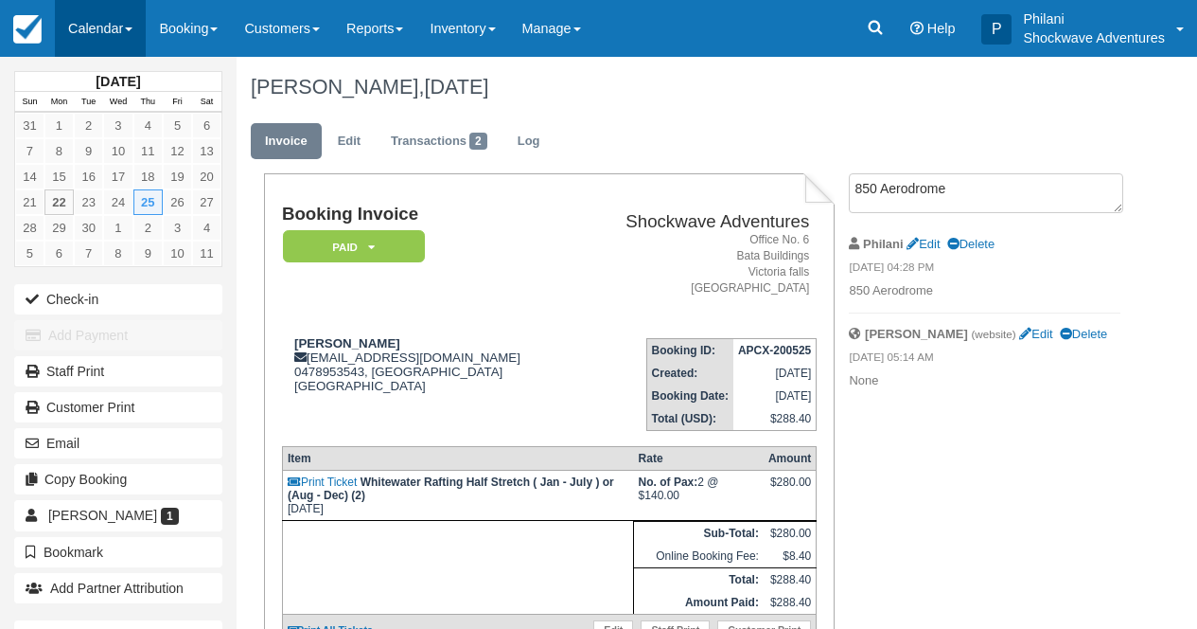
click at [107, 28] on link "Calendar" at bounding box center [100, 28] width 91 height 57
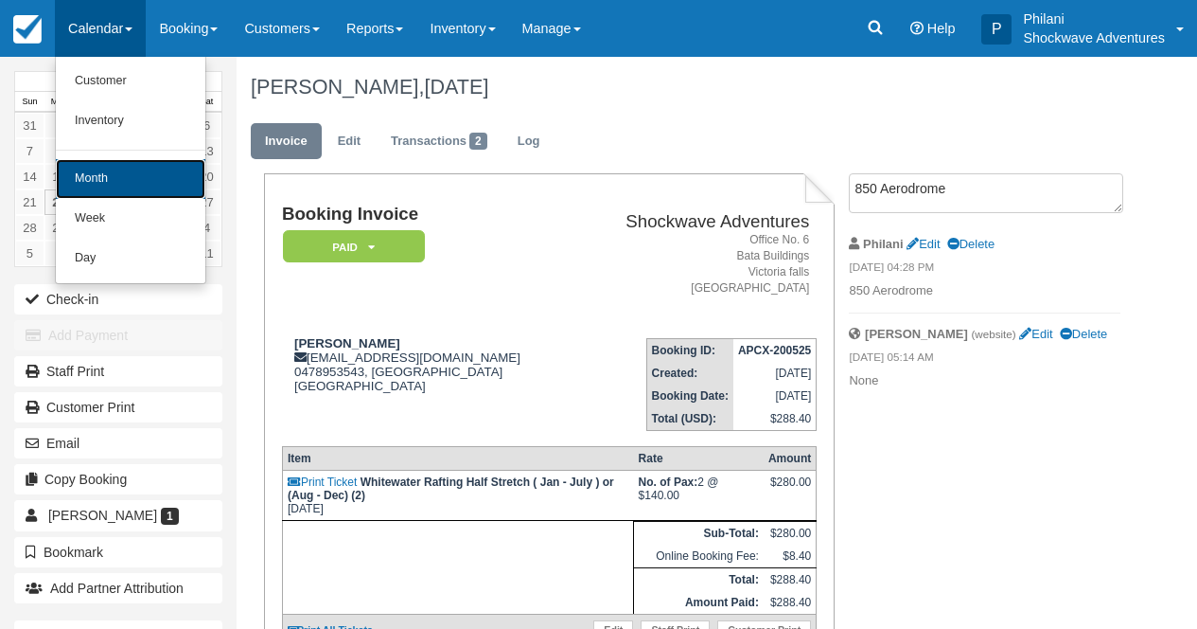
click at [108, 171] on link "Month" at bounding box center [131, 179] width 150 height 40
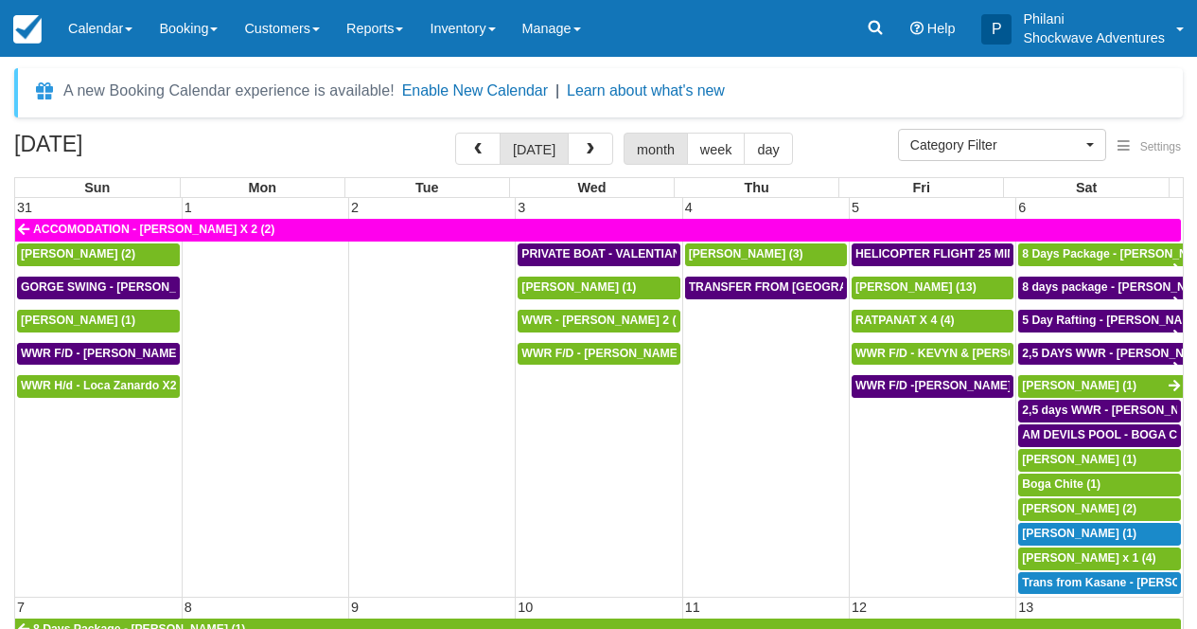
select select
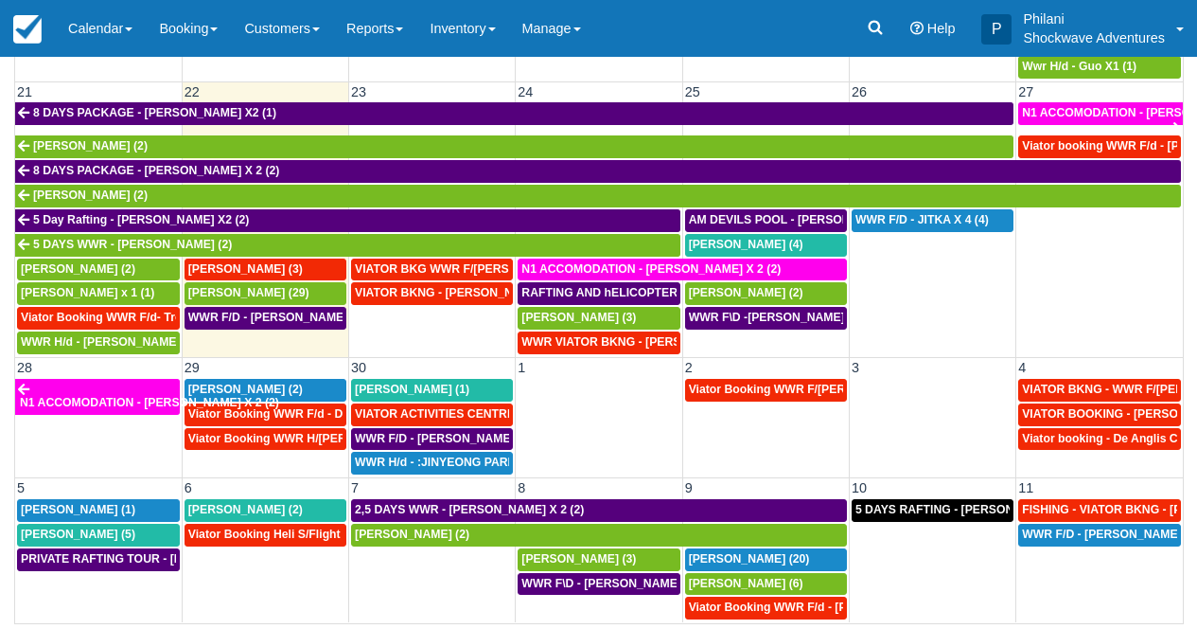
scroll to position [786, 0]
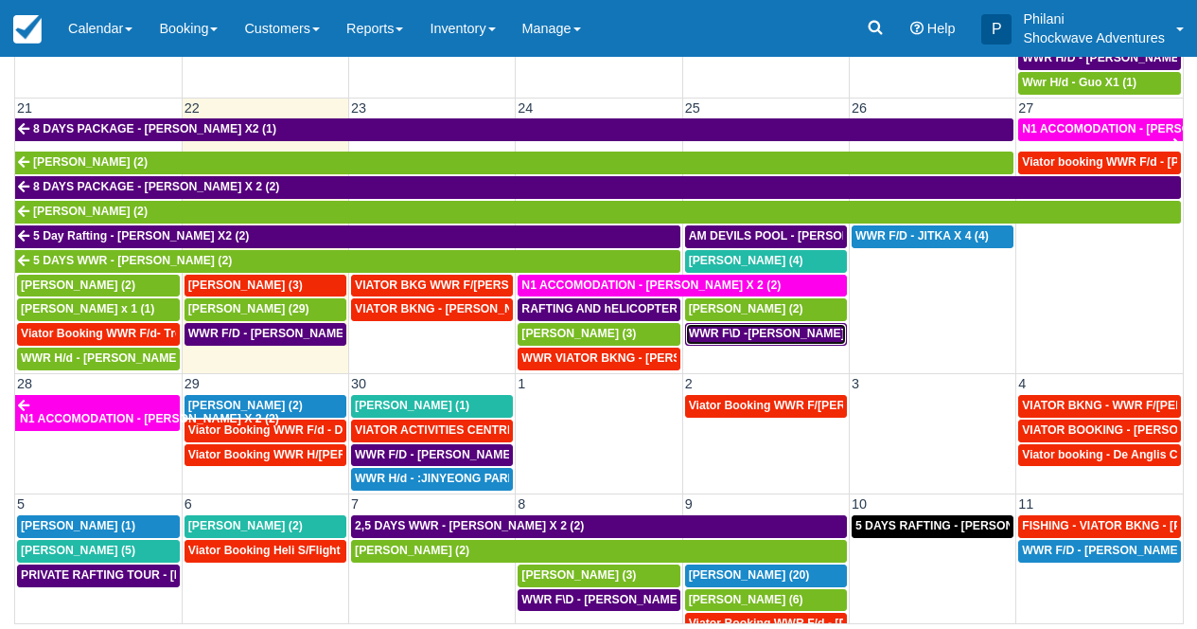
click at [775, 338] on span "WWR F\D -[PERSON_NAME] X2 (2)" at bounding box center [784, 333] width 191 height 13
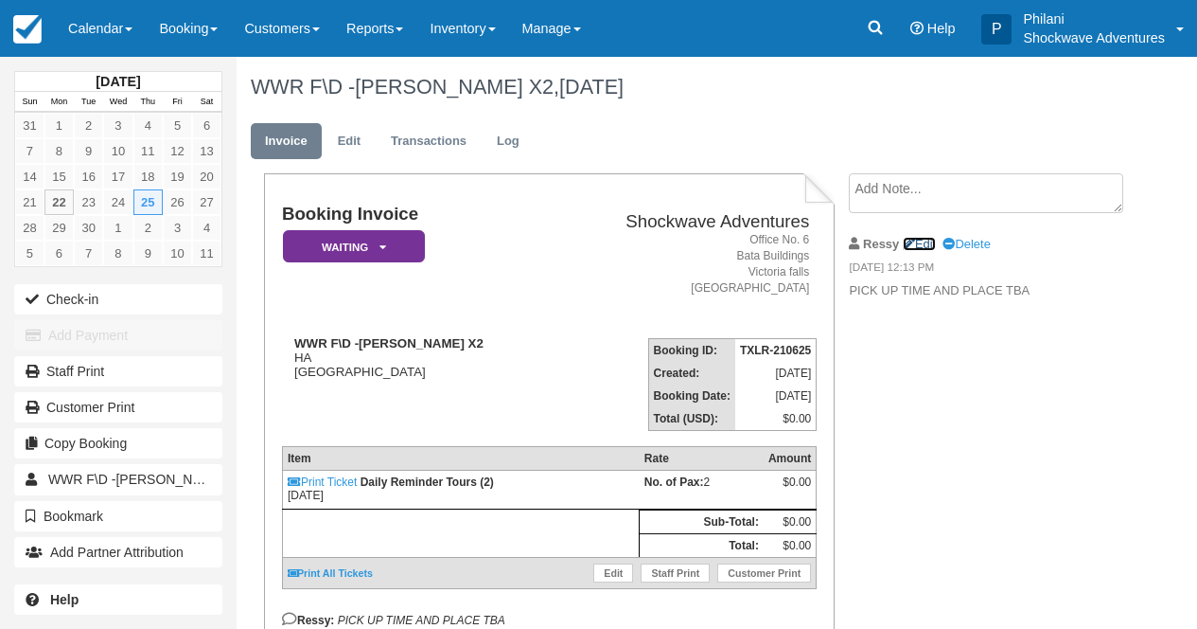
click at [930, 237] on link "Edit" at bounding box center [919, 244] width 33 height 14
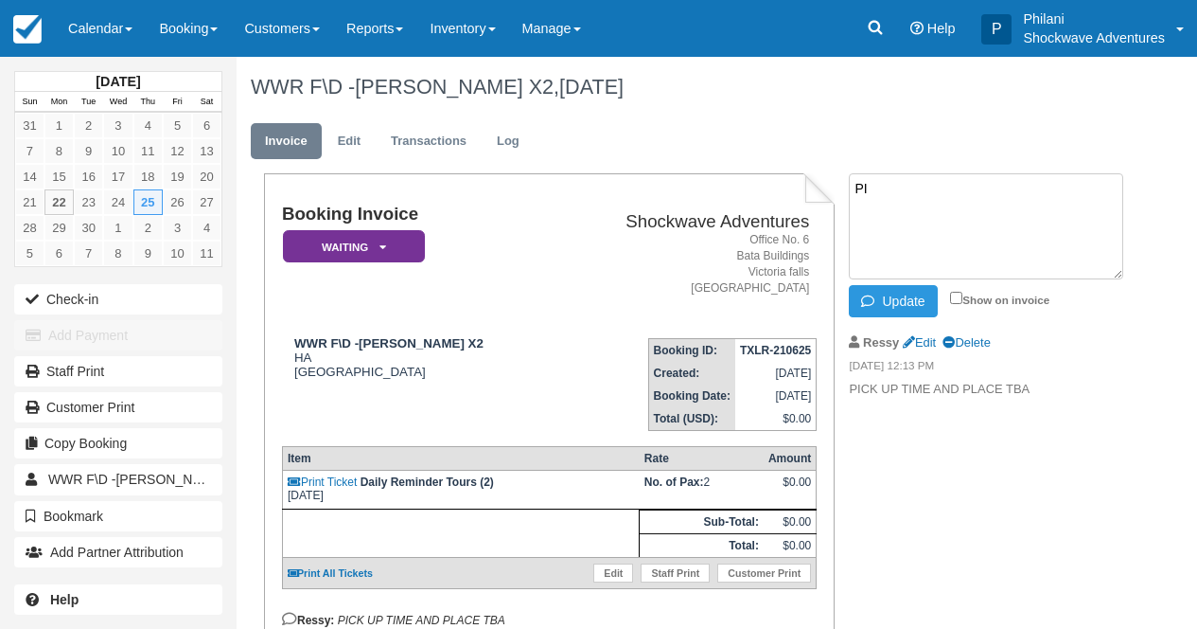
type textarea "P"
type textarea "850 Aerodrome - 0730hrs"
click at [960, 292] on input "Show on invoice" at bounding box center [956, 298] width 12 height 12
checkbox input "true"
click at [913, 303] on button "Update" at bounding box center [893, 301] width 88 height 32
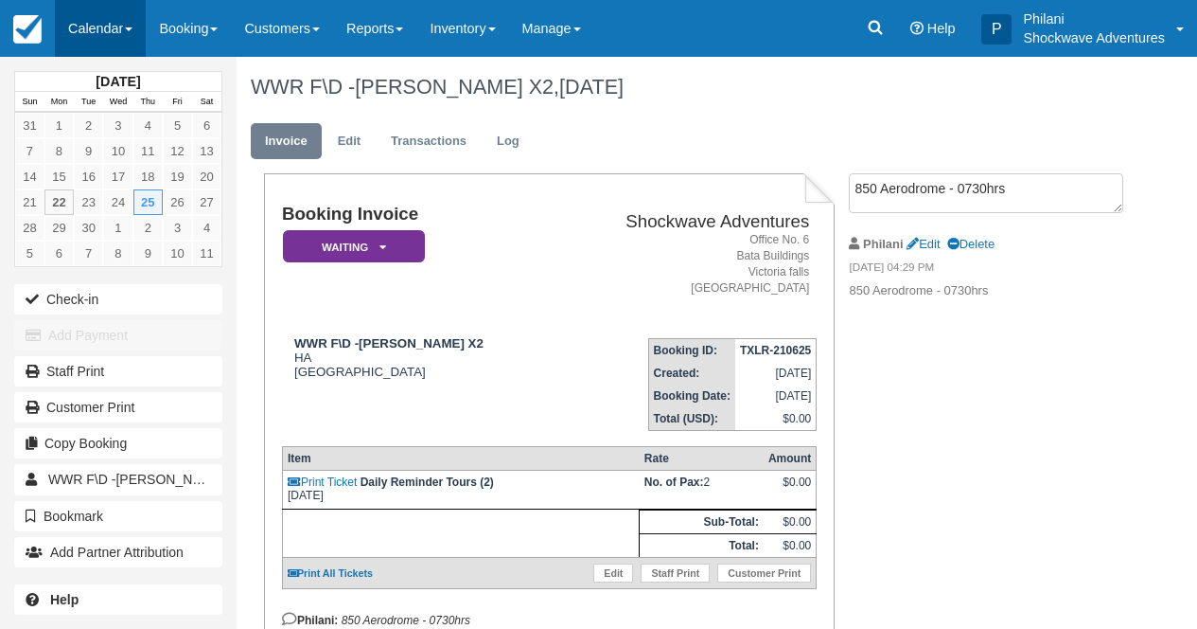
click at [113, 34] on link "Calendar" at bounding box center [100, 28] width 91 height 57
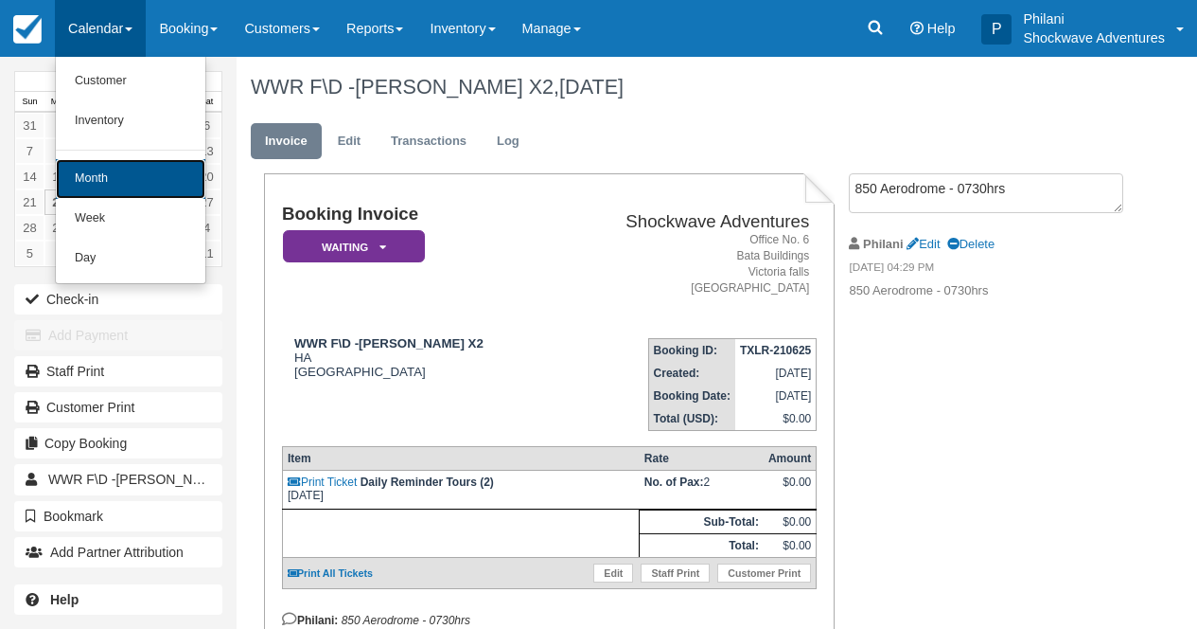
click at [83, 183] on link "Month" at bounding box center [131, 179] width 150 height 40
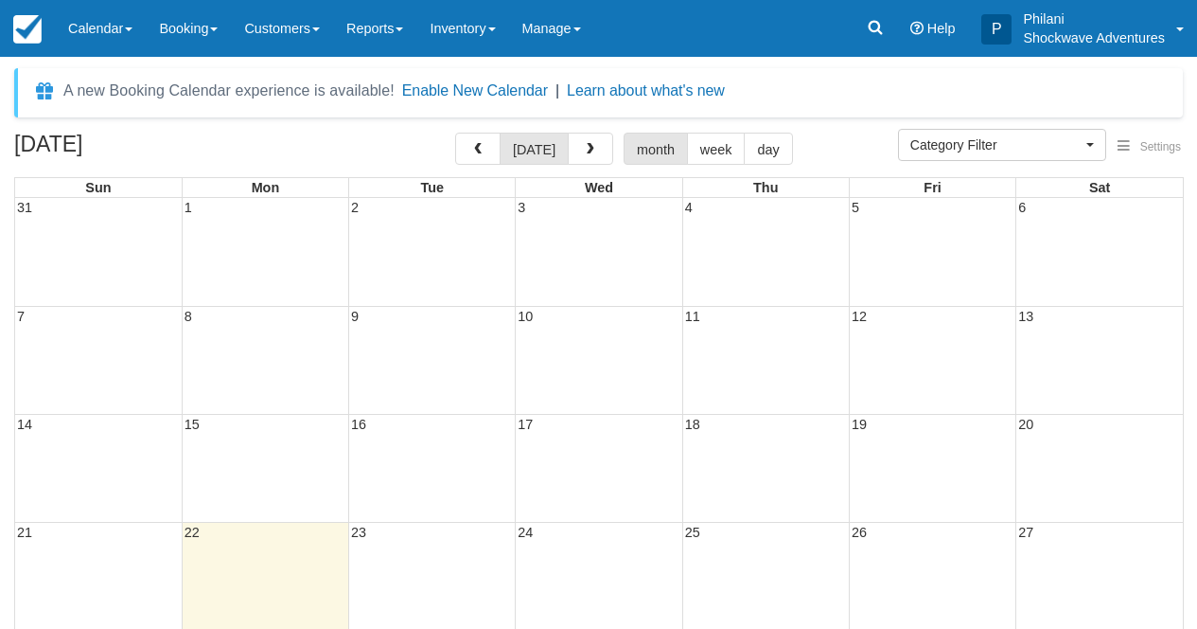
select select
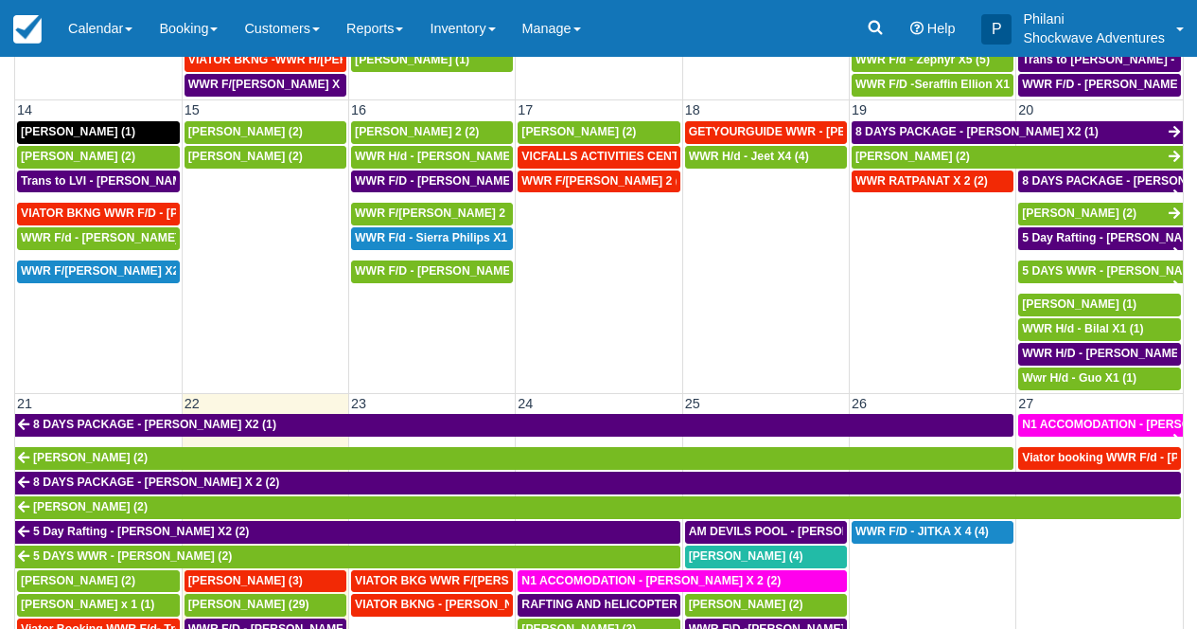
scroll to position [360, 0]
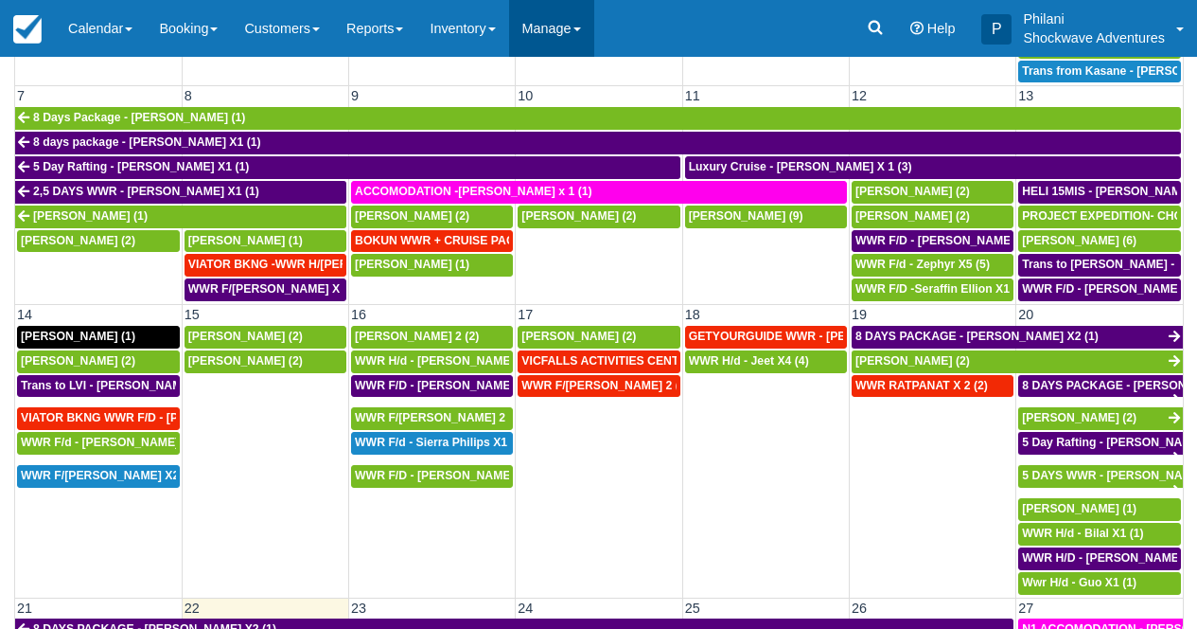
click at [594, 45] on link "Manage" at bounding box center [551, 28] width 85 height 57
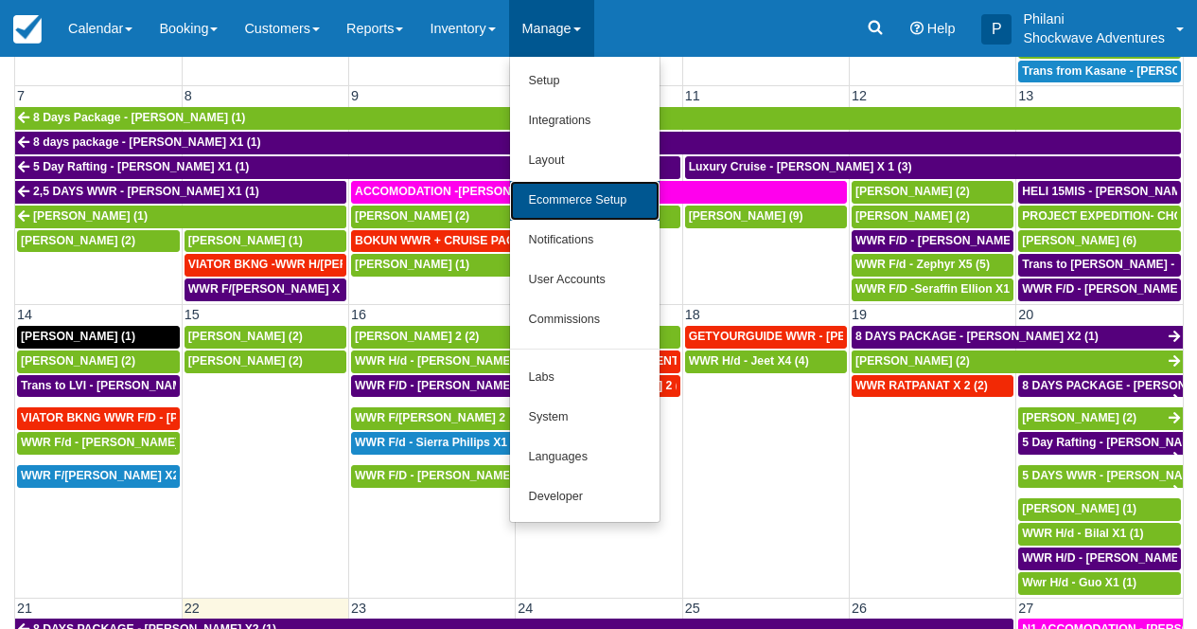
click at [647, 198] on link "Ecommerce Setup" at bounding box center [585, 201] width 150 height 40
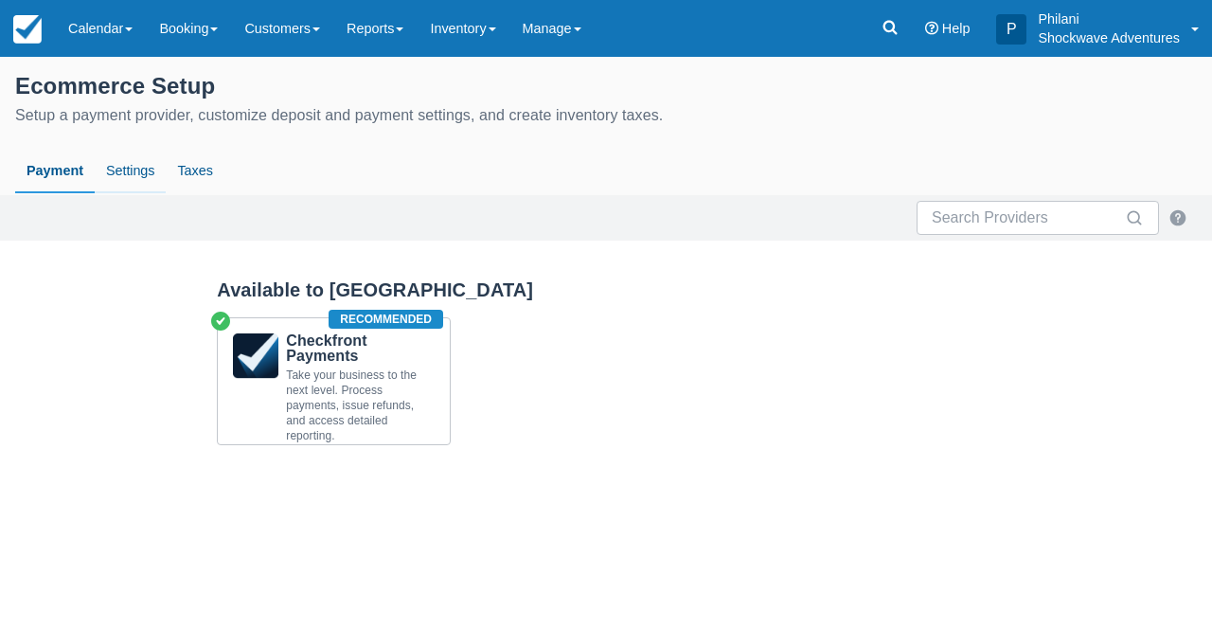
click at [133, 181] on link "Settings" at bounding box center [130, 172] width 71 height 44
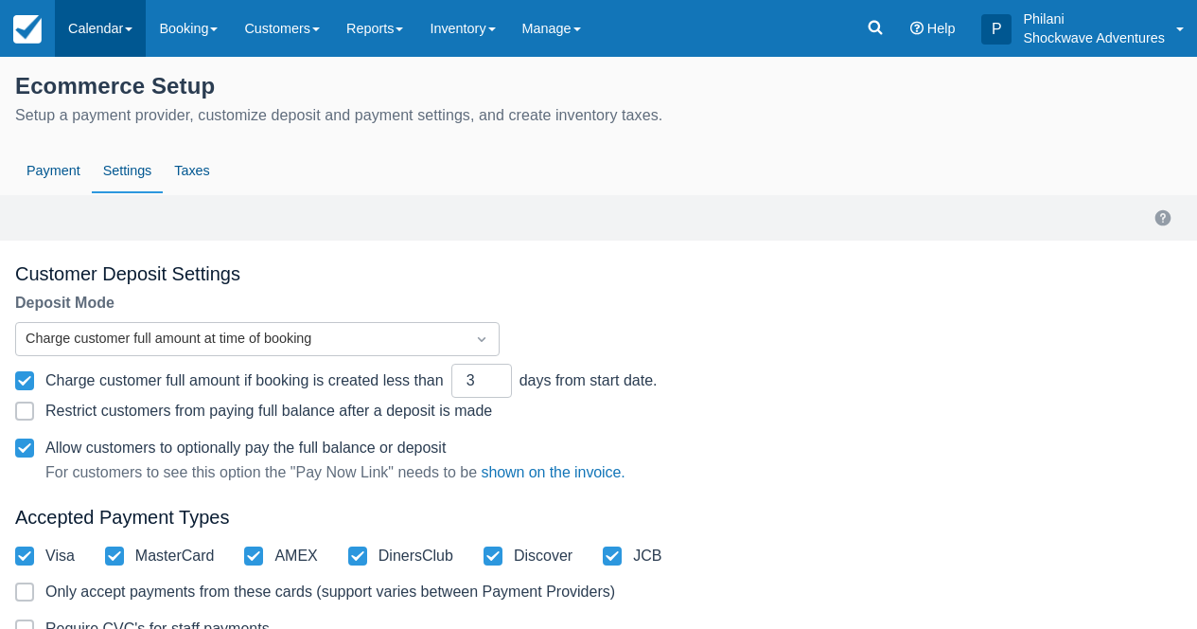
click at [83, 44] on link "Calendar" at bounding box center [100, 28] width 91 height 57
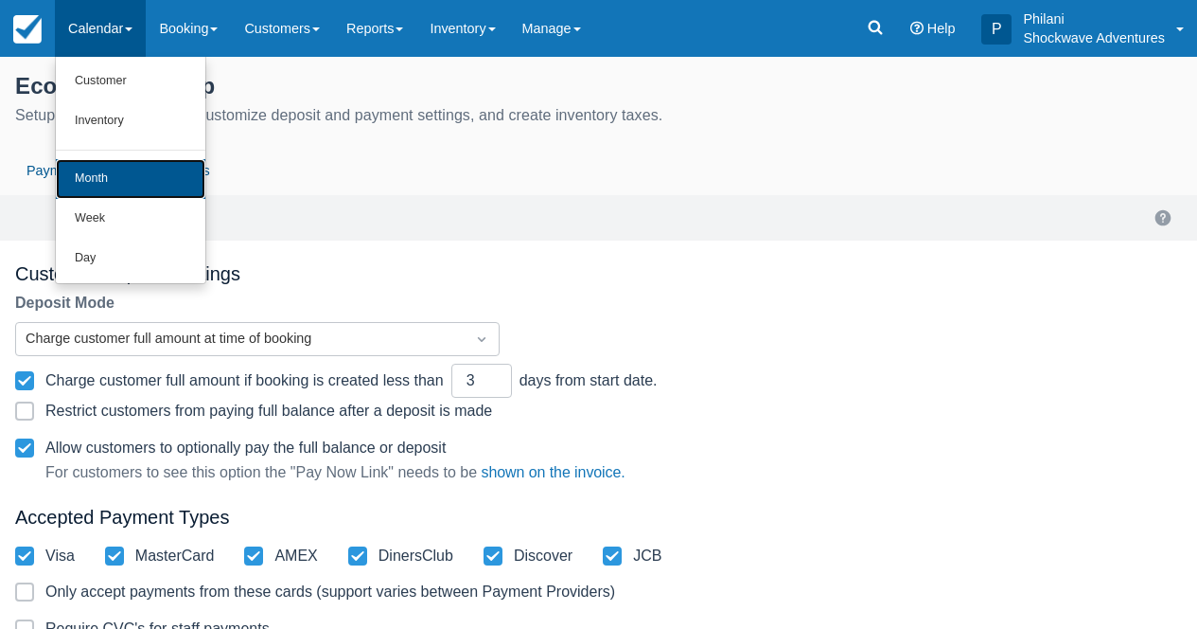
click at [158, 169] on link "Month" at bounding box center [131, 179] width 150 height 40
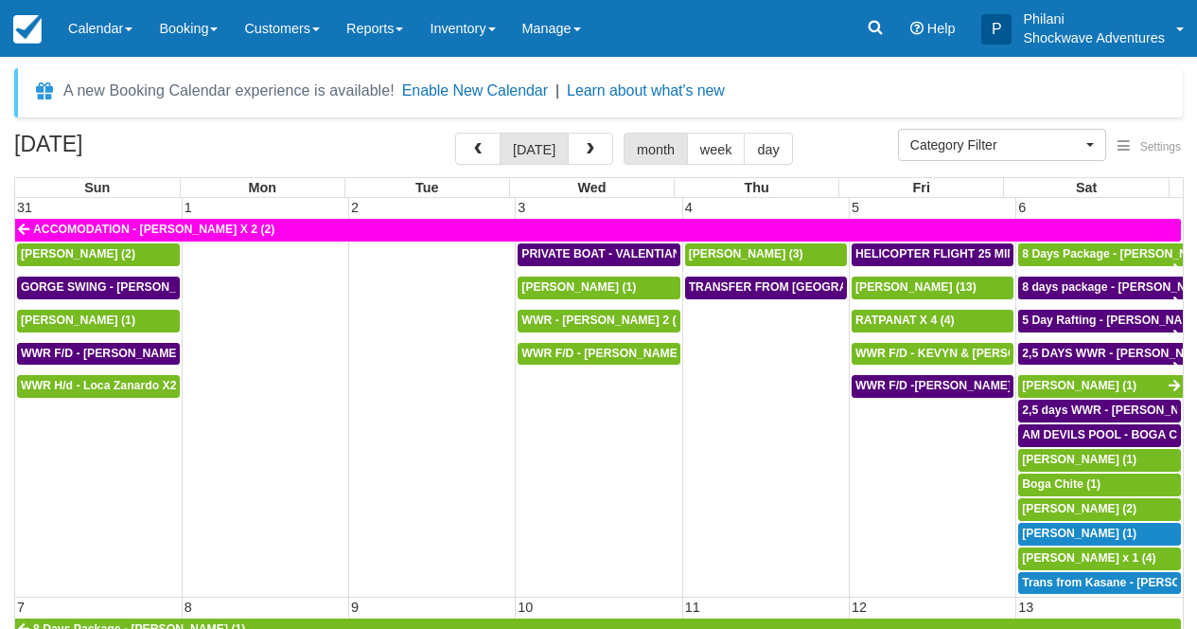
select select
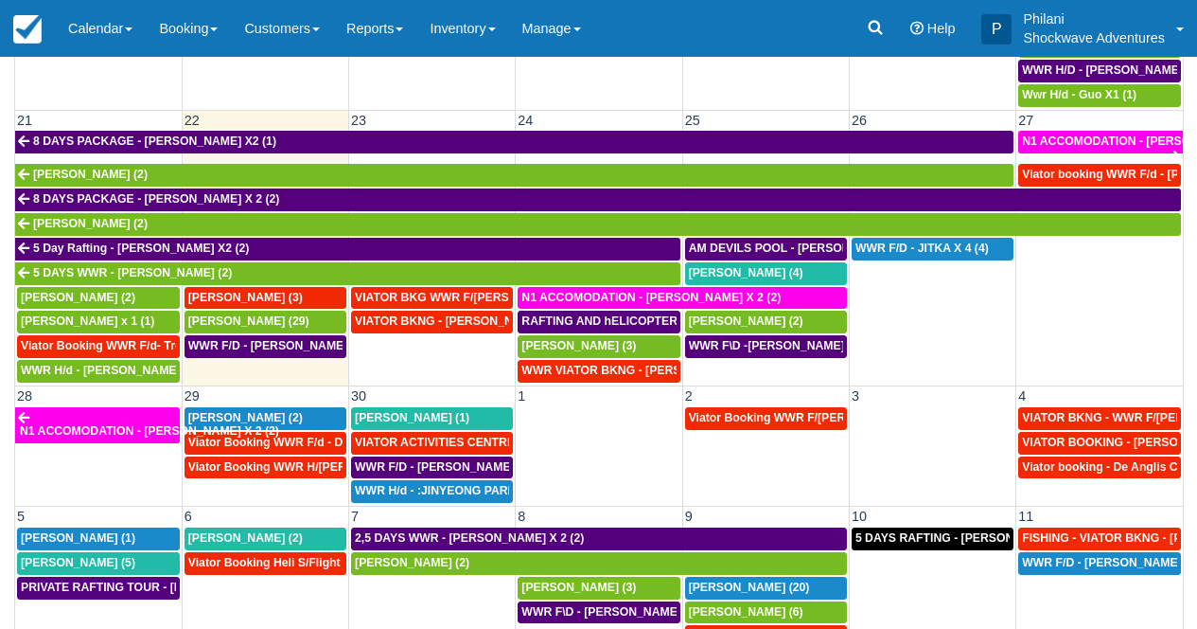
scroll to position [225, 0]
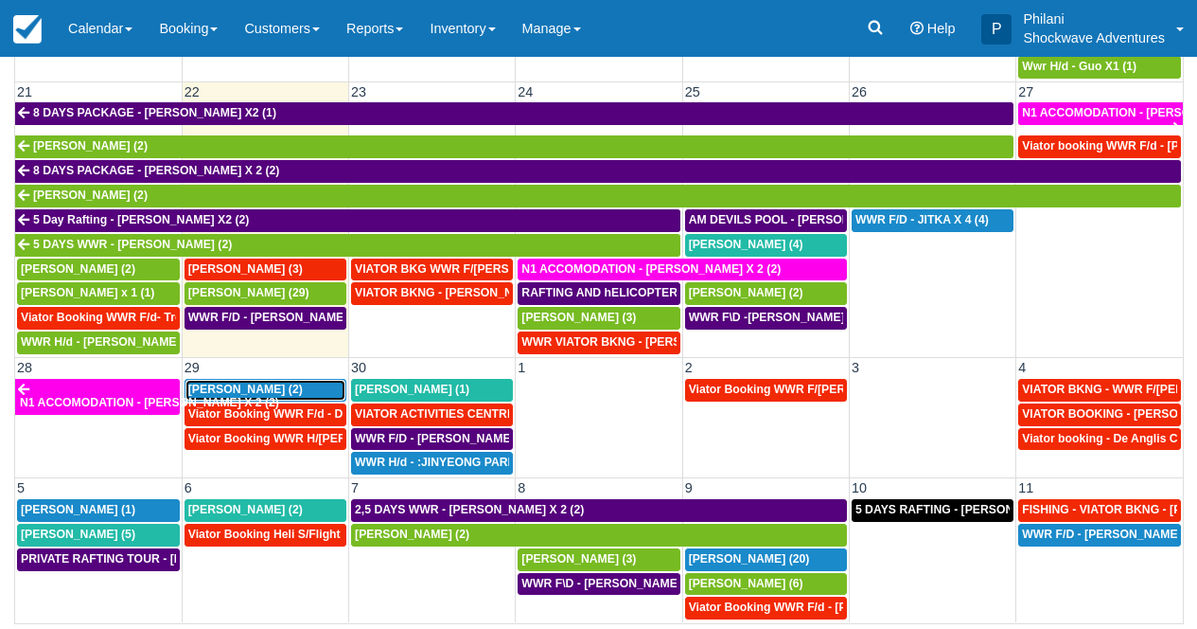
click at [250, 387] on span "[PERSON_NAME] (2)" at bounding box center [245, 388] width 115 height 13
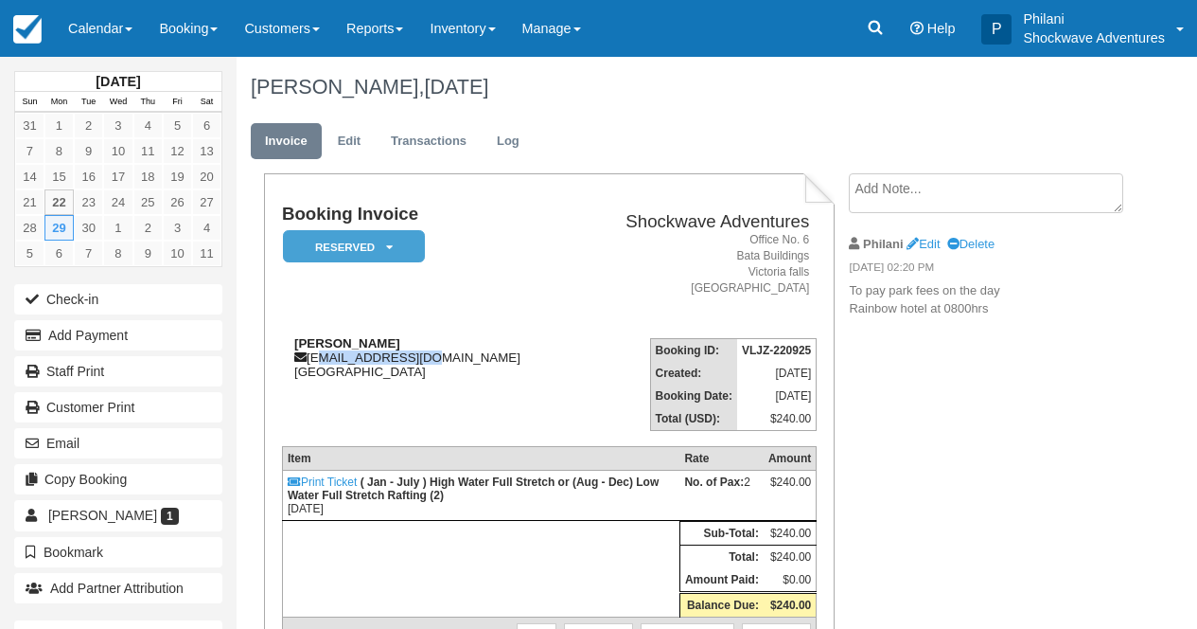
click at [436, 366] on div "Danie Barnard daniewb@acenet.co.za South Africa" at bounding box center [428, 357] width 292 height 43
click at [399, 385] on td "Danie Barnard daniewb@acenet.co.za South Africa" at bounding box center [428, 377] width 292 height 108
drag, startPoint x: 312, startPoint y: 362, endPoint x: 440, endPoint y: 363, distance: 127.8
click at [440, 363] on div "Danie Barnard daniewb@acenet.co.za South Africa" at bounding box center [428, 357] width 292 height 43
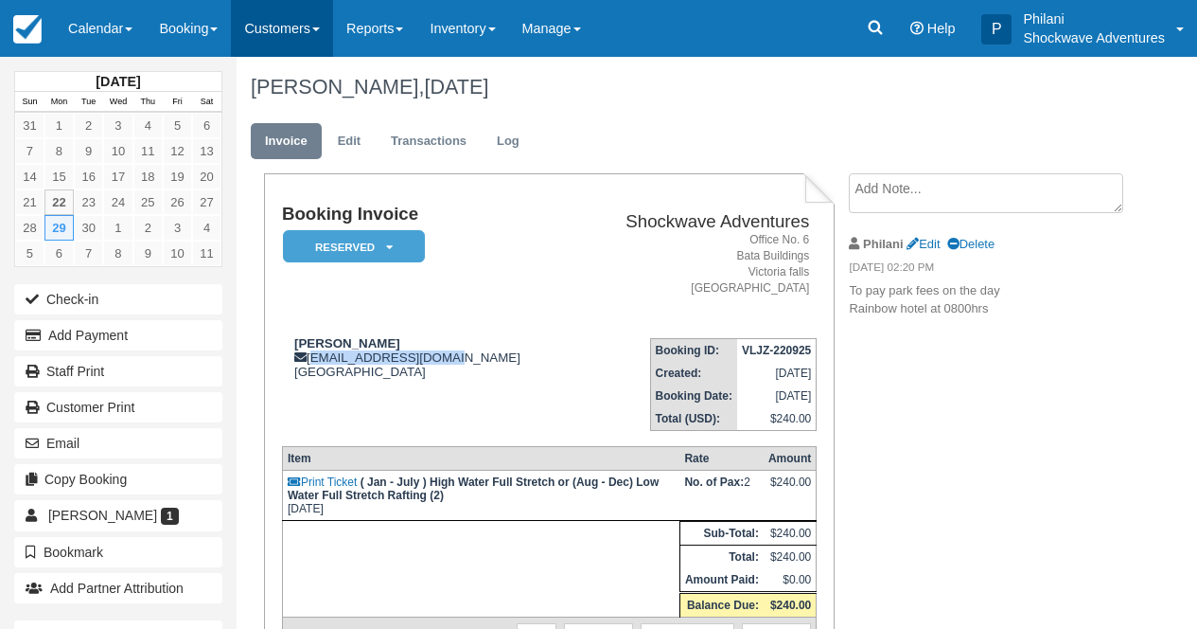
copy div "daniewb@acenet.co.za"
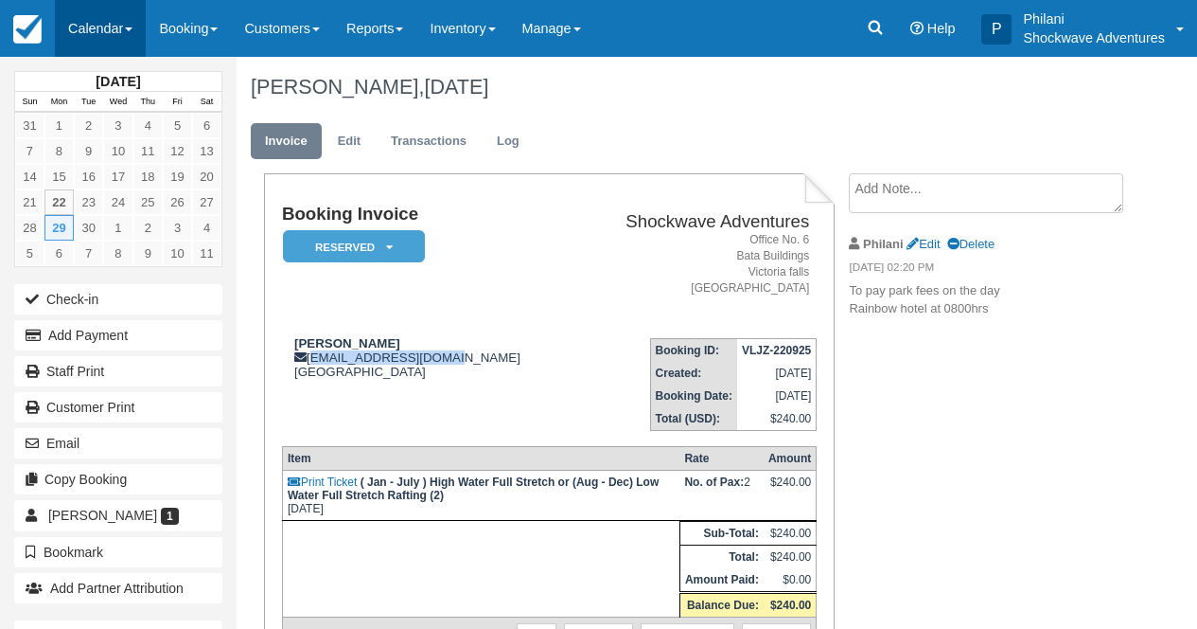
click at [111, 33] on link "Calendar" at bounding box center [100, 28] width 91 height 57
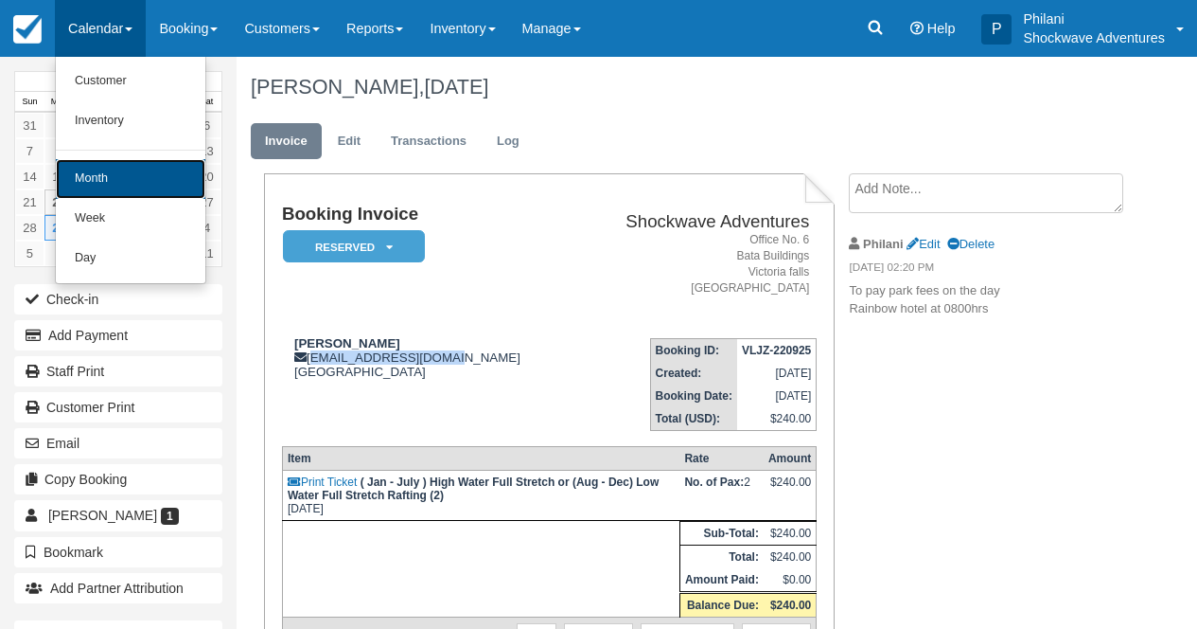
click at [94, 190] on link "Month" at bounding box center [131, 179] width 150 height 40
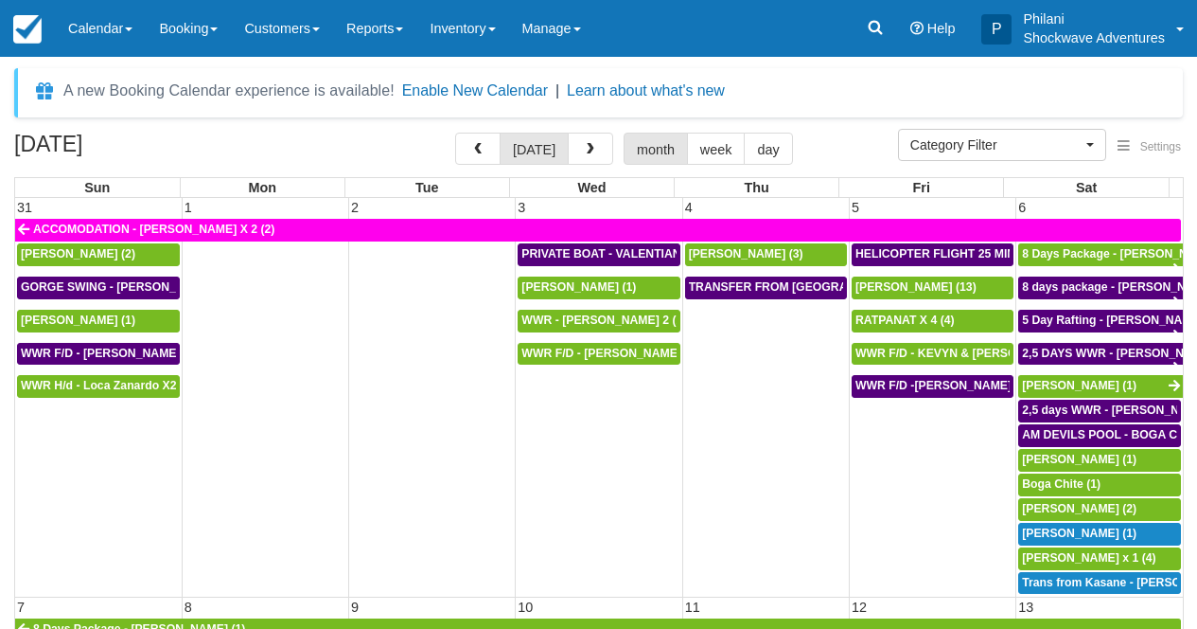
select select
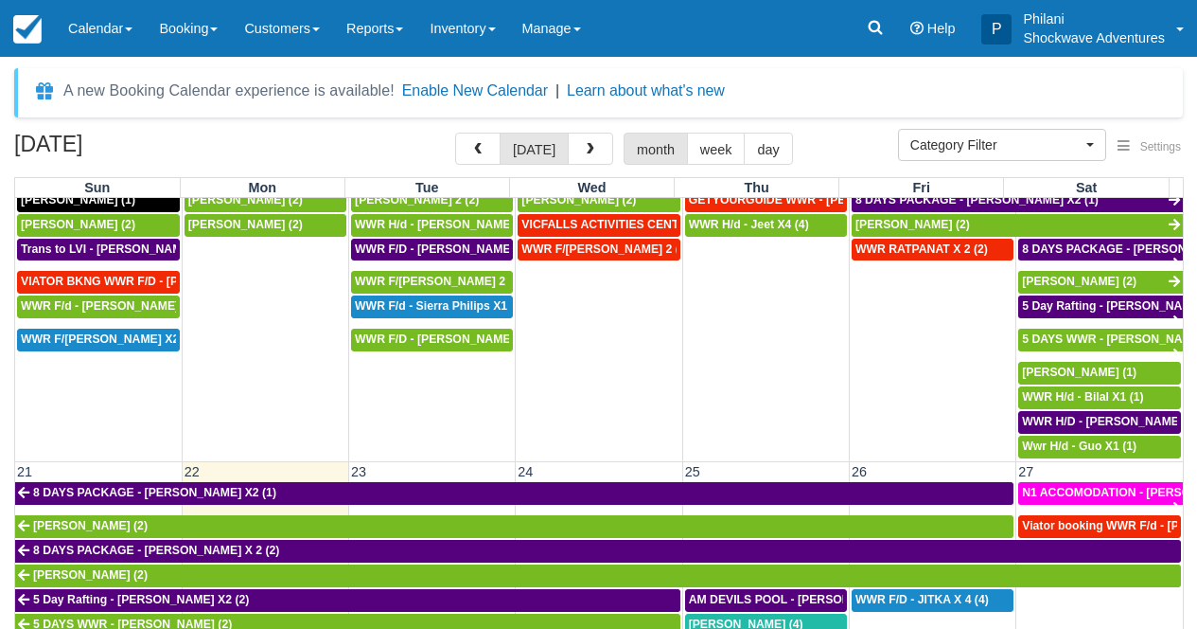
scroll to position [803, 0]
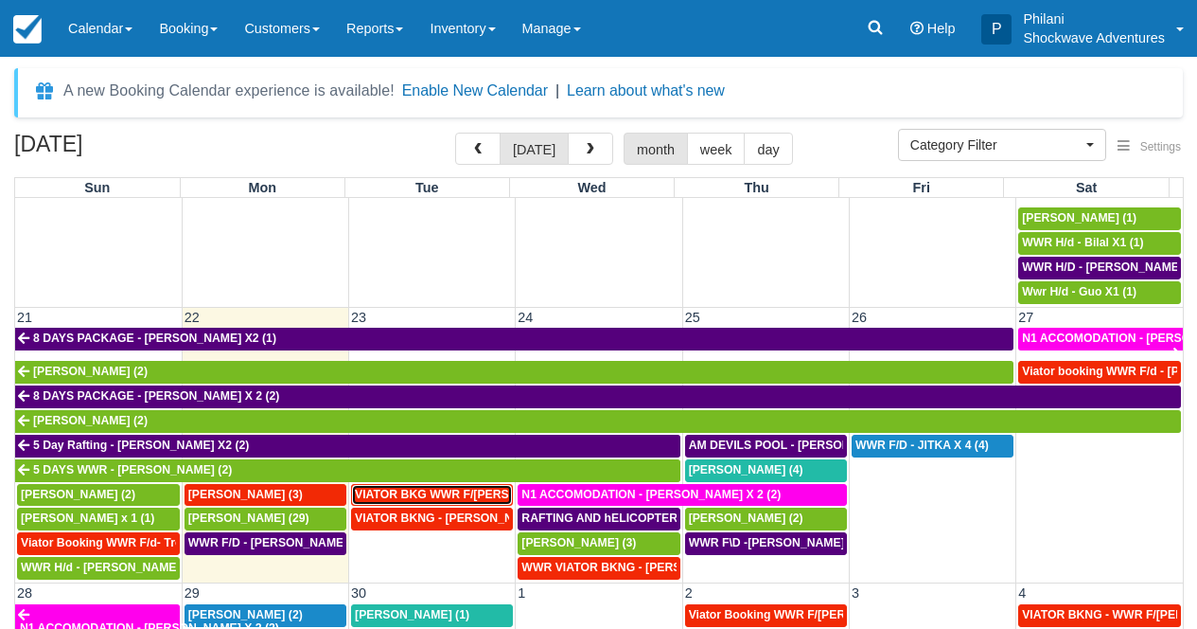
click at [471, 498] on span "VIATOR BKG WWR F/[PERSON_NAME] [PERSON_NAME] 2 (2)" at bounding box center [527, 493] width 344 height 13
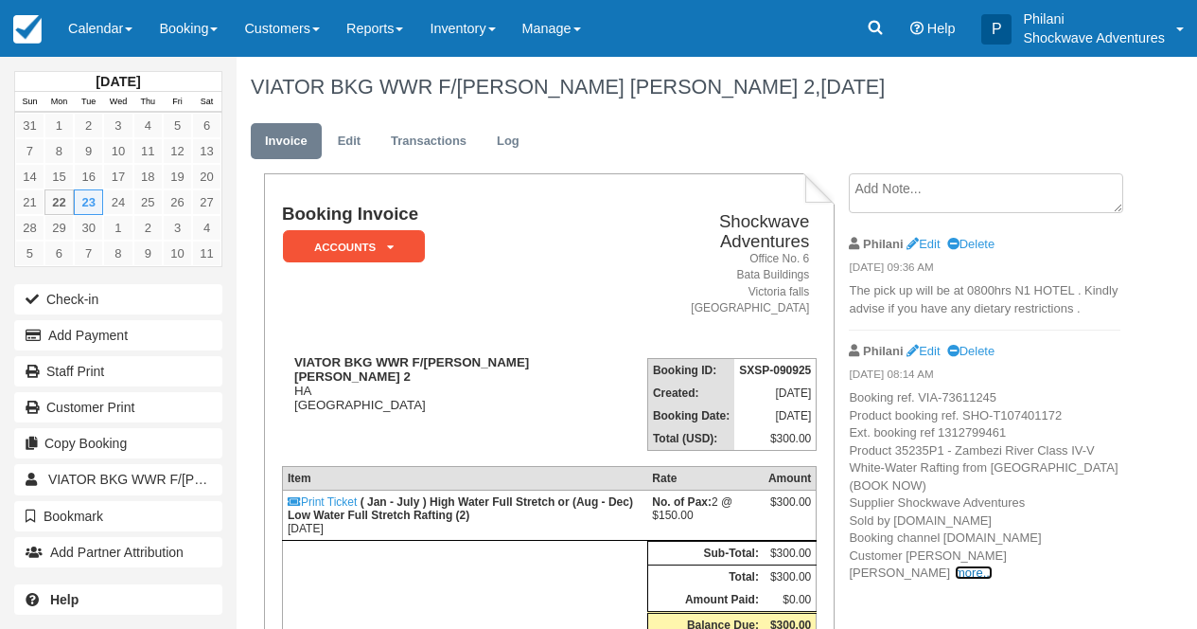
click at [993, 565] on link "more..." at bounding box center [974, 572] width 38 height 14
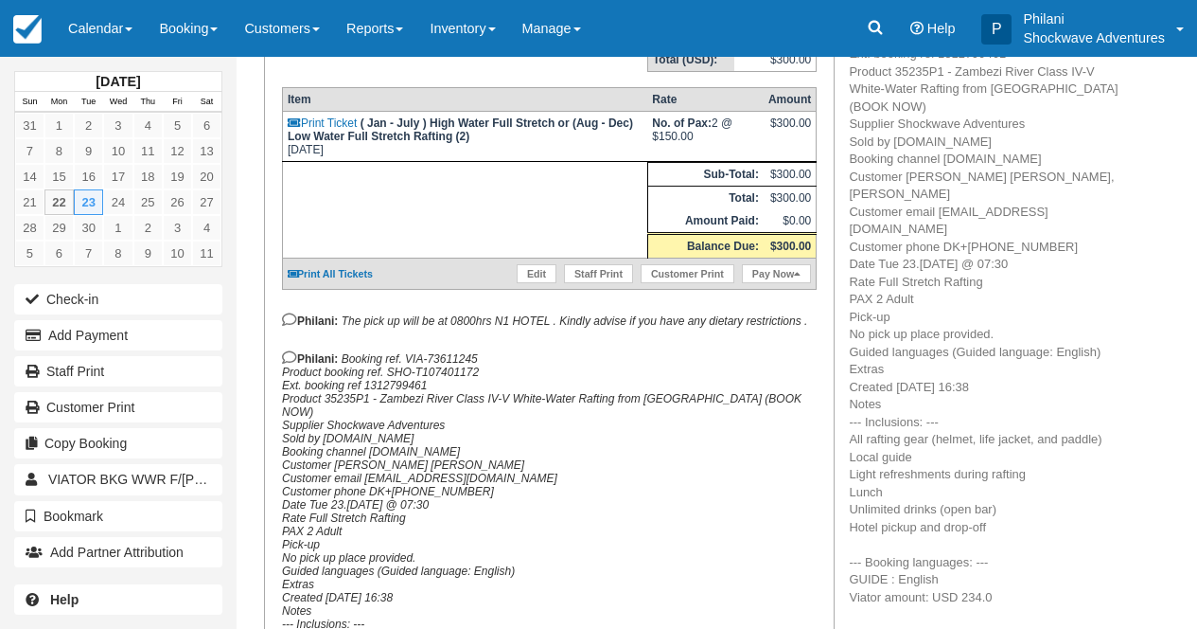
scroll to position [61, 0]
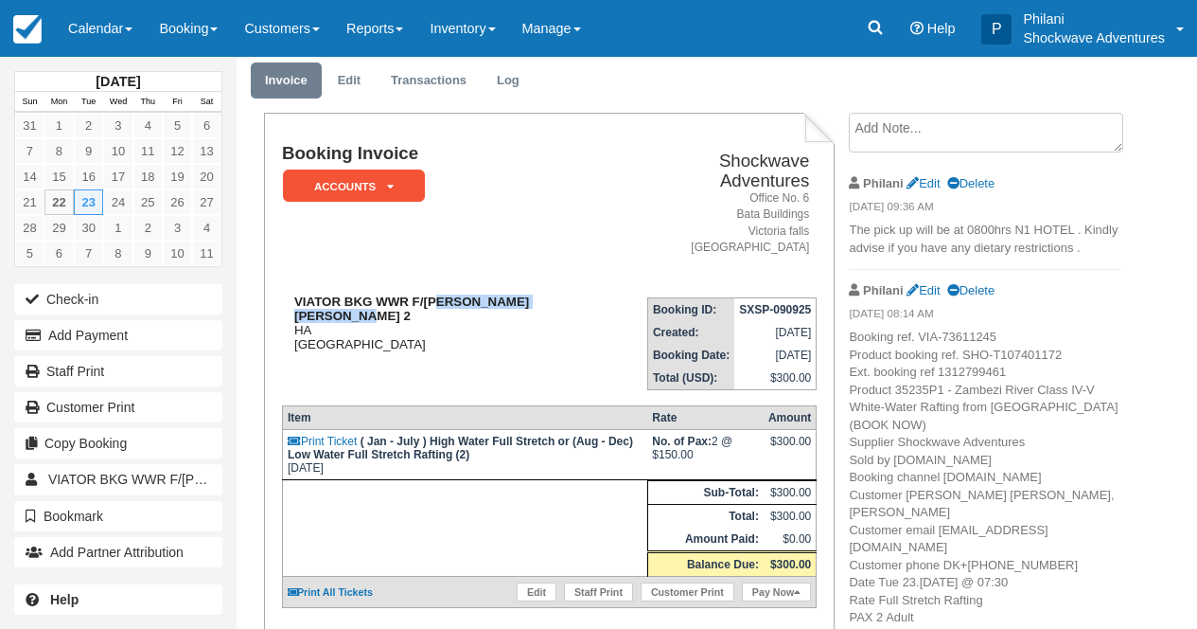
drag, startPoint x: 437, startPoint y: 281, endPoint x: 582, endPoint y: 289, distance: 145.0
click at [529, 294] on strong "VIATOR BKG WWR F/[PERSON_NAME] [PERSON_NAME] 2" at bounding box center [411, 308] width 235 height 28
copy strong "[PERSON_NAME] [PERSON_NAME]"
